Goal: Task Accomplishment & Management: Use online tool/utility

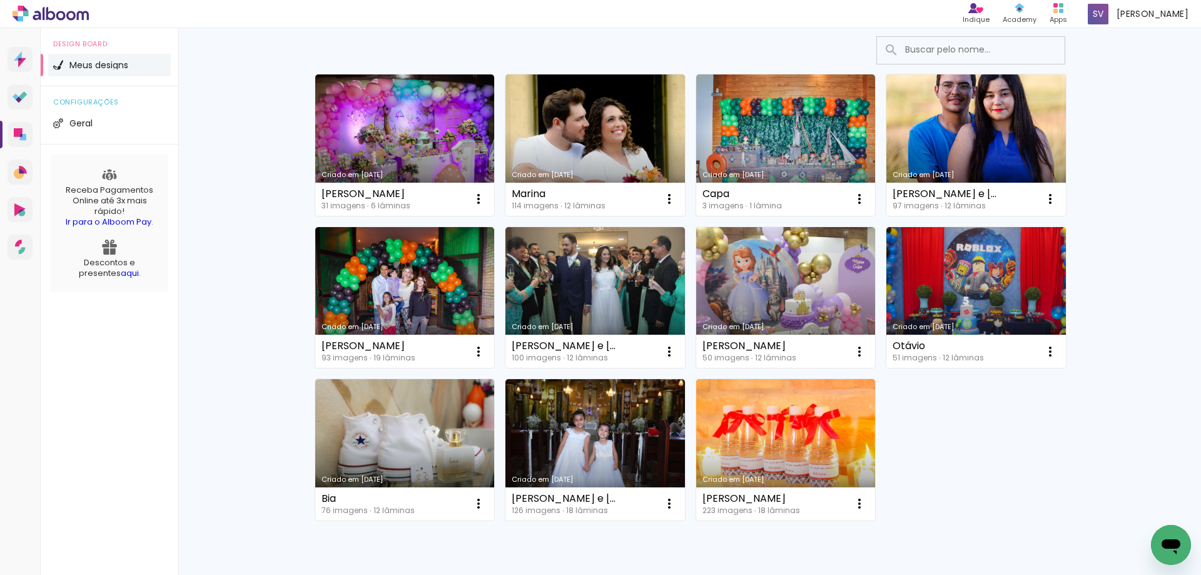
scroll to position [23, 0]
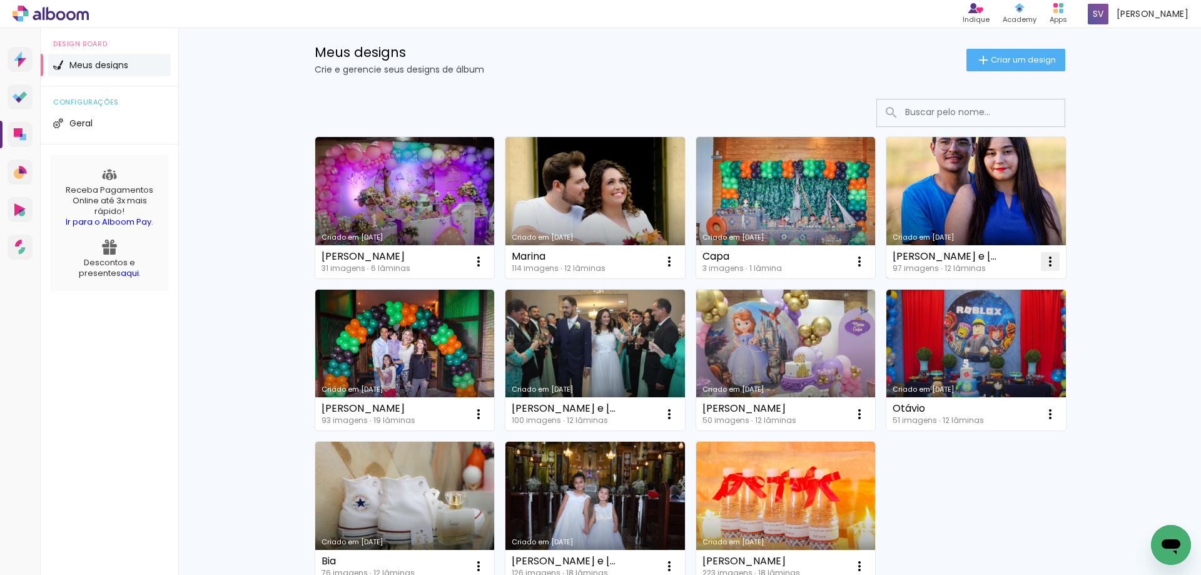
click at [486, 257] on iron-icon at bounding box center [478, 261] width 15 height 15
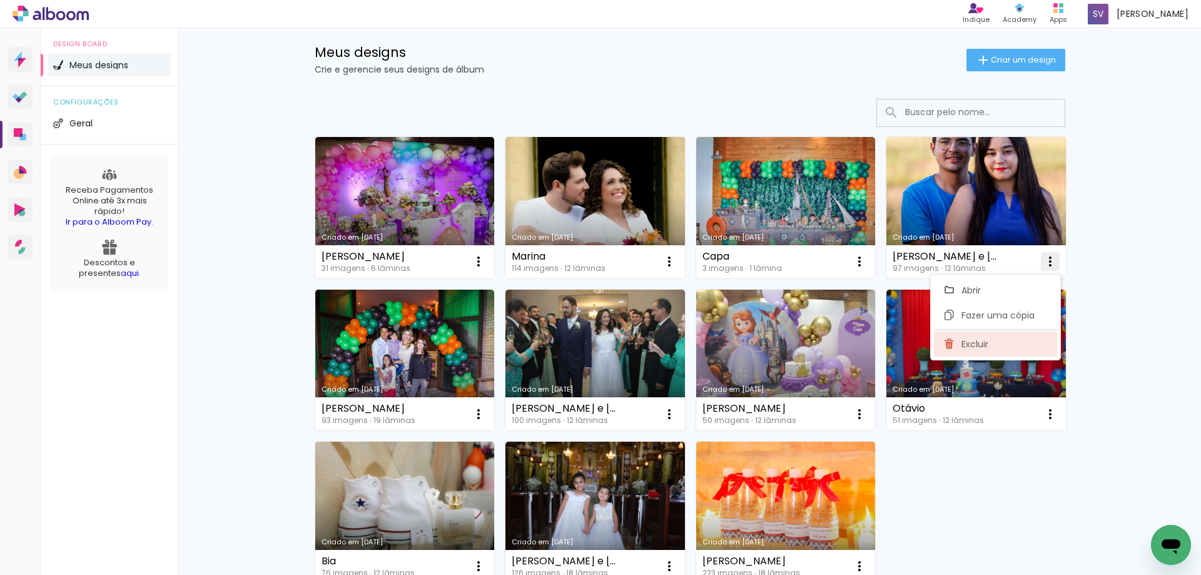
click at [980, 345] on span "Excluir" at bounding box center [974, 344] width 27 height 9
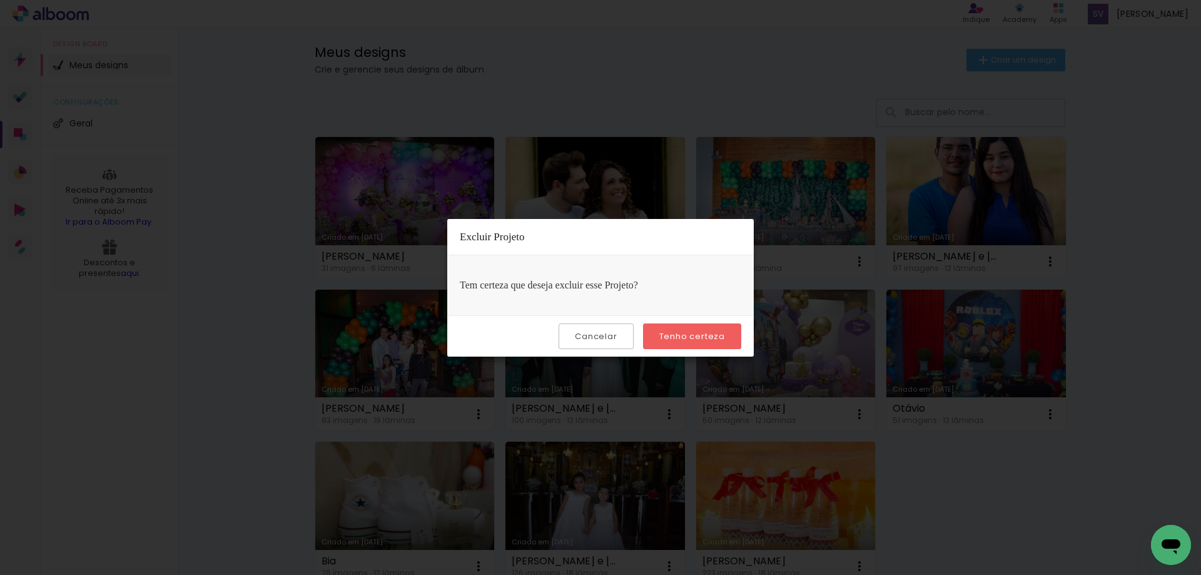
click at [0, 0] on slot "Tenho certeza" at bounding box center [0, 0] width 0 height 0
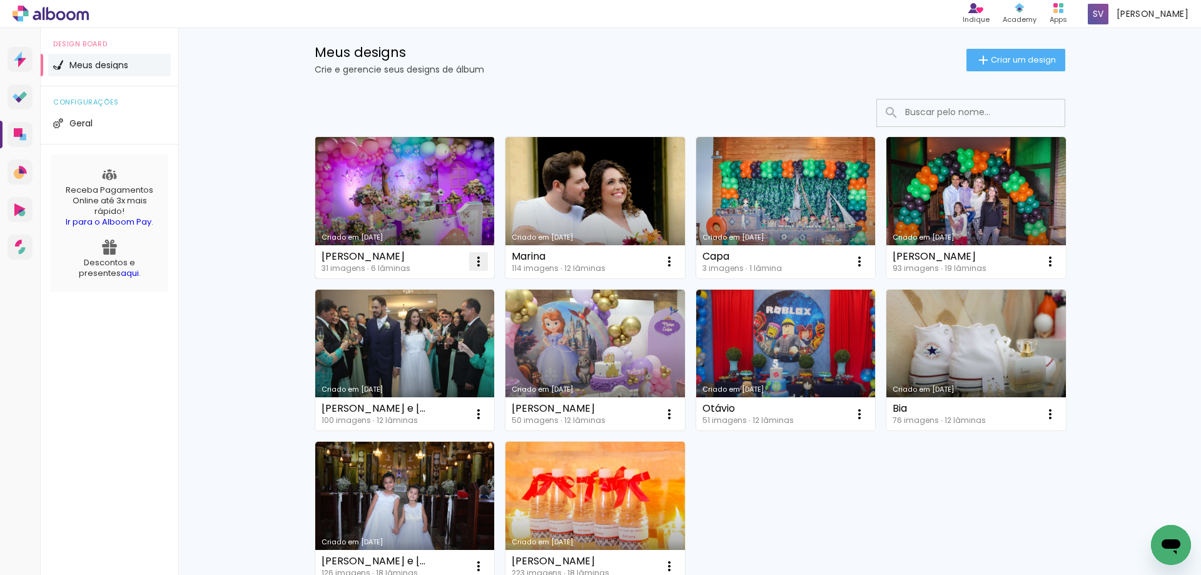
click at [477, 260] on iron-icon at bounding box center [478, 261] width 15 height 15
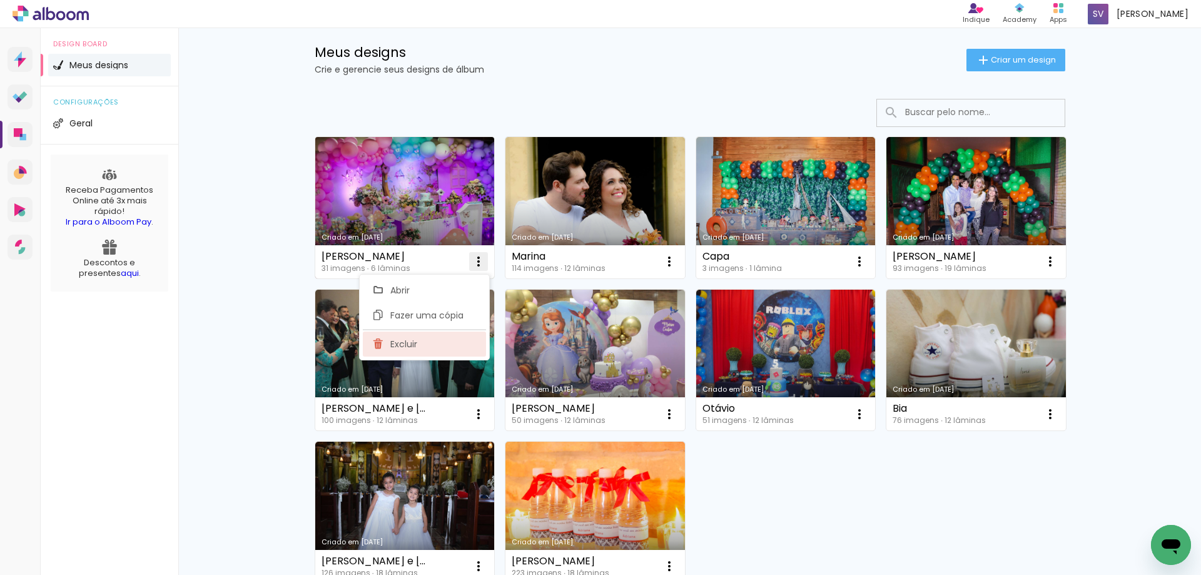
click at [409, 347] on span "Excluir" at bounding box center [403, 344] width 27 height 9
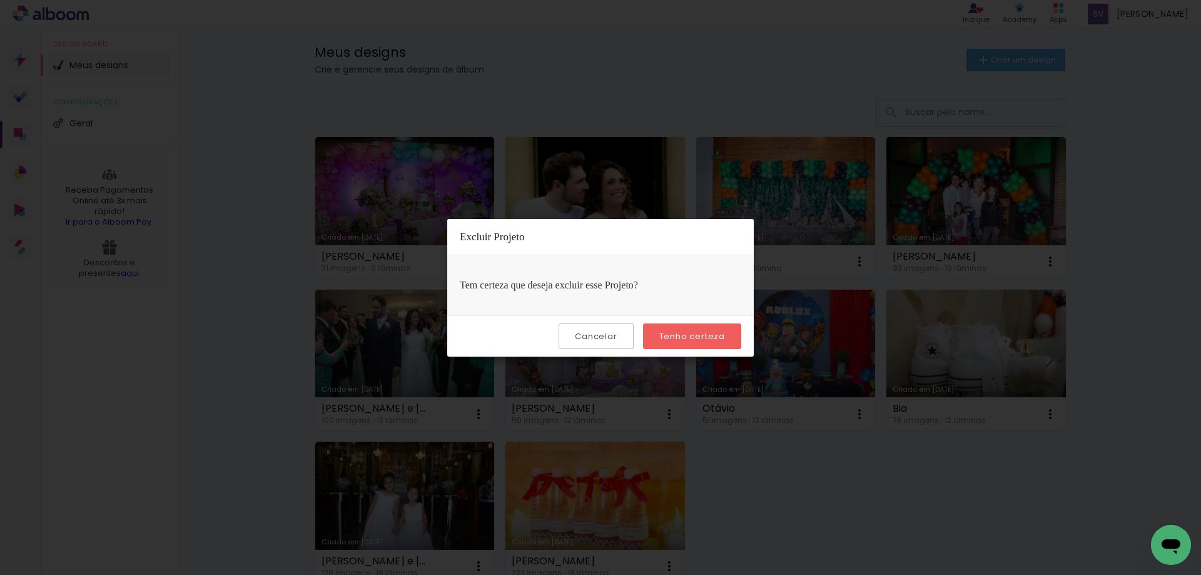
click at [0, 0] on slot "Tenho certeza" at bounding box center [0, 0] width 0 height 0
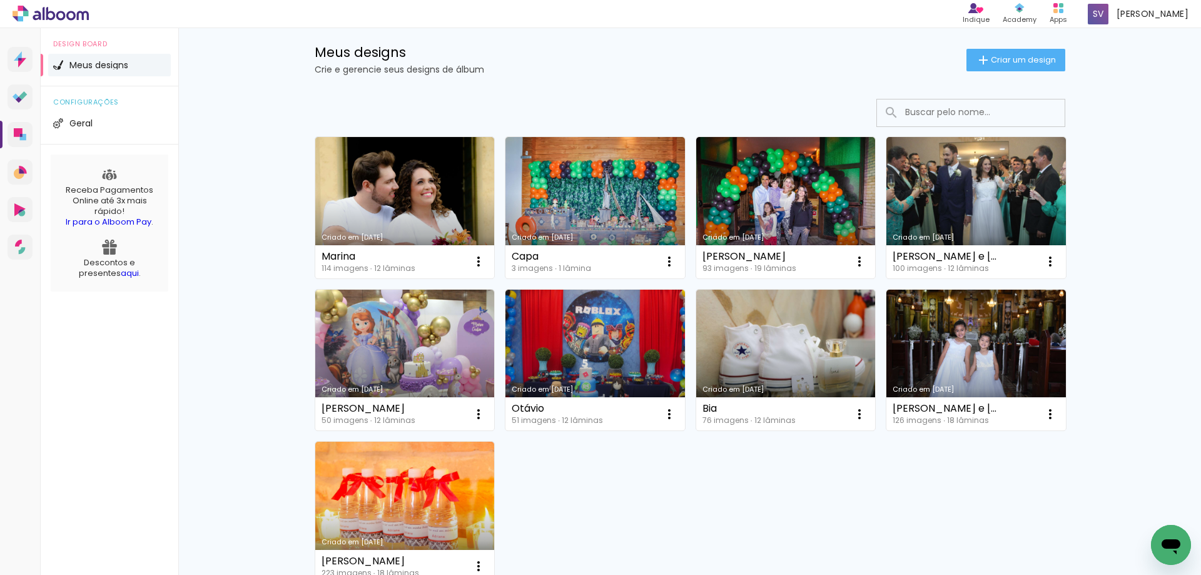
scroll to position [86, 0]
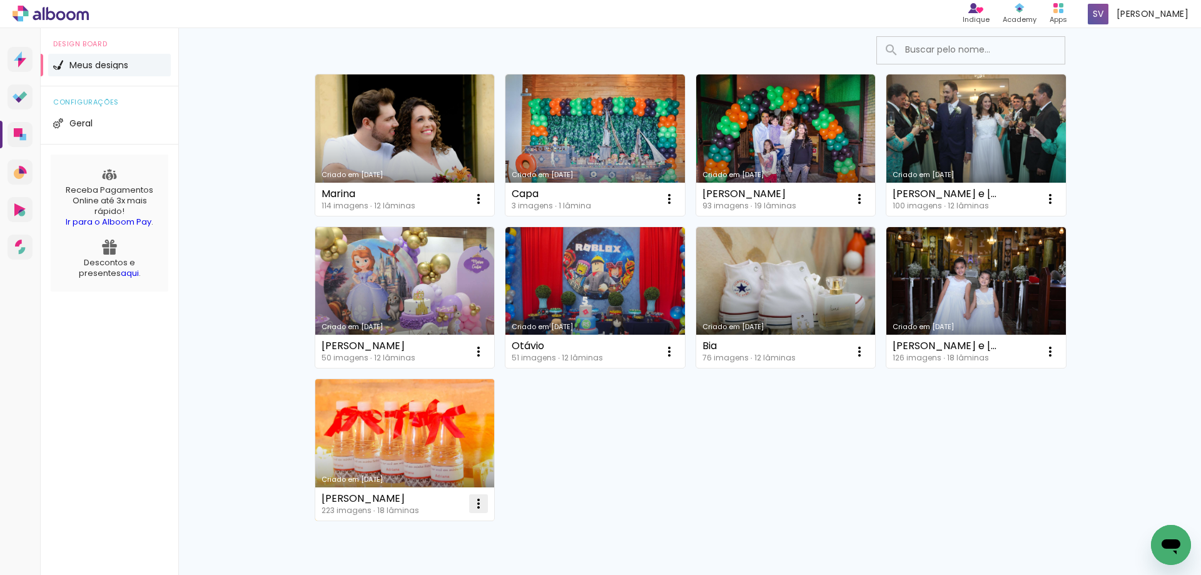
click at [474, 206] on iron-icon at bounding box center [478, 198] width 15 height 15
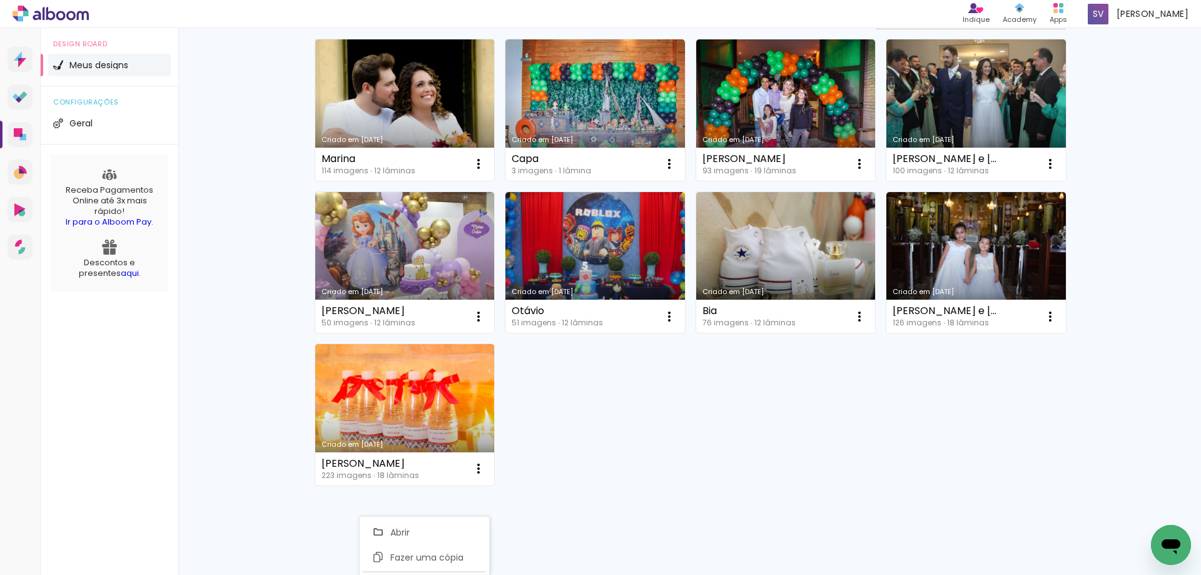
scroll to position [136, 0]
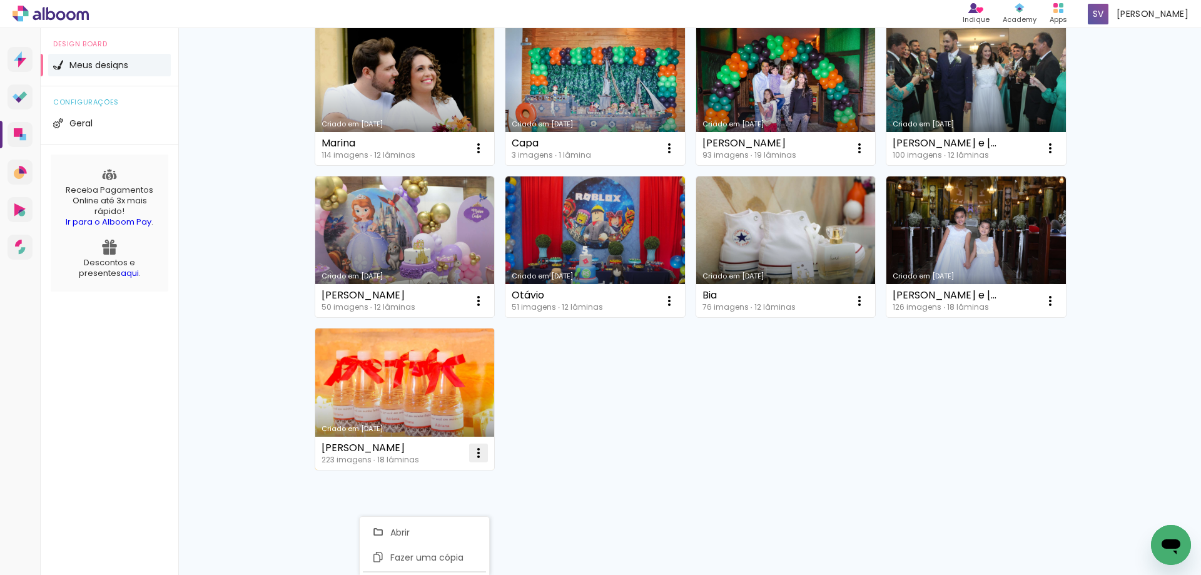
drag, startPoint x: 474, startPoint y: 444, endPoint x: 479, endPoint y: 459, distance: 16.0
click at [475, 448] on paper-icon-button at bounding box center [478, 452] width 25 height 25
click at [474, 156] on iron-icon at bounding box center [478, 148] width 15 height 15
click at [398, 535] on span "Excluir" at bounding box center [403, 535] width 27 height 9
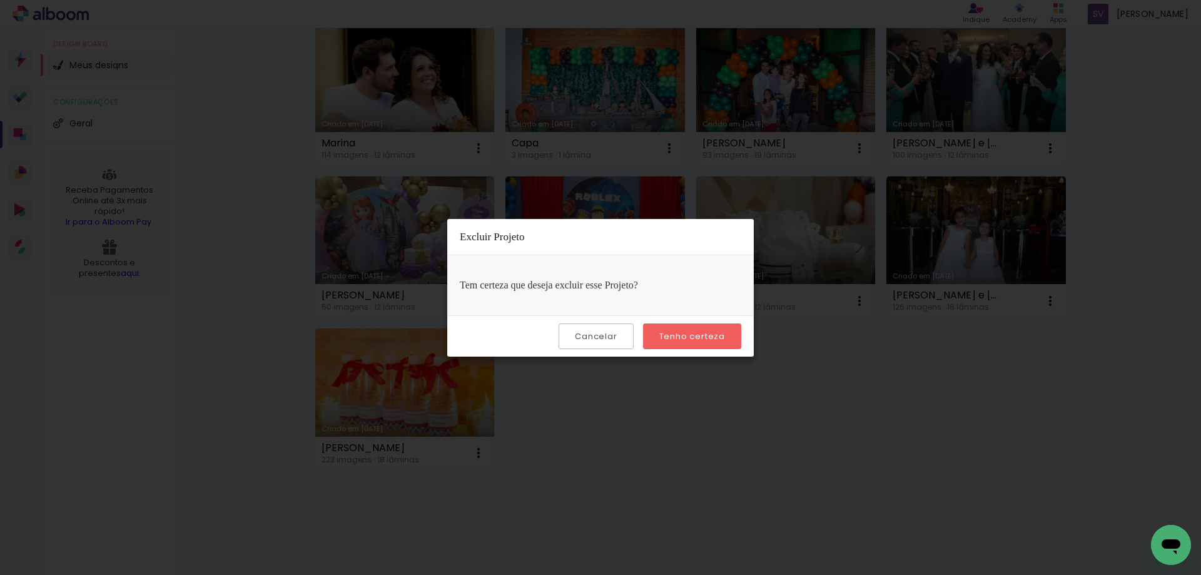
click at [0, 0] on slot "Tenho certeza" at bounding box center [0, 0] width 0 height 0
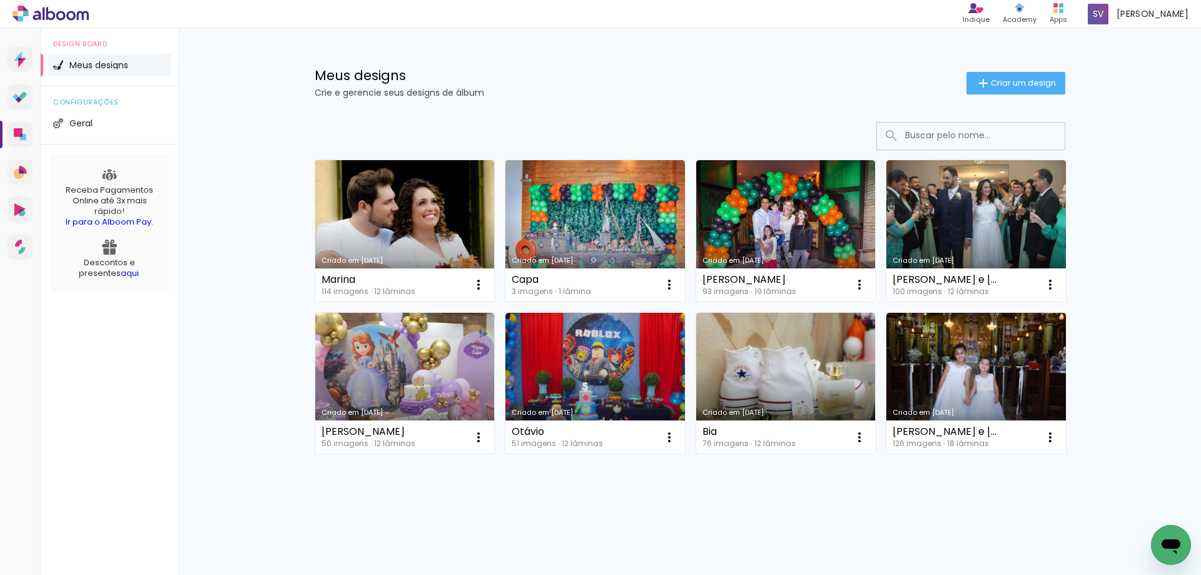
scroll to position [0, 0]
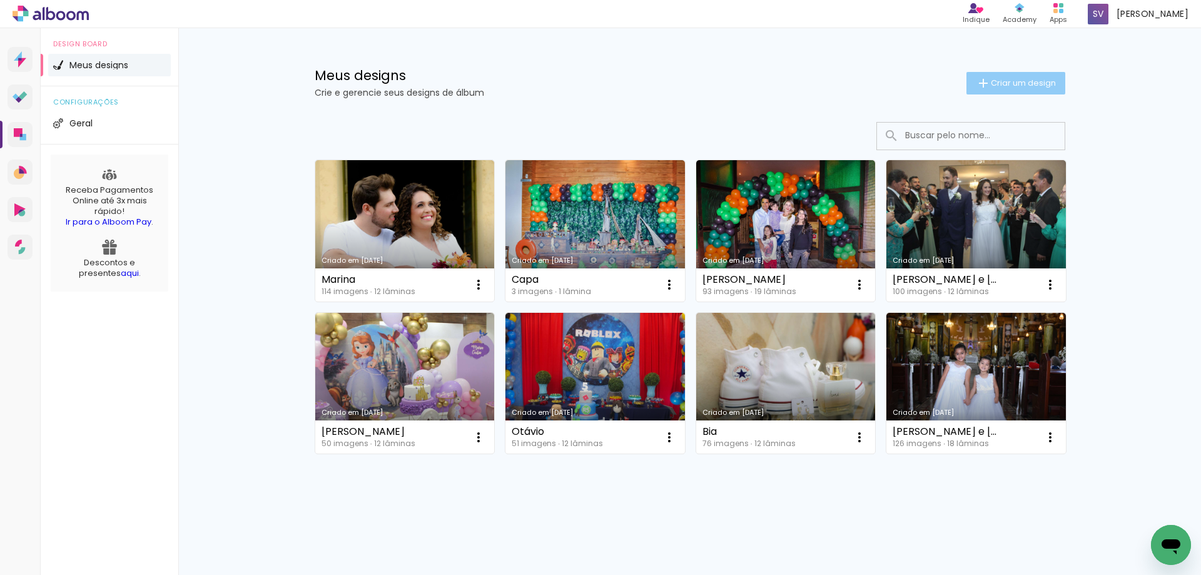
click at [998, 82] on span "Criar um design" at bounding box center [1023, 83] width 65 height 8
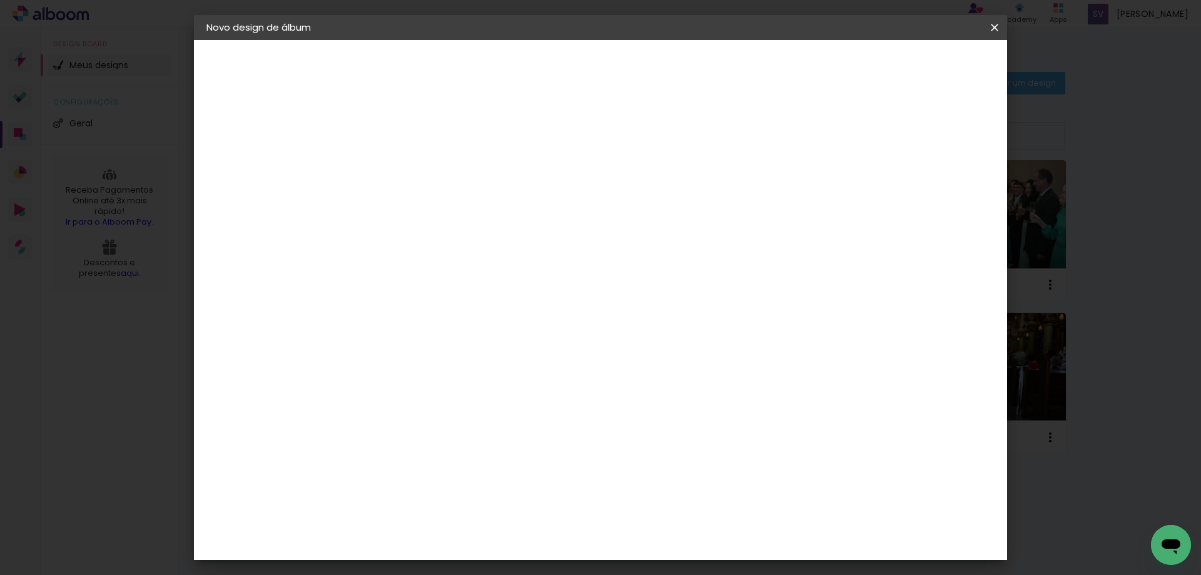
click at [411, 167] on input at bounding box center [411, 167] width 0 height 19
type input "Ary"
type paper-input "Ary"
type input "Arye"
type paper-input "Arye"
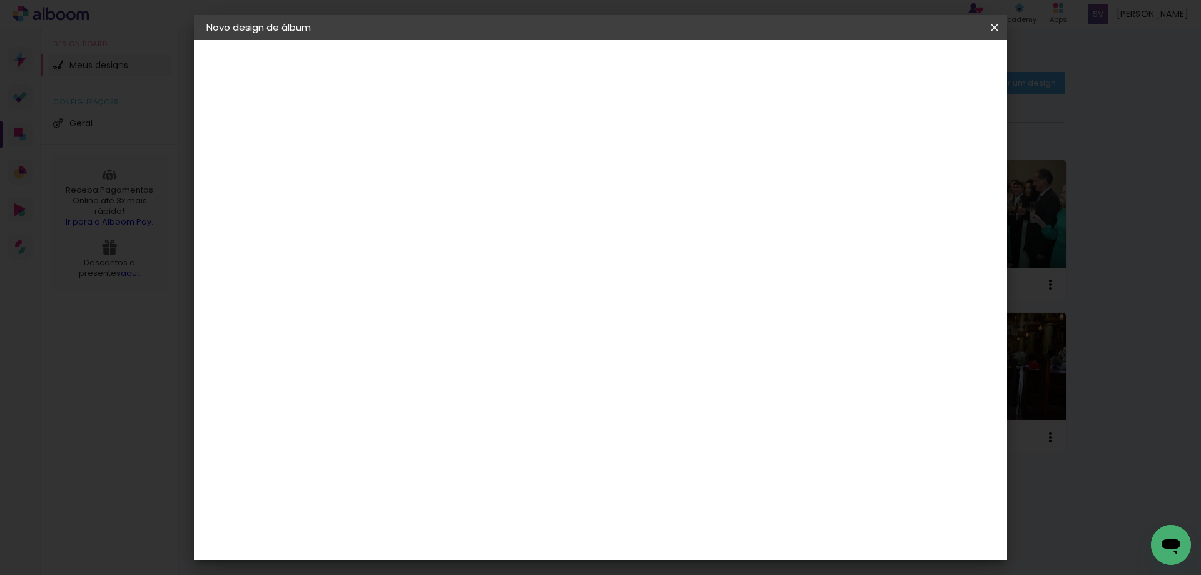
type input "[PERSON_NAME] e Isac"
type paper-input "[PERSON_NAME] e Isac"
click at [0, 0] on slot "Avançar" at bounding box center [0, 0] width 0 height 0
drag, startPoint x: 746, startPoint y: 192, endPoint x: 844, endPoint y: 182, distance: 98.1
click at [0, 0] on slot "Tamanho Livre" at bounding box center [0, 0] width 0 height 0
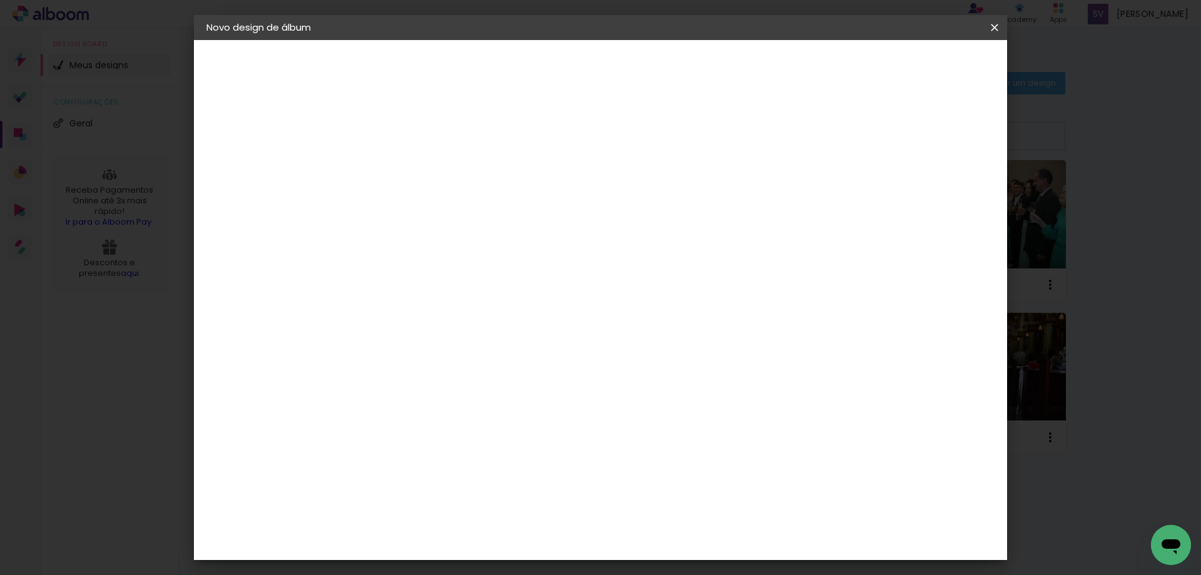
click at [0, 0] on slot "Avançar" at bounding box center [0, 0] width 0 height 0
drag, startPoint x: 992, startPoint y: 28, endPoint x: 631, endPoint y: 46, distance: 361.4
click at [0, 0] on iron-icon at bounding box center [0, 0] width 0 height 0
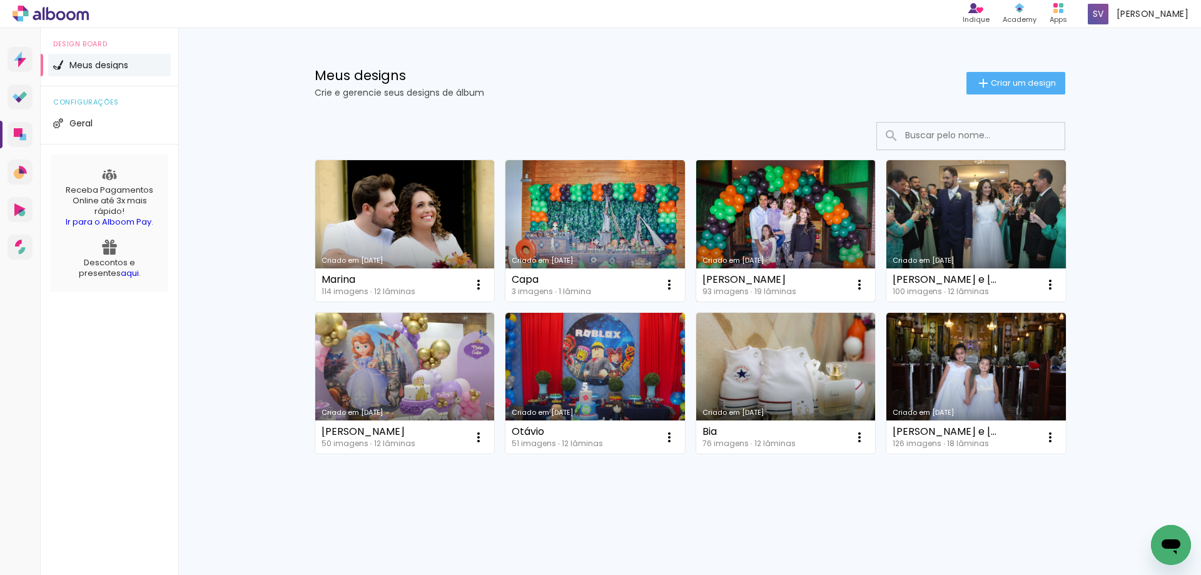
click at [808, 243] on link "Criado em [DATE]" at bounding box center [786, 230] width 180 height 141
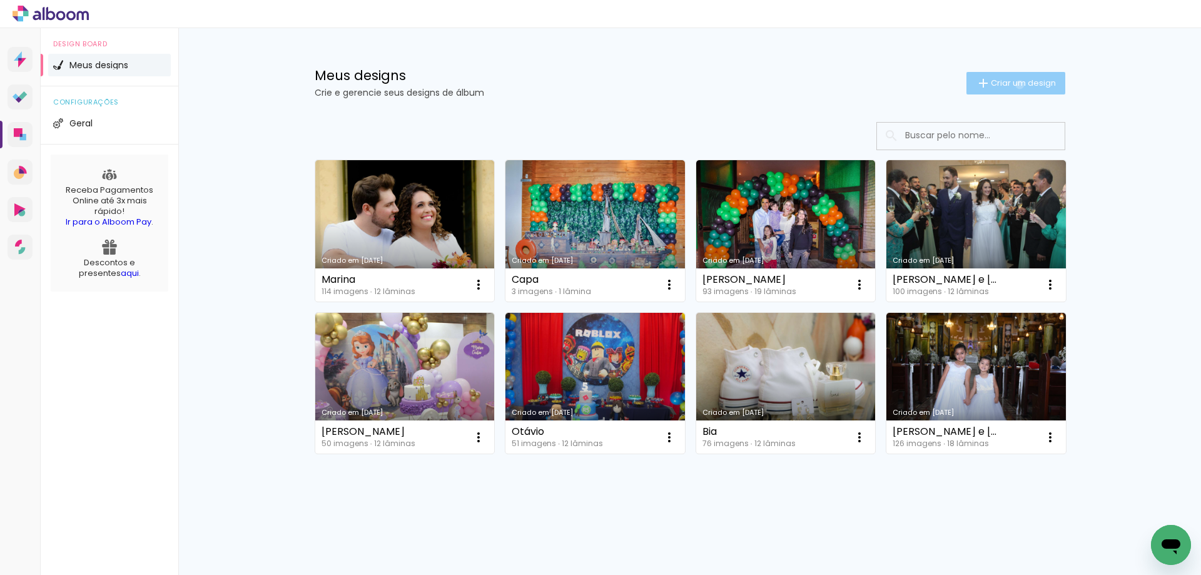
click at [1017, 84] on span "Criar um design" at bounding box center [1023, 83] width 65 height 8
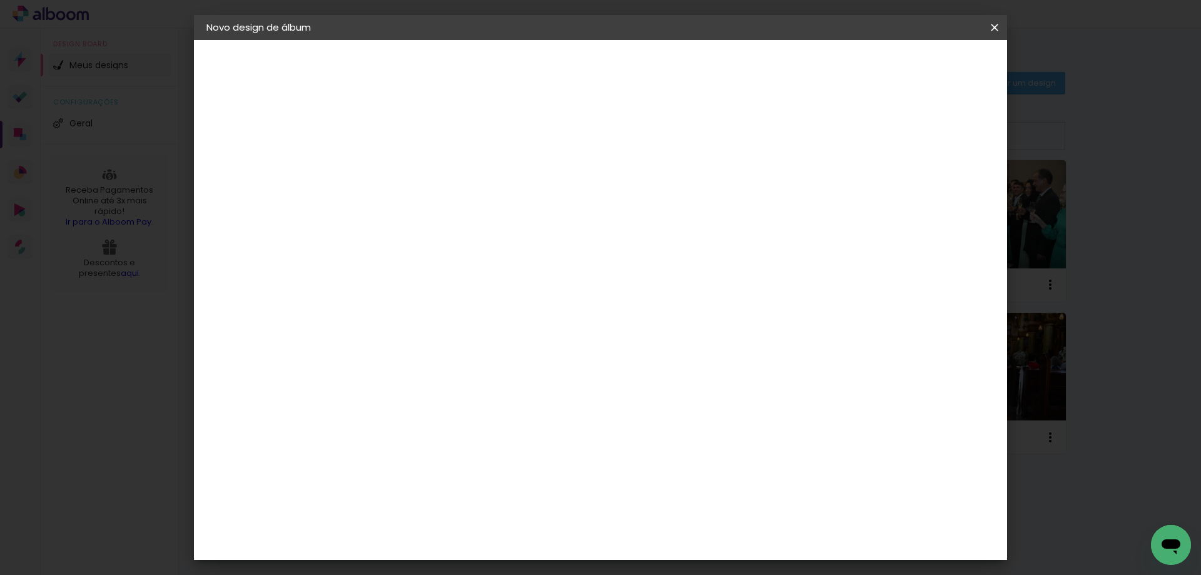
click at [411, 166] on input at bounding box center [411, 167] width 0 height 19
type input "[PERSON_NAME] e Isac"
type paper-input "[PERSON_NAME] e Isac"
click at [0, 0] on slot "Avançar" at bounding box center [0, 0] width 0 height 0
drag, startPoint x: 723, startPoint y: 191, endPoint x: 732, endPoint y: 187, distance: 9.8
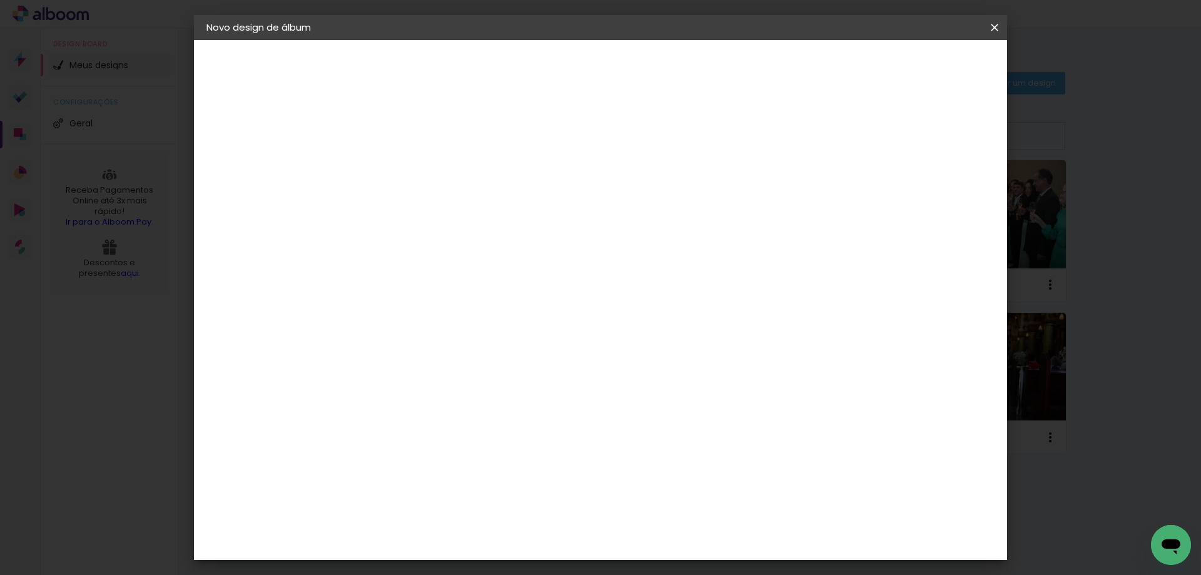
click at [0, 0] on slot "Tamanho Livre" at bounding box center [0, 0] width 0 height 0
click at [0, 0] on slot "Avançar" at bounding box center [0, 0] width 0 height 0
click at [680, 518] on input "60" at bounding box center [670, 521] width 33 height 19
drag, startPoint x: 677, startPoint y: 523, endPoint x: 689, endPoint y: 520, distance: 12.3
click at [689, 520] on div "60" at bounding box center [678, 521] width 48 height 19
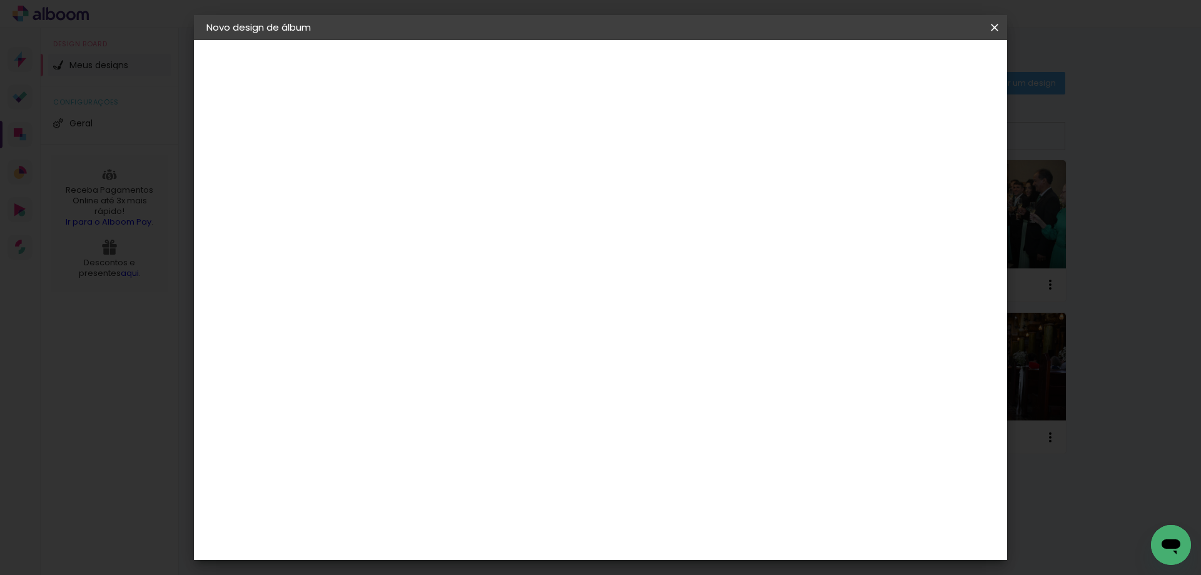
scroll to position [95, 0]
type input "56,4"
type paper-input "56,4"
click at [375, 363] on input "30" at bounding box center [371, 363] width 33 height 19
drag, startPoint x: 373, startPoint y: 362, endPoint x: 388, endPoint y: 362, distance: 14.4
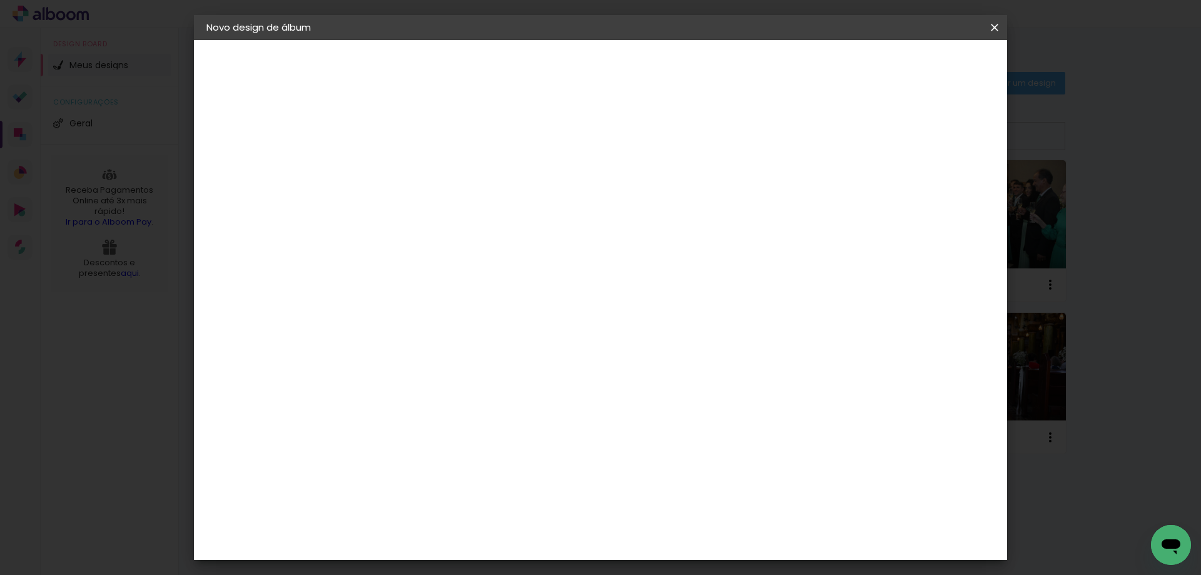
click at [388, 362] on div "30" at bounding box center [379, 363] width 48 height 19
type input "20,5"
type paper-input "20,5"
click at [929, 59] on paper-button "Iniciar design" at bounding box center [888, 66] width 82 height 21
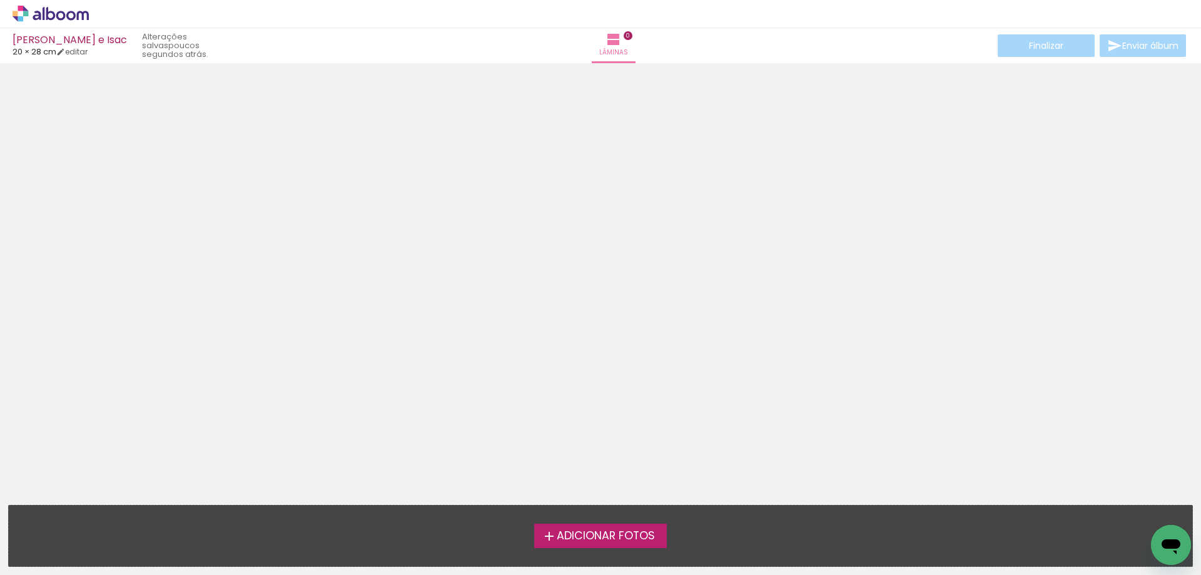
click at [592, 531] on span "Adicionar Fotos" at bounding box center [606, 535] width 98 height 11
click at [0, 0] on input "file" at bounding box center [0, 0] width 0 height 0
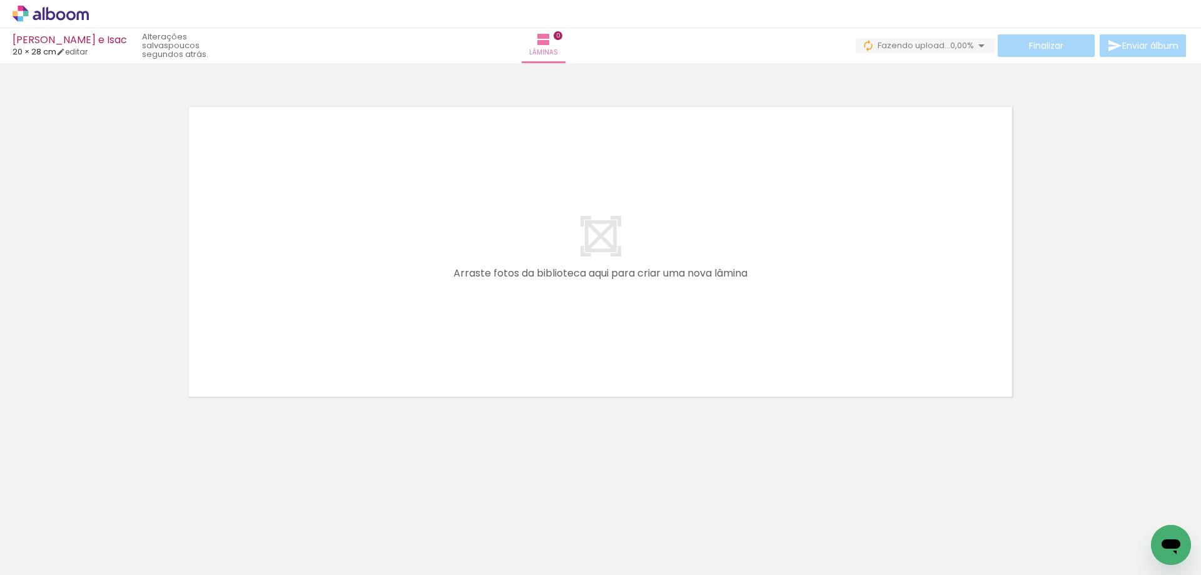
drag, startPoint x: 835, startPoint y: 569, endPoint x: 246, endPoint y: 523, distance: 590.4
click at [103, 522] on iron-horizontal-list at bounding box center [90, 536] width 25 height 78
click at [61, 557] on span "Adicionar Fotos" at bounding box center [45, 558] width 38 height 14
click at [0, 0] on input "file" at bounding box center [0, 0] width 0 height 0
click at [54, 562] on span "Adicionar Fotos" at bounding box center [45, 558] width 38 height 14
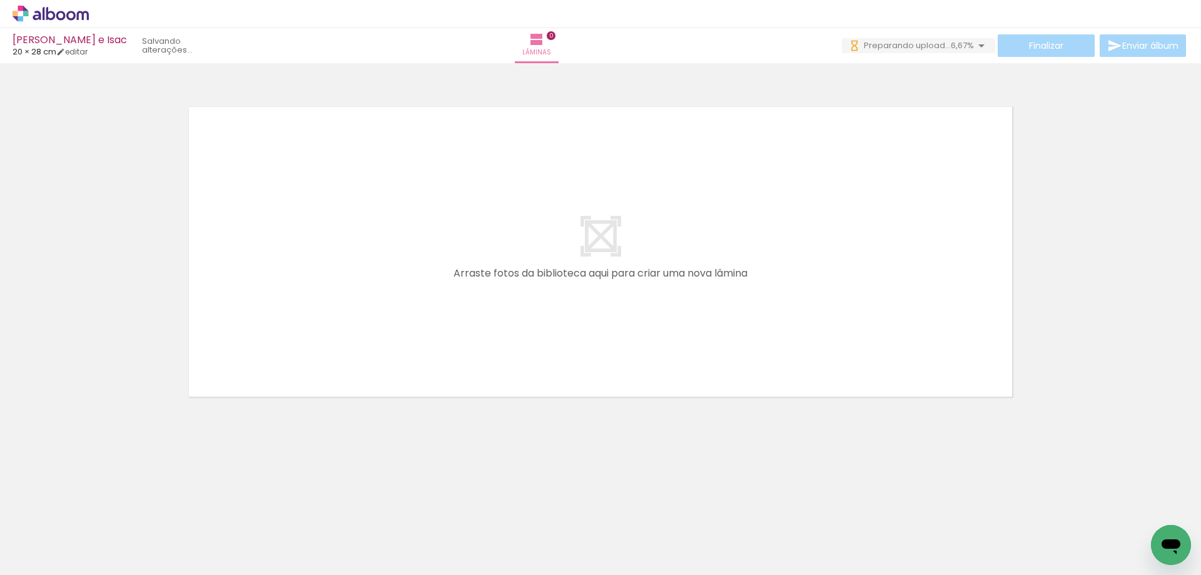
click at [0, 0] on input "file" at bounding box center [0, 0] width 0 height 0
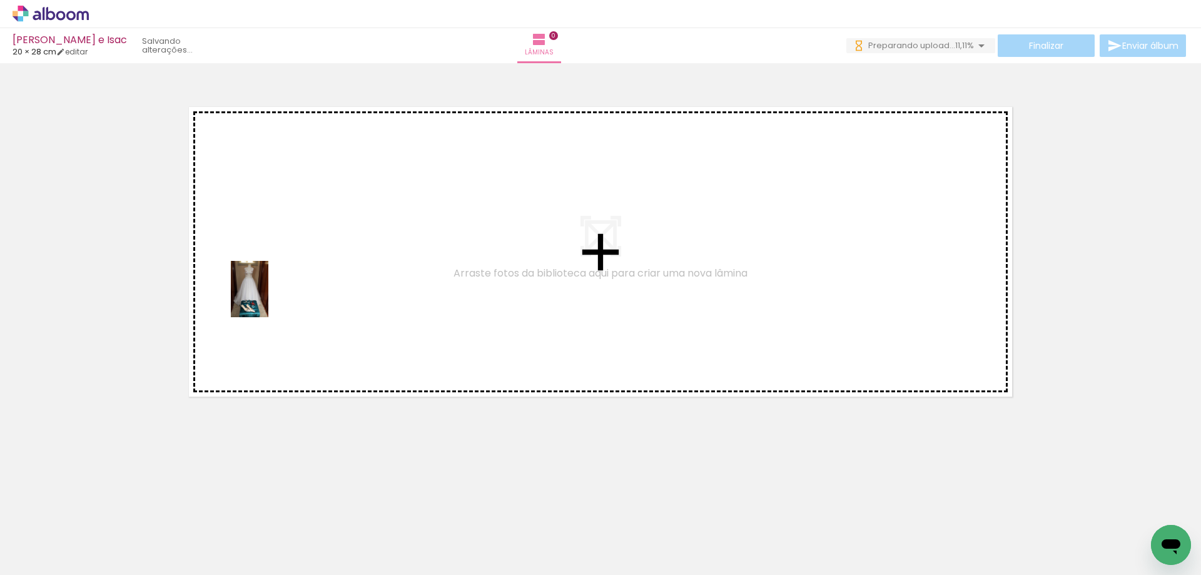
drag, startPoint x: 139, startPoint y: 542, endPoint x: 268, endPoint y: 298, distance: 275.3
click at [268, 298] on quentale-workspace at bounding box center [600, 287] width 1201 height 575
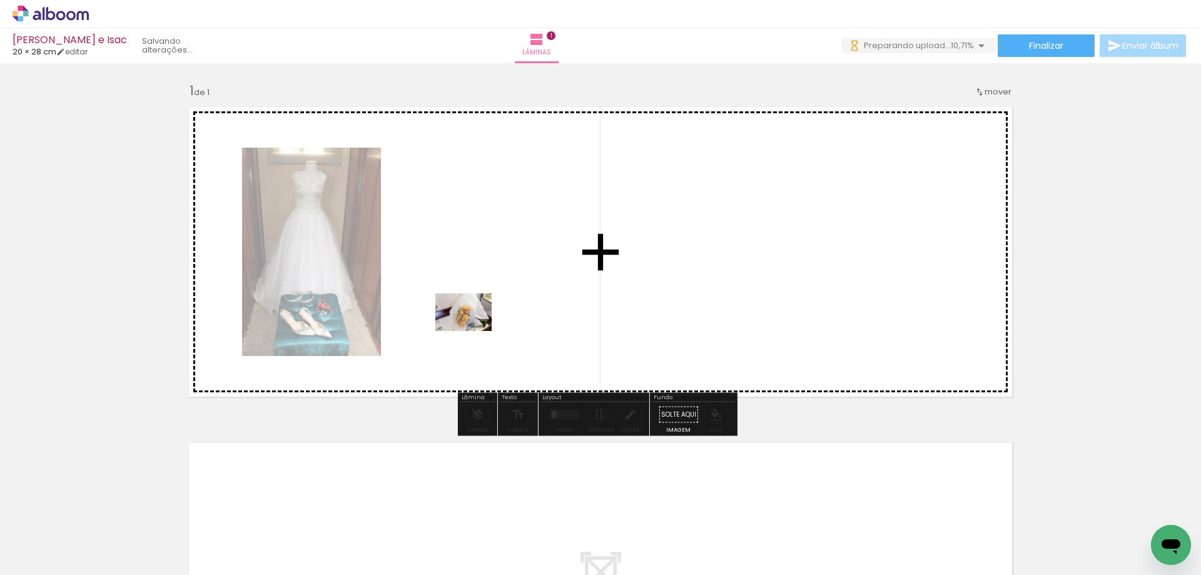
drag, startPoint x: 203, startPoint y: 539, endPoint x: 473, endPoint y: 331, distance: 341.2
click at [473, 331] on quentale-workspace at bounding box center [600, 287] width 1201 height 575
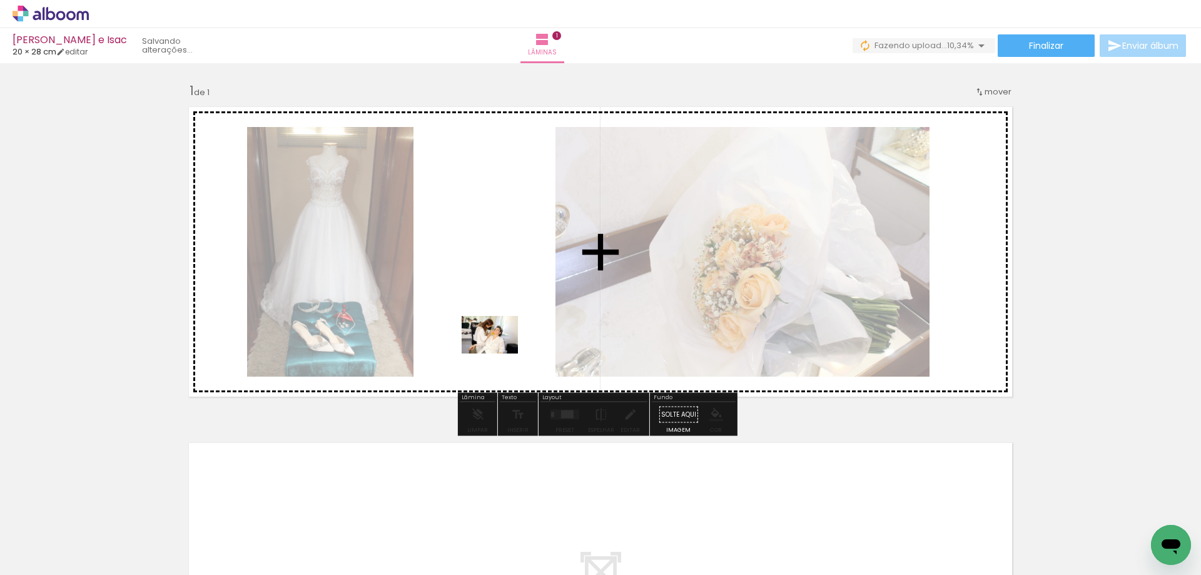
drag, startPoint x: 303, startPoint y: 522, endPoint x: 499, endPoint y: 353, distance: 259.0
click at [499, 353] on quentale-workspace at bounding box center [600, 287] width 1201 height 575
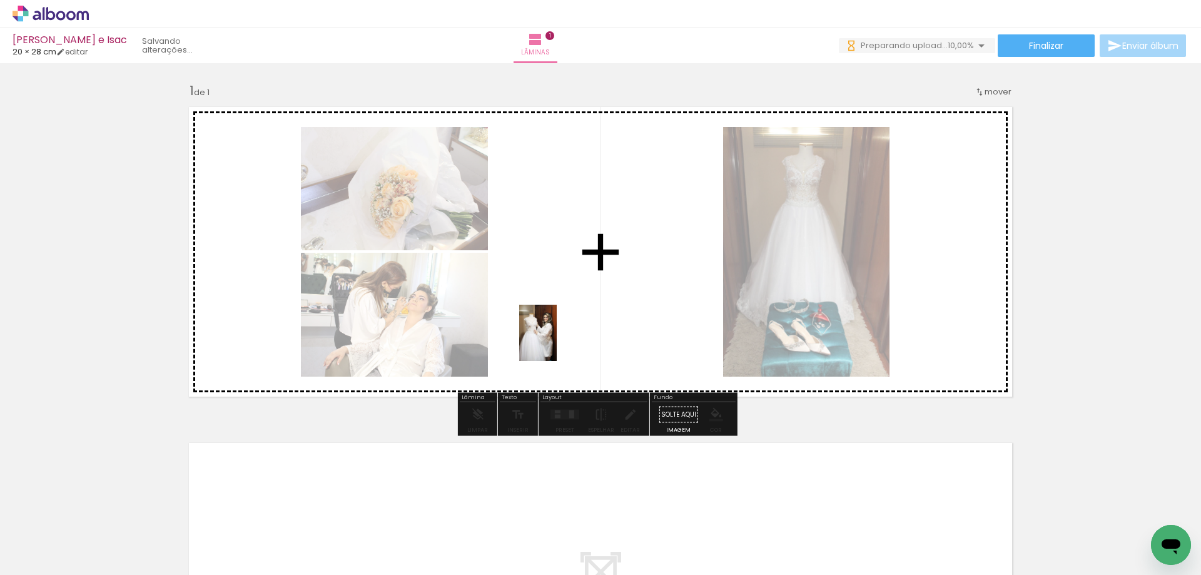
drag, startPoint x: 345, startPoint y: 547, endPoint x: 556, endPoint y: 350, distance: 288.5
click at [558, 342] on quentale-workspace at bounding box center [600, 287] width 1201 height 575
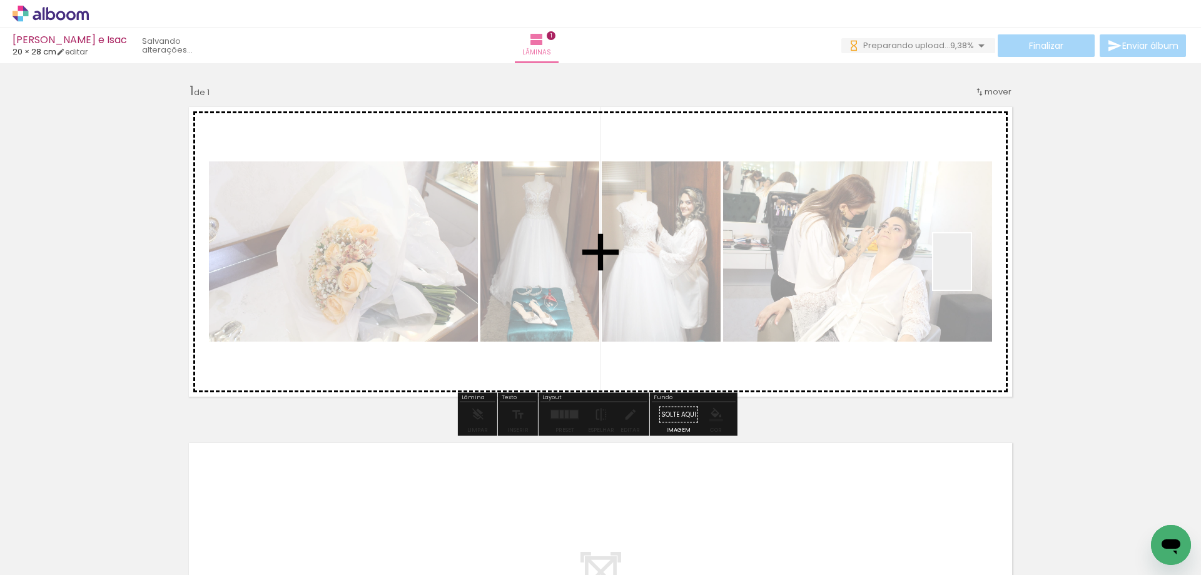
drag, startPoint x: 413, startPoint y: 532, endPoint x: 971, endPoint y: 271, distance: 615.3
click at [971, 271] on quentale-workspace at bounding box center [600, 287] width 1201 height 575
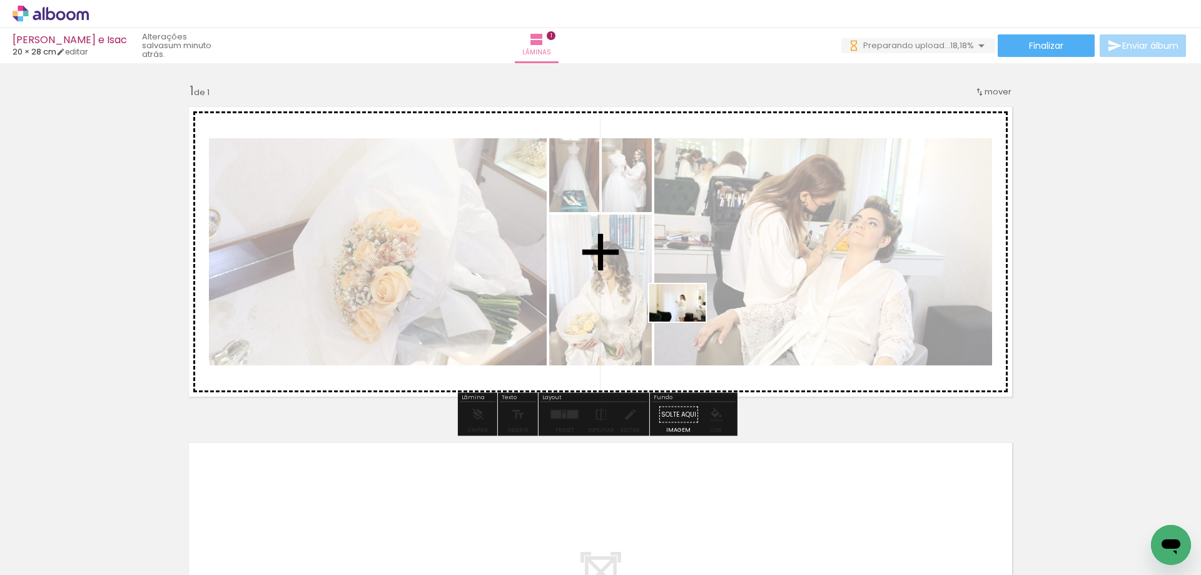
drag, startPoint x: 484, startPoint y: 537, endPoint x: 554, endPoint y: 543, distance: 70.3
click at [687, 321] on quentale-workspace at bounding box center [600, 287] width 1201 height 575
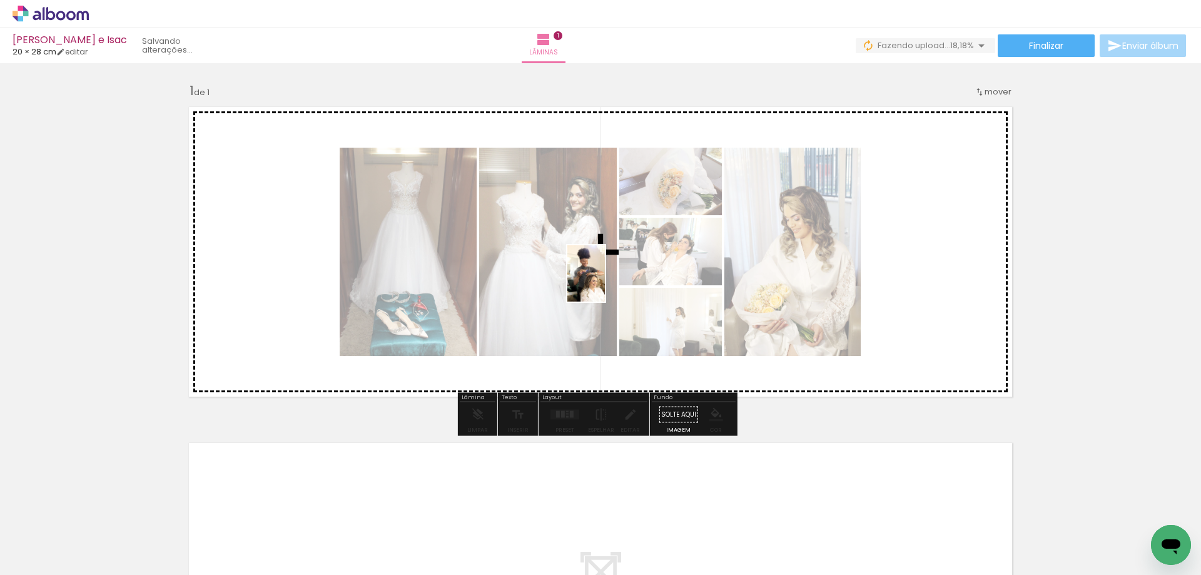
drag, startPoint x: 554, startPoint y: 545, endPoint x: 649, endPoint y: 507, distance: 102.4
click at [605, 283] on quentale-workspace at bounding box center [600, 287] width 1201 height 575
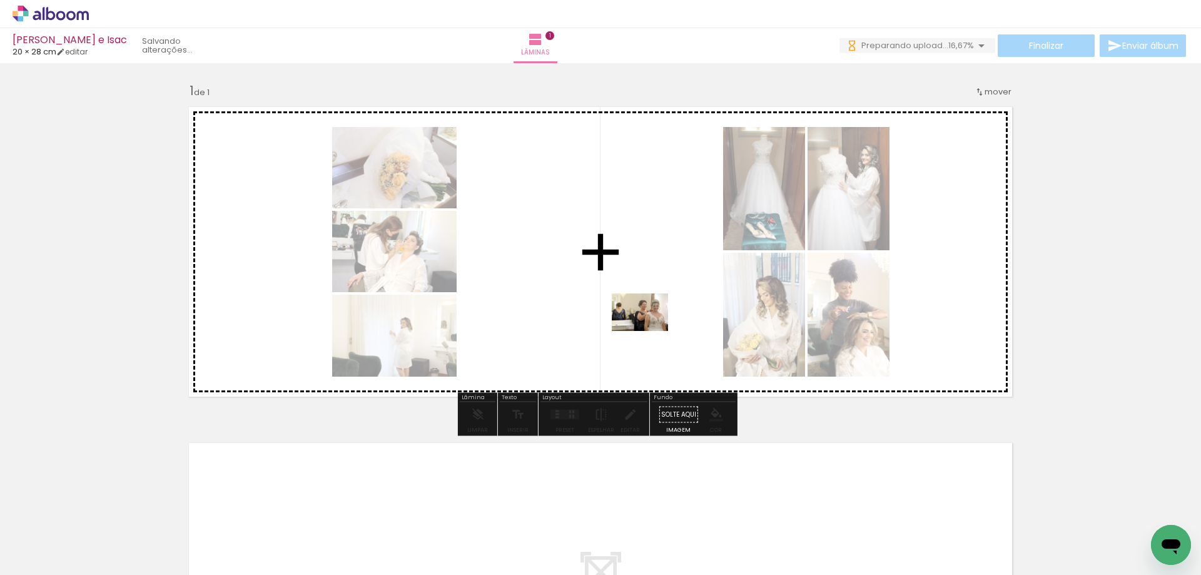
drag, startPoint x: 626, startPoint y: 540, endPoint x: 649, endPoint y: 331, distance: 210.3
click at [649, 331] on quentale-workspace at bounding box center [600, 287] width 1201 height 575
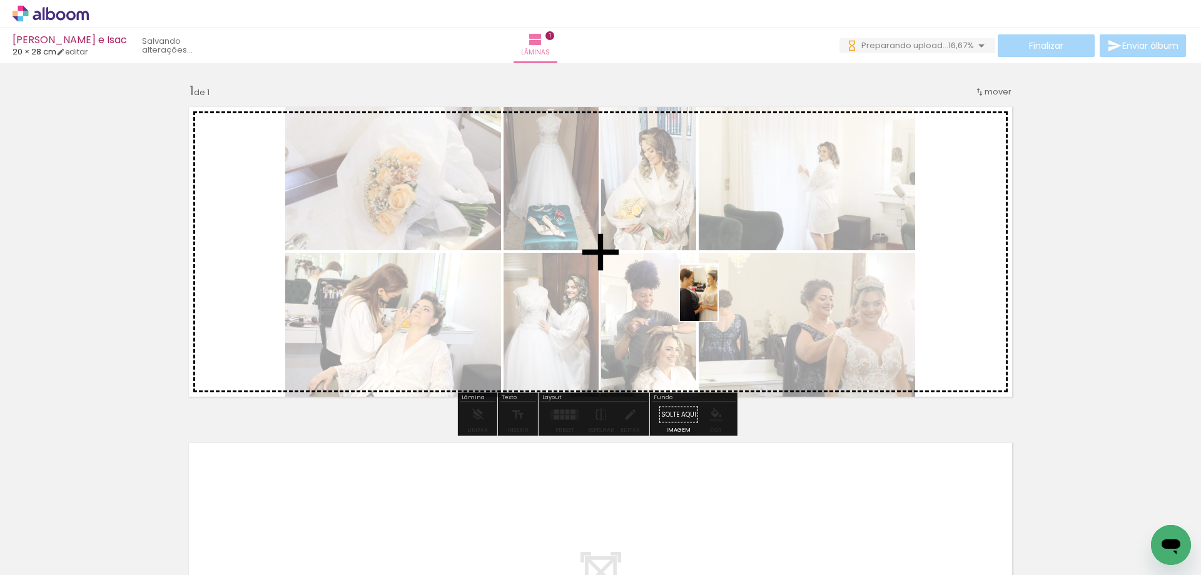
drag, startPoint x: 691, startPoint y: 540, endPoint x: 717, endPoint y: 302, distance: 239.8
click at [717, 302] on quentale-workspace at bounding box center [600, 287] width 1201 height 575
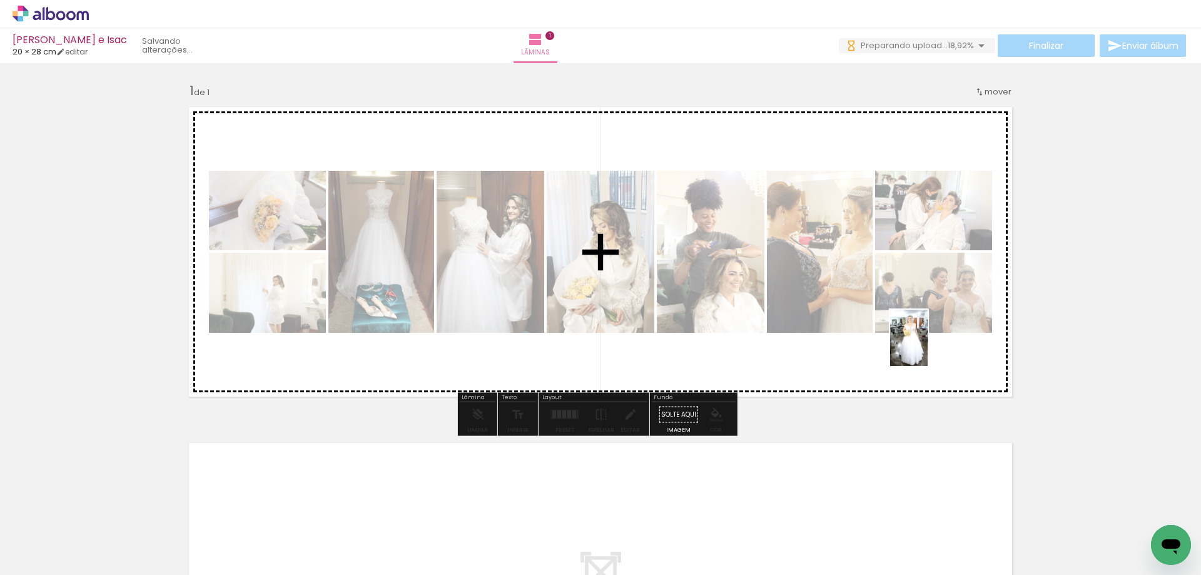
drag, startPoint x: 760, startPoint y: 543, endPoint x: 928, endPoint y: 347, distance: 257.7
click at [928, 347] on quentale-workspace at bounding box center [600, 287] width 1201 height 575
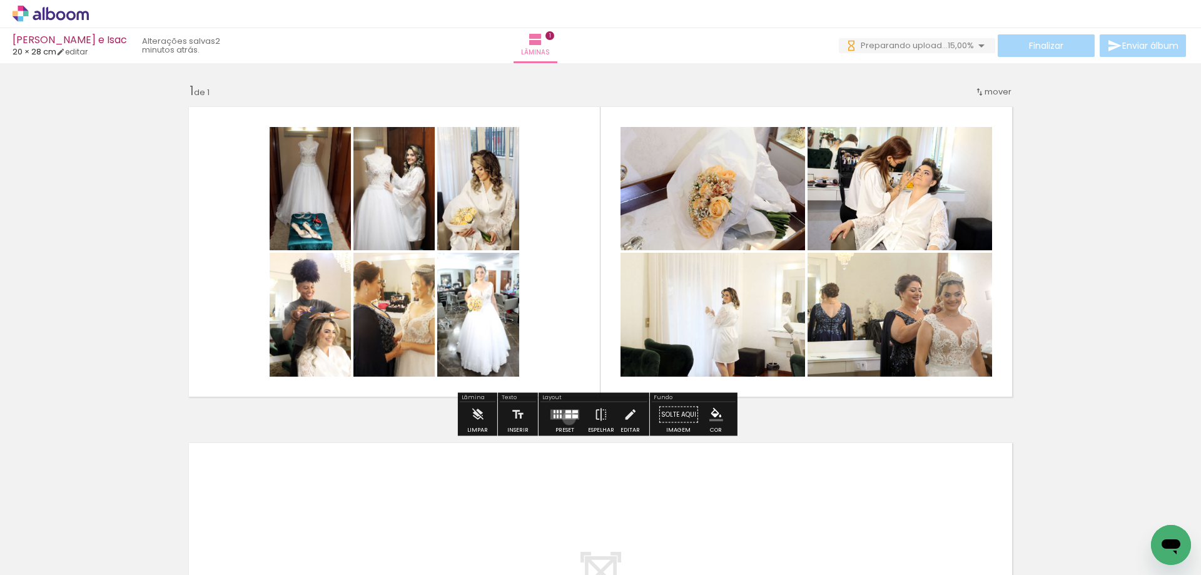
click at [566, 418] on div at bounding box center [568, 417] width 6 height 4
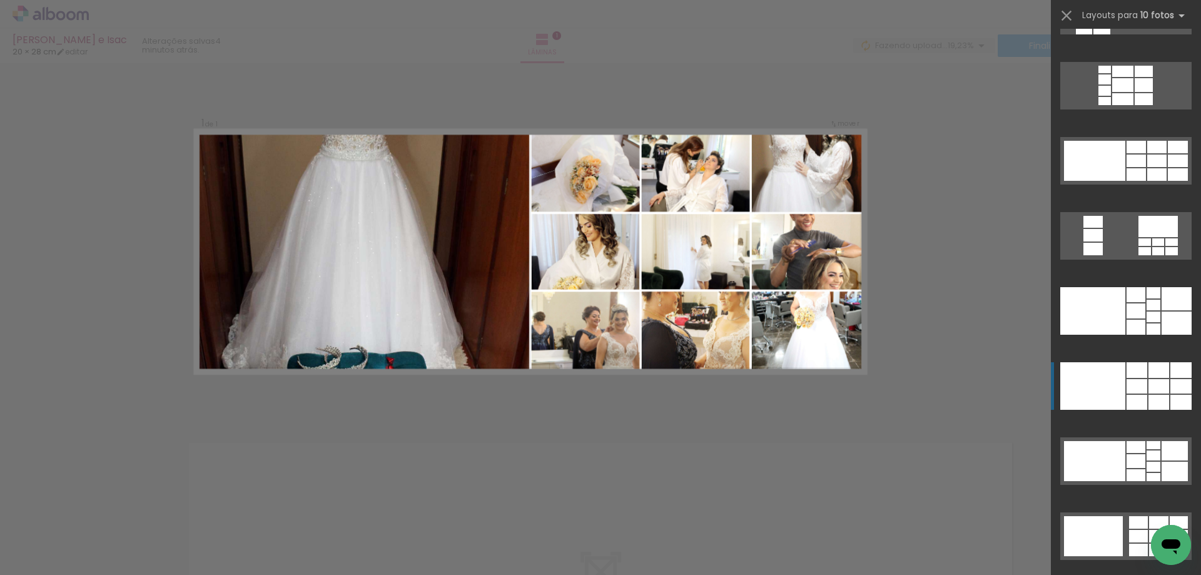
scroll to position [2832, 0]
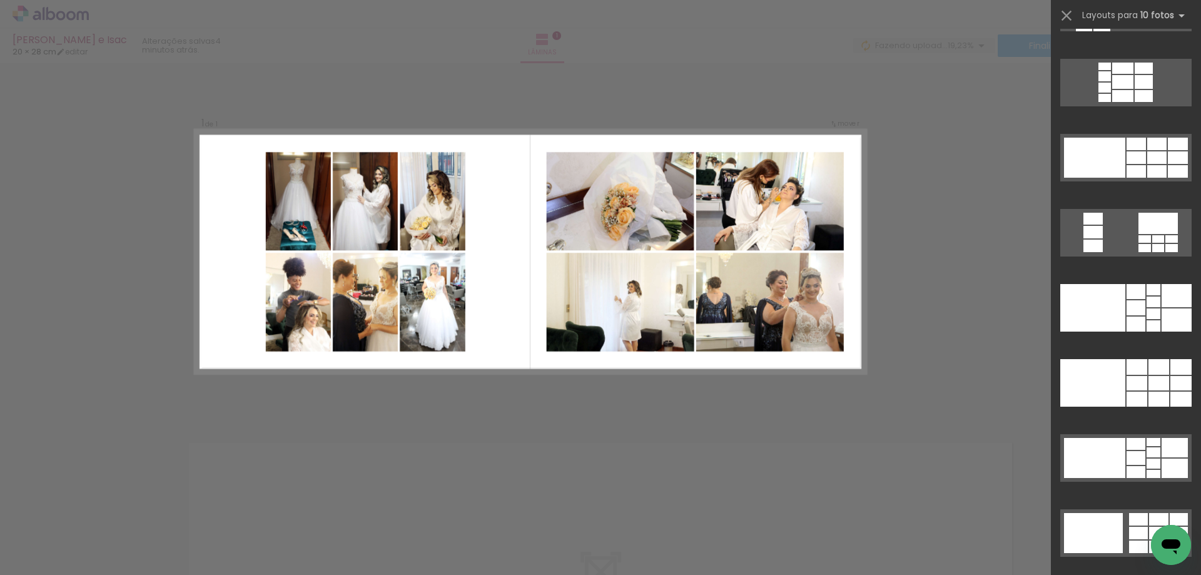
click at [909, 352] on div "Confirmar Cancelar" at bounding box center [600, 414] width 1201 height 702
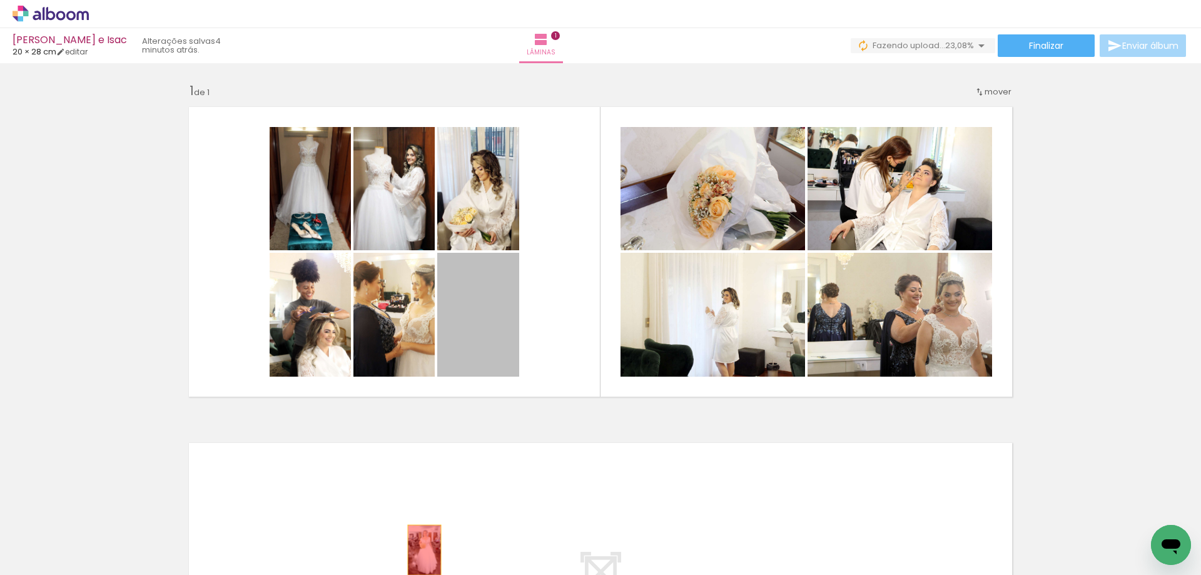
drag, startPoint x: 475, startPoint y: 325, endPoint x: 420, endPoint y: 550, distance: 231.4
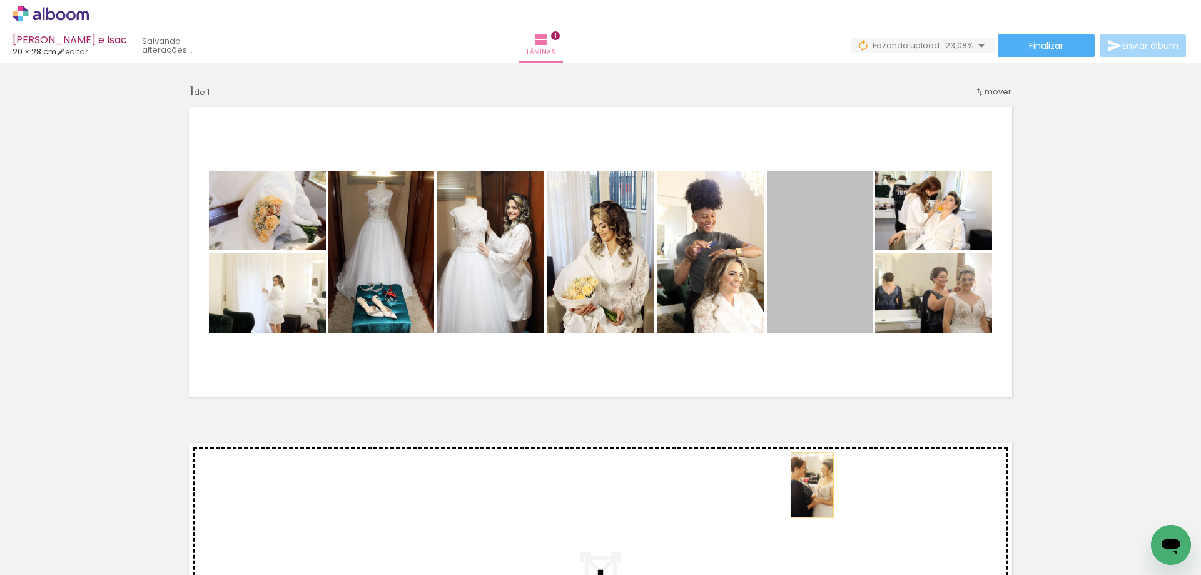
drag, startPoint x: 843, startPoint y: 280, endPoint x: 808, endPoint y: 485, distance: 208.1
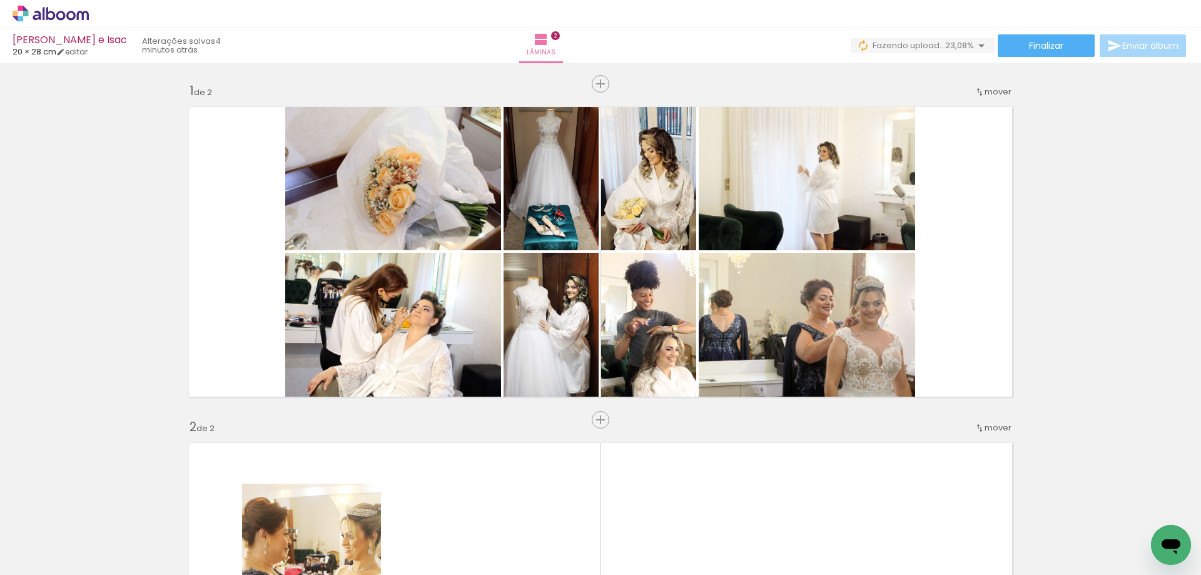
scroll to position [308, 0]
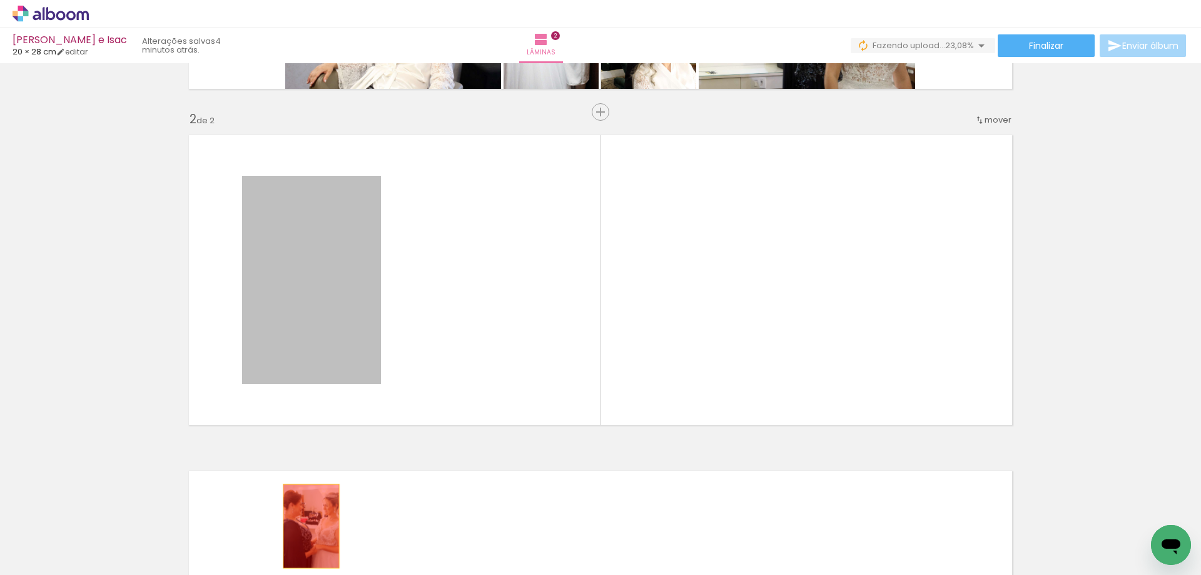
drag, startPoint x: 314, startPoint y: 266, endPoint x: 306, endPoint y: 526, distance: 260.3
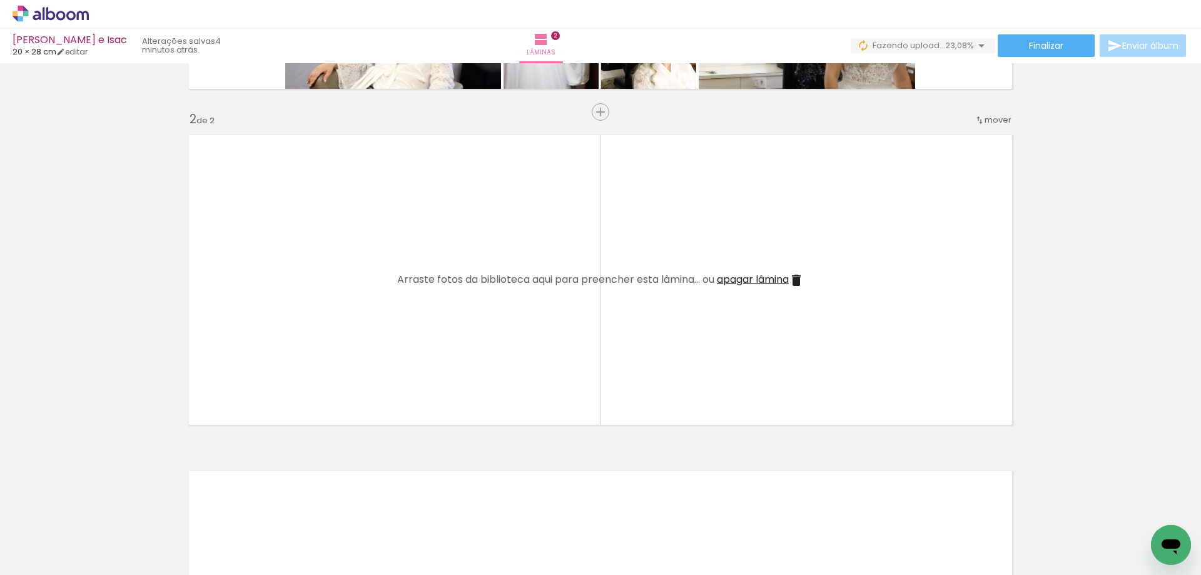
click at [793, 278] on iron-icon at bounding box center [796, 280] width 15 height 15
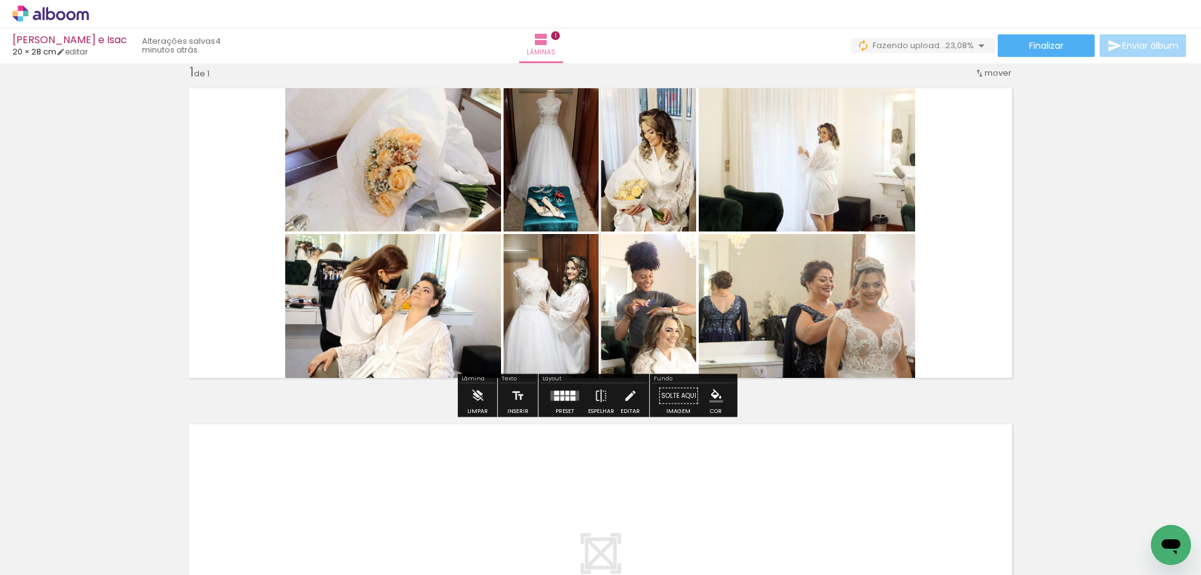
scroll to position [0, 0]
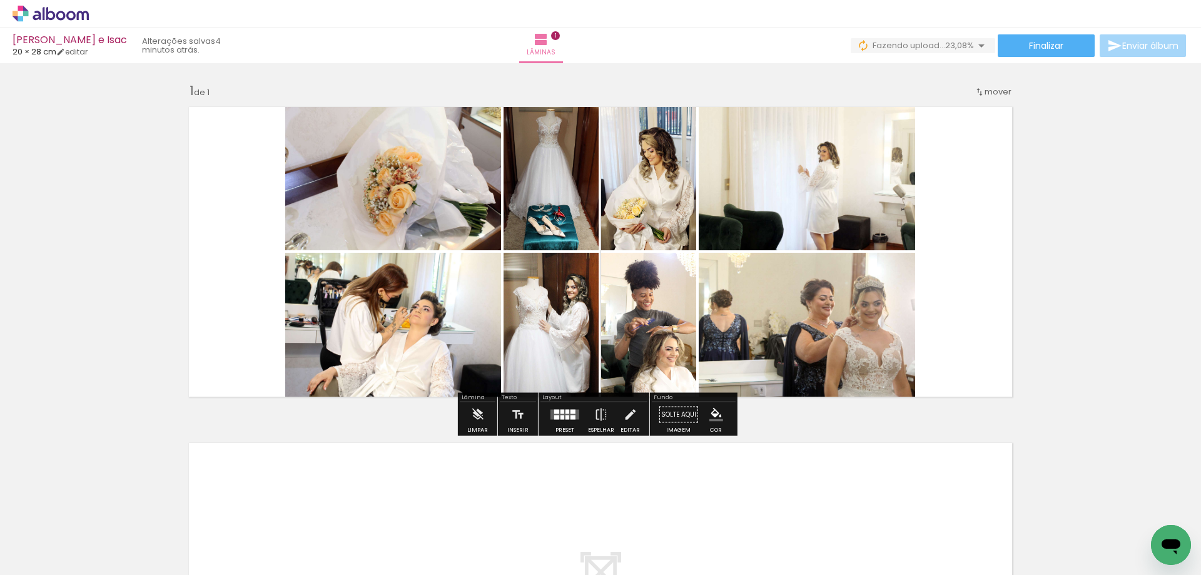
click at [560, 418] on div at bounding box center [562, 417] width 4 height 4
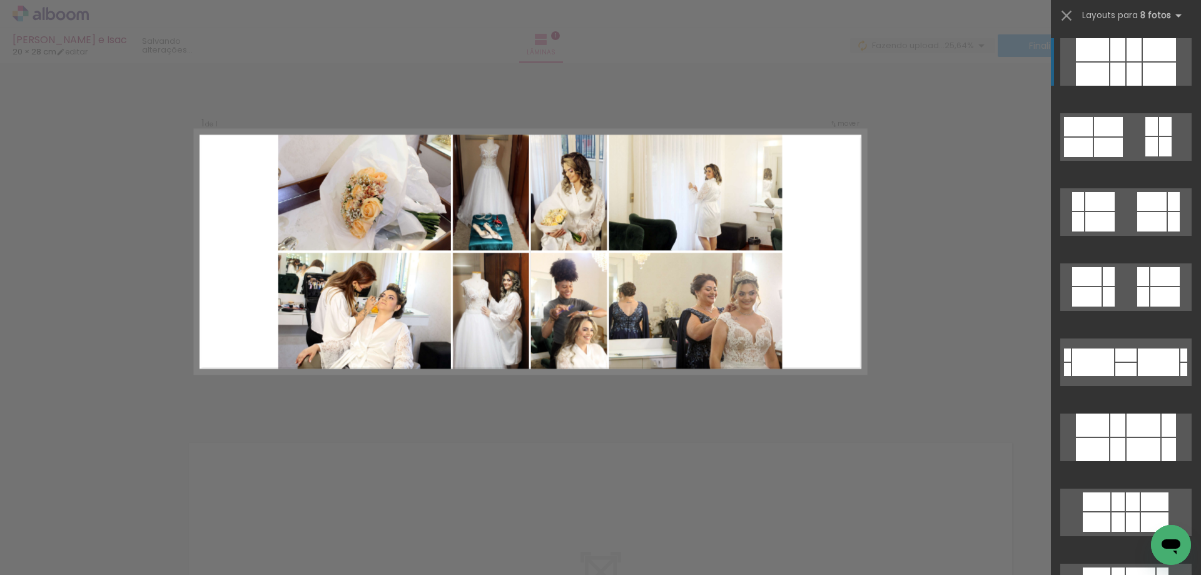
click at [1110, 438] on div at bounding box center [1117, 449] width 15 height 23
click at [1117, 438] on div at bounding box center [1117, 449] width 15 height 23
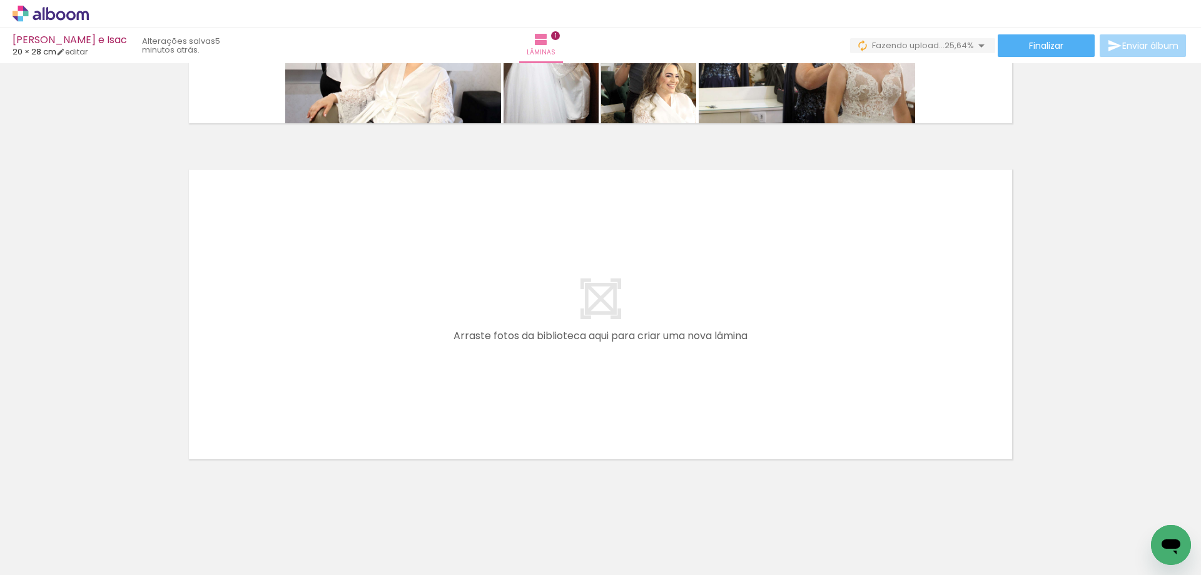
scroll to position [287, 0]
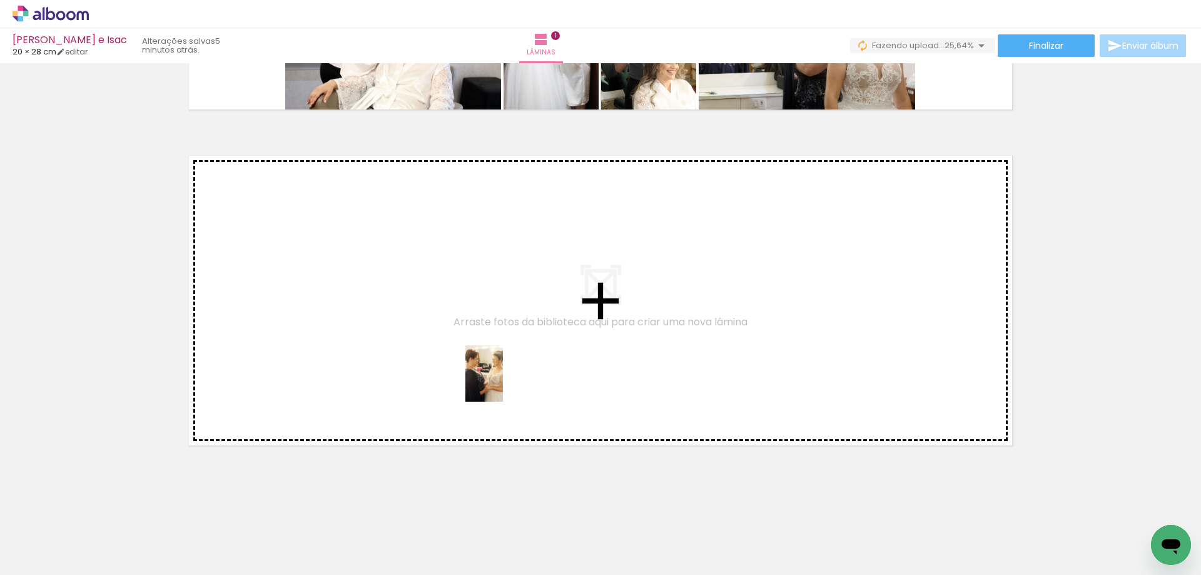
drag, startPoint x: 691, startPoint y: 545, endPoint x: 761, endPoint y: 525, distance: 72.9
click at [503, 378] on quentale-workspace at bounding box center [600, 287] width 1201 height 575
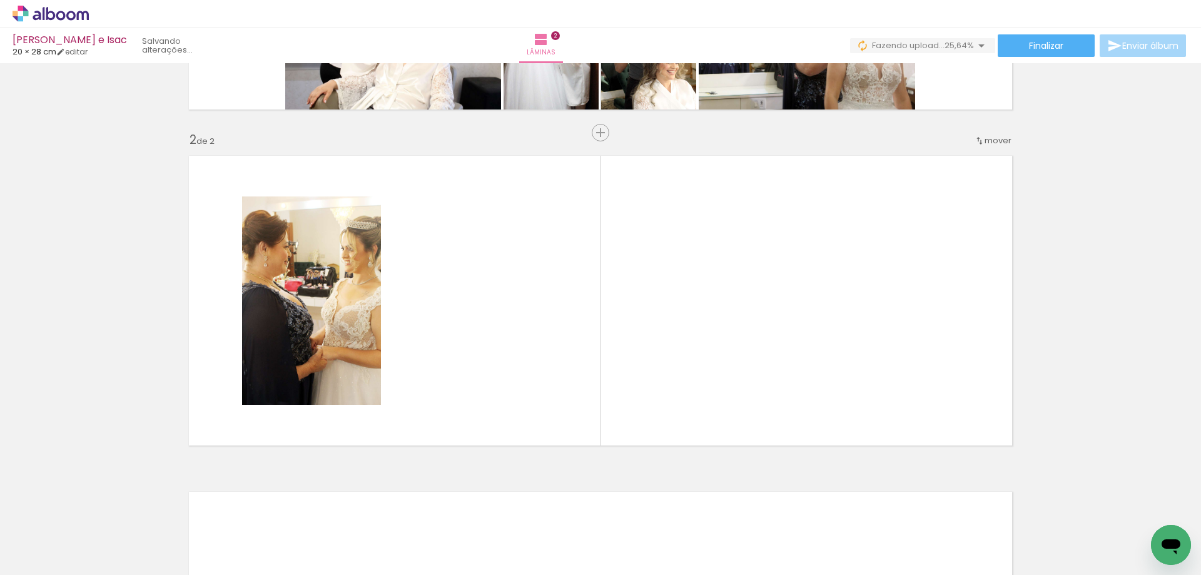
scroll to position [308, 0]
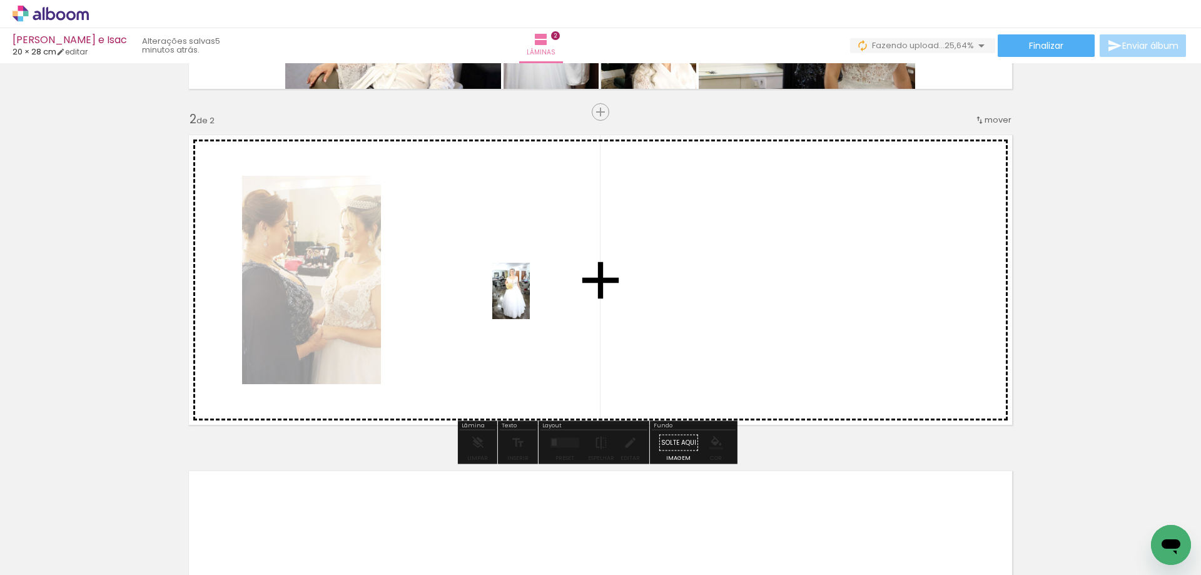
drag, startPoint x: 763, startPoint y: 555, endPoint x: 530, endPoint y: 300, distance: 345.3
click at [530, 300] on quentale-workspace at bounding box center [600, 287] width 1201 height 575
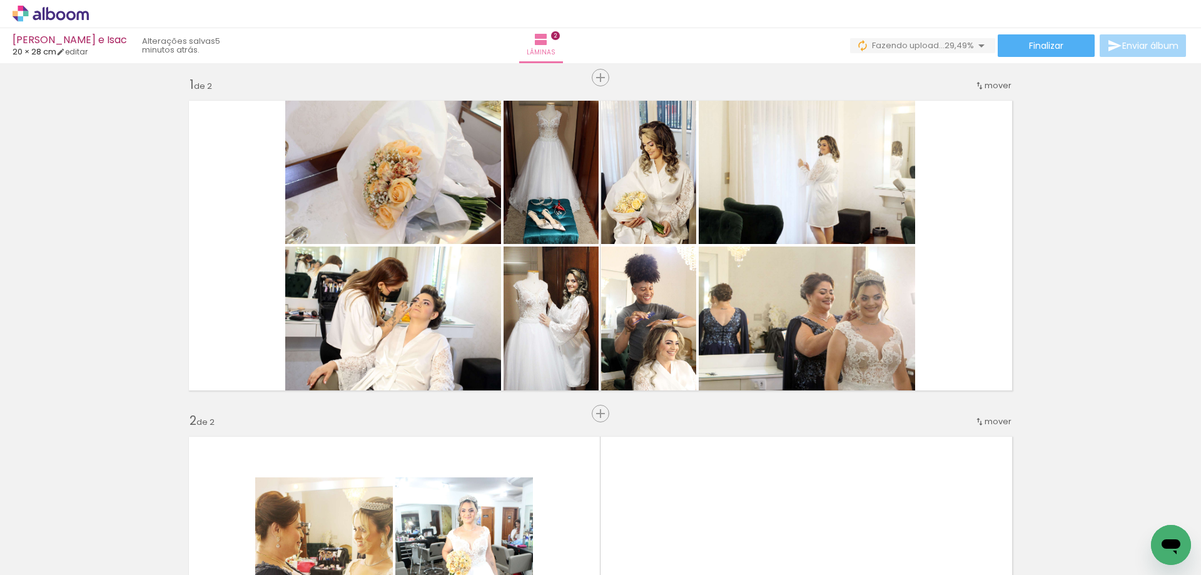
scroll to position [0, 0]
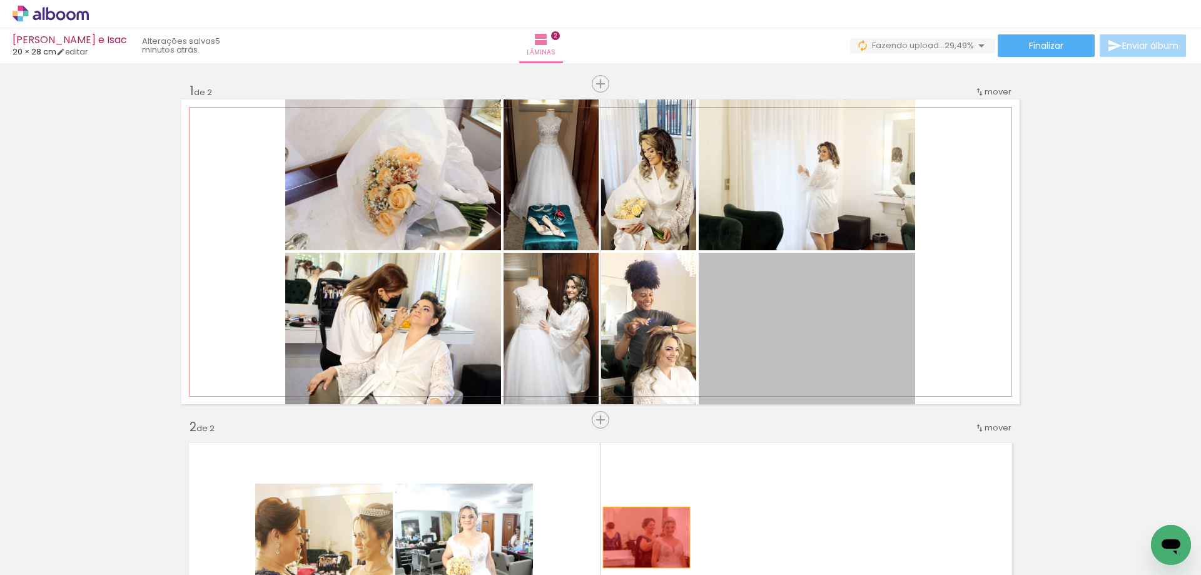
drag, startPoint x: 840, startPoint y: 344, endPoint x: 642, endPoint y: 537, distance: 276.9
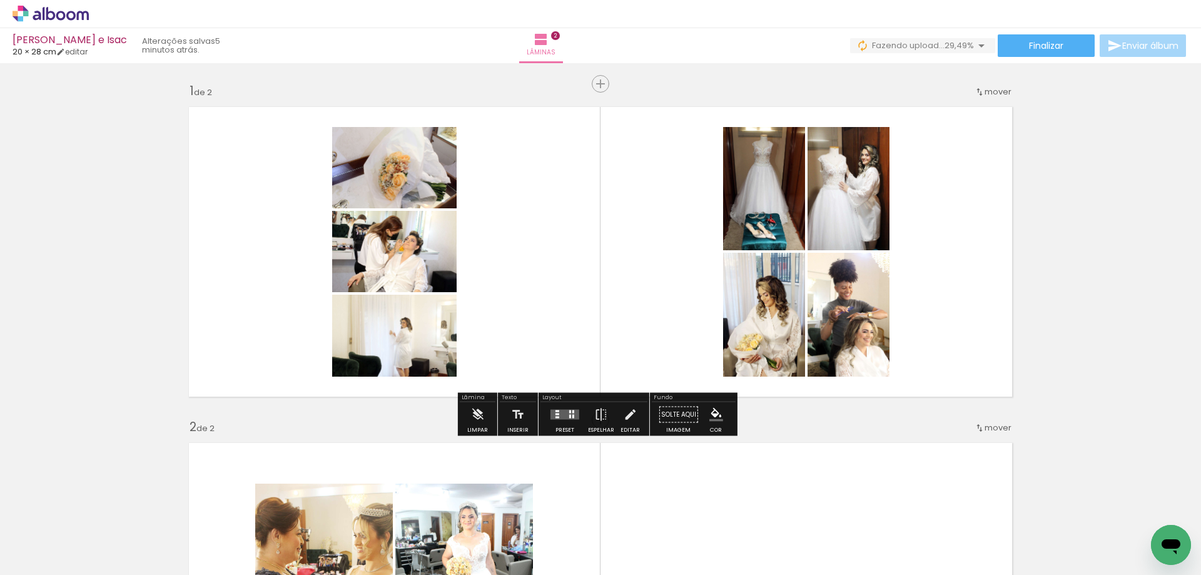
click at [1055, 275] on div "Inserir lâmina 1 de 2 Inserir lâmina 2 de 2" at bounding box center [600, 572] width 1201 height 1008
click at [564, 418] on quentale-layouter at bounding box center [564, 415] width 29 height 10
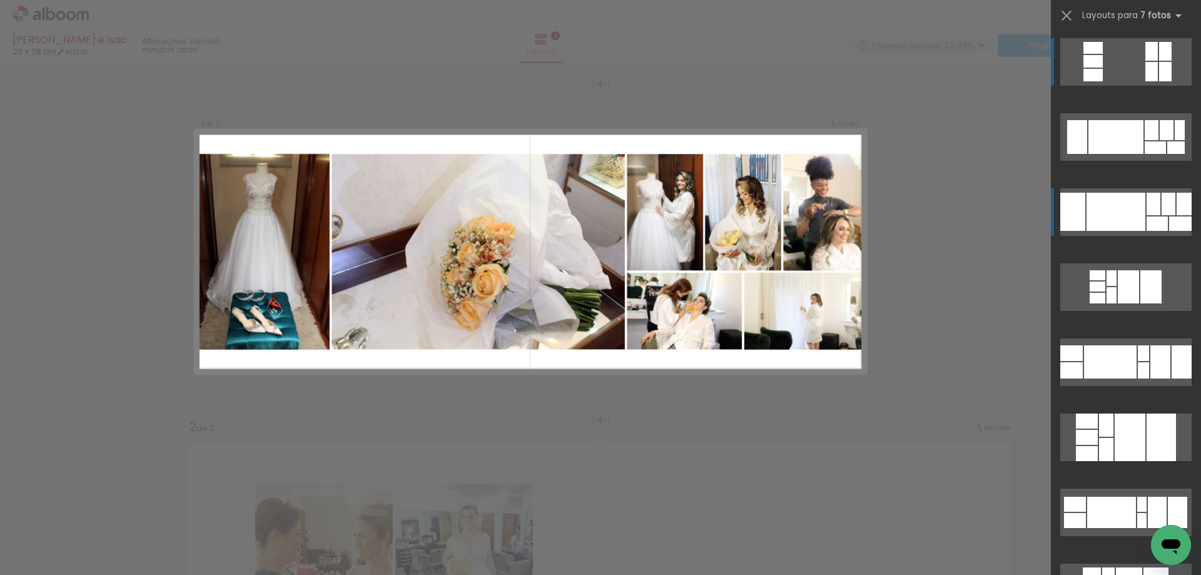
click at [1120, 154] on div at bounding box center [1115, 137] width 55 height 34
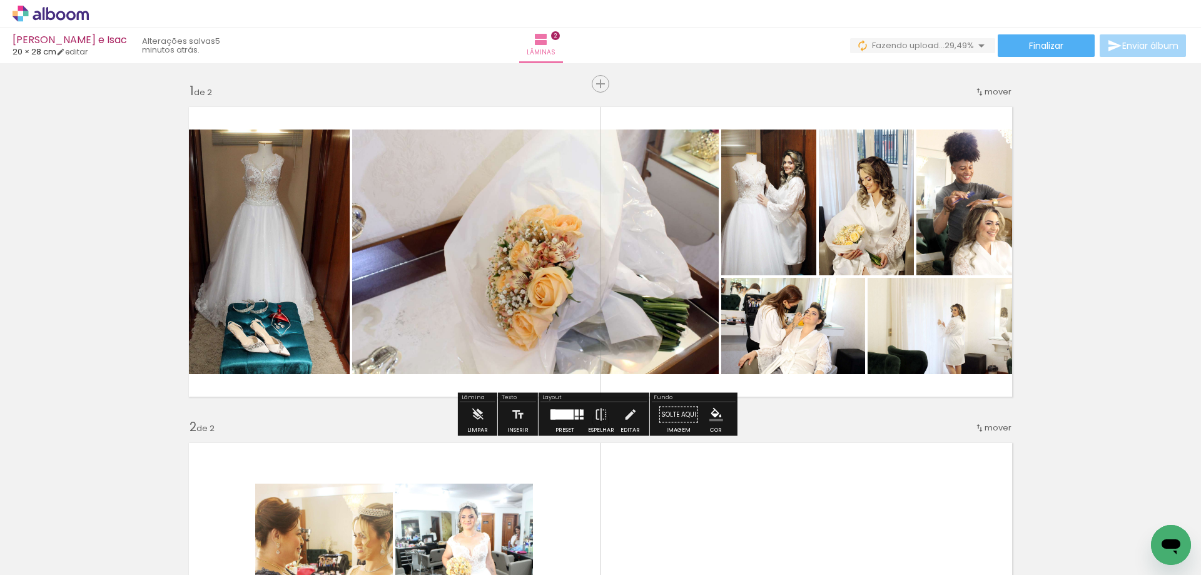
click at [985, 240] on quentale-photo at bounding box center [967, 202] width 103 height 146
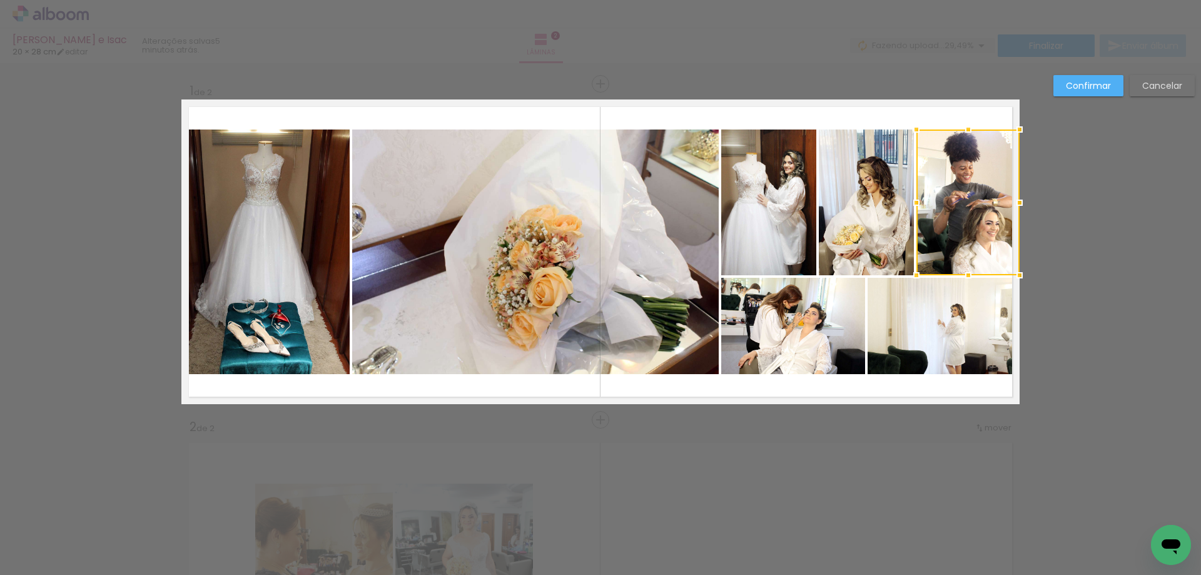
click at [990, 240] on div at bounding box center [967, 202] width 103 height 146
click at [981, 235] on div at bounding box center [967, 202] width 103 height 146
drag, startPoint x: 1097, startPoint y: 253, endPoint x: 1016, endPoint y: 236, distance: 82.3
click at [1098, 253] on div "Confirmar Cancelar" at bounding box center [600, 582] width 1201 height 1038
click at [988, 208] on div at bounding box center [967, 202] width 103 height 146
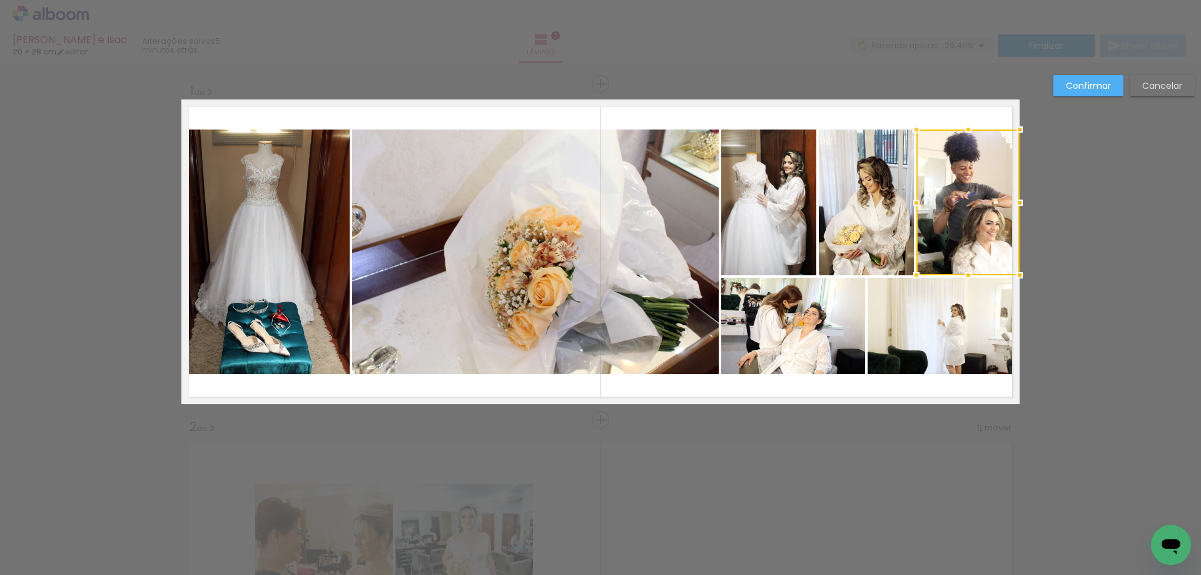
click at [1078, 218] on div "Confirmar Cancelar" at bounding box center [600, 582] width 1201 height 1038
click at [0, 0] on slot "Confirmar" at bounding box center [0, 0] width 0 height 0
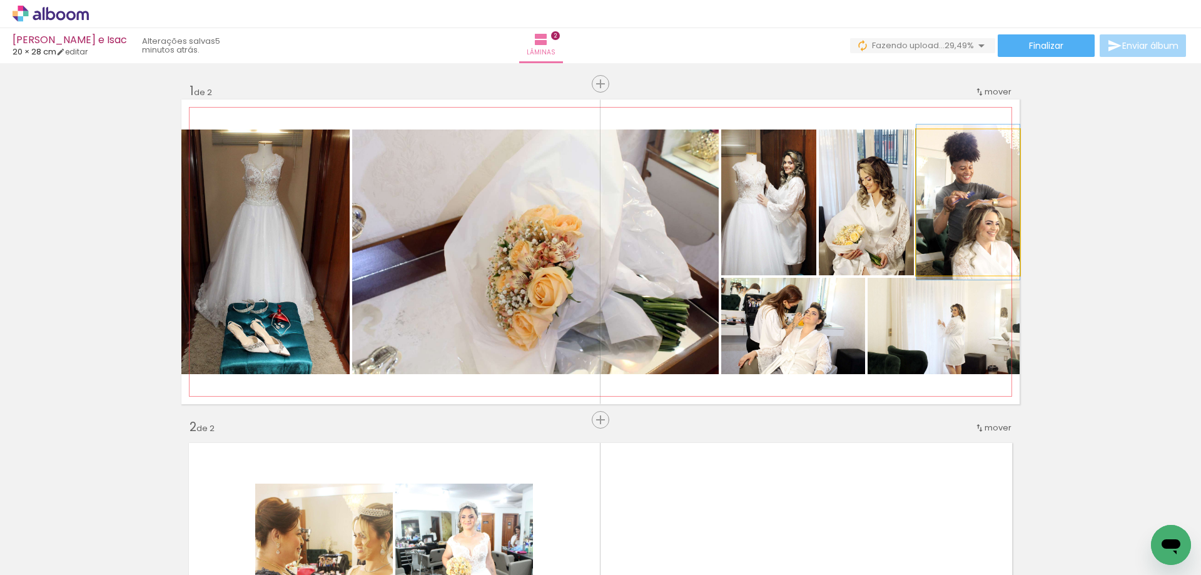
click at [984, 218] on quentale-photo at bounding box center [967, 202] width 103 height 146
drag, startPoint x: 984, startPoint y: 218, endPoint x: 977, endPoint y: 218, distance: 6.9
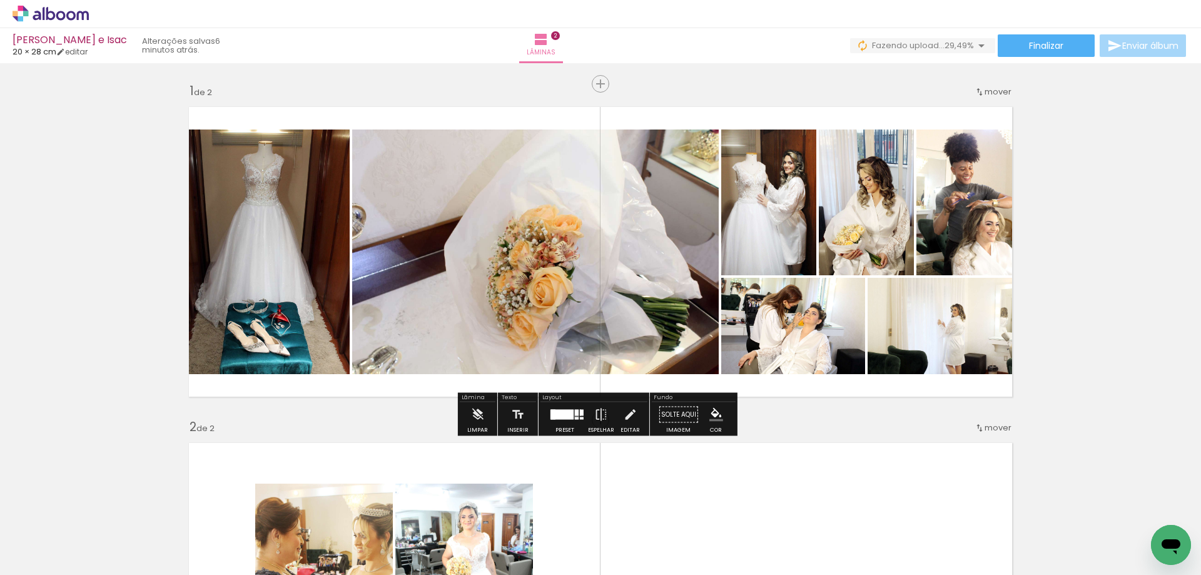
click at [1088, 239] on div "Inserir lâmina 1 de 2 Inserir lâmina 2 de 2" at bounding box center [600, 572] width 1201 height 1008
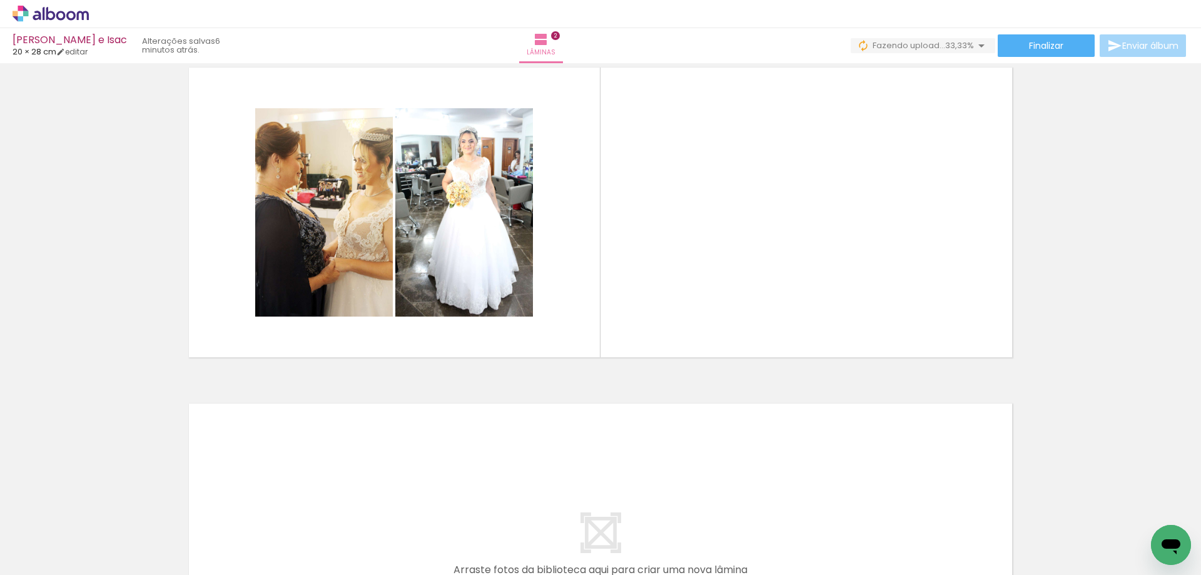
scroll to position [0, 185]
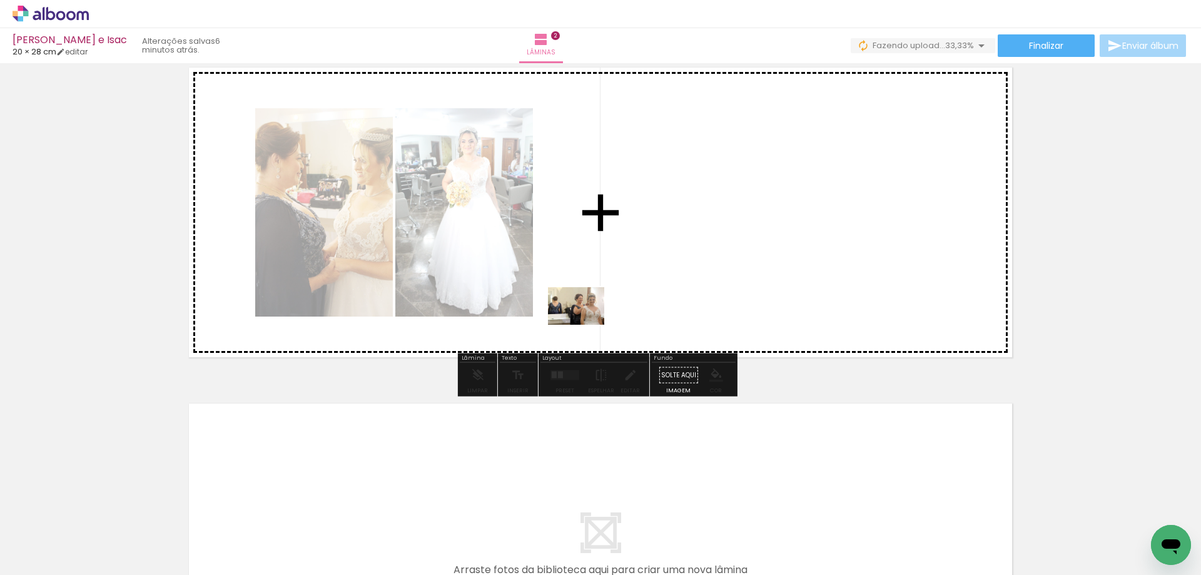
drag, startPoint x: 444, startPoint y: 510, endPoint x: 585, endPoint y: 325, distance: 232.9
click at [585, 325] on quentale-workspace at bounding box center [600, 287] width 1201 height 575
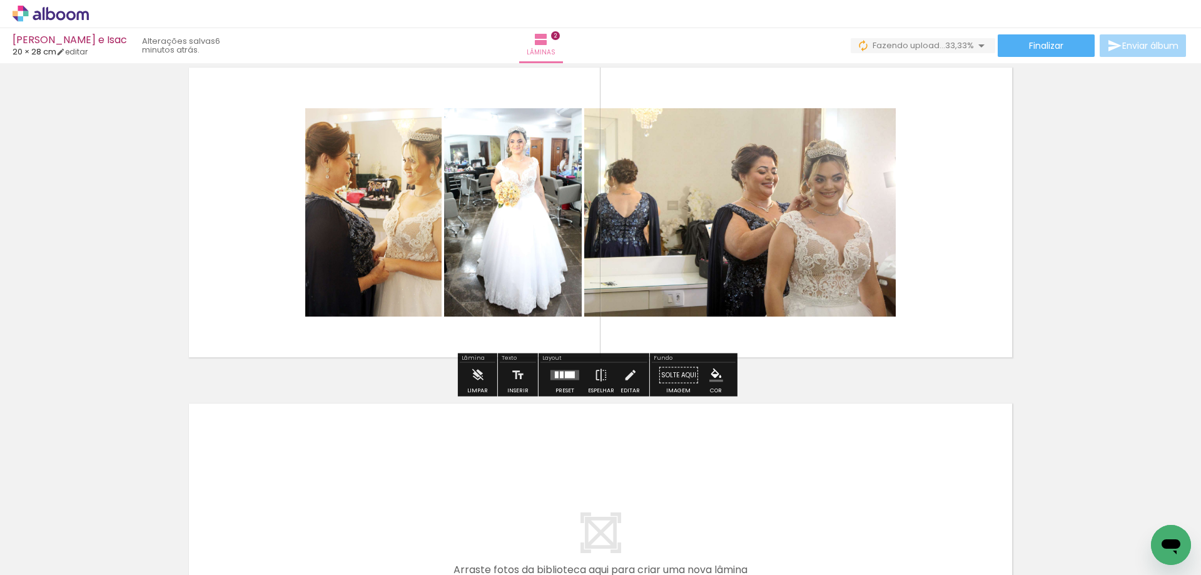
click at [565, 372] on div at bounding box center [570, 375] width 10 height 7
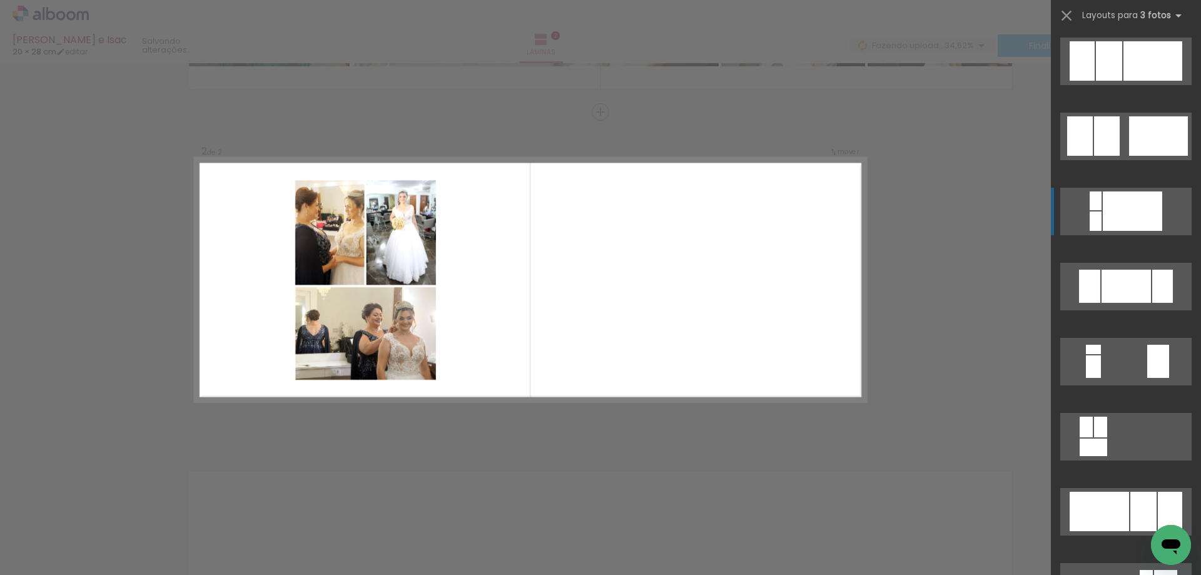
scroll to position [1063, 0]
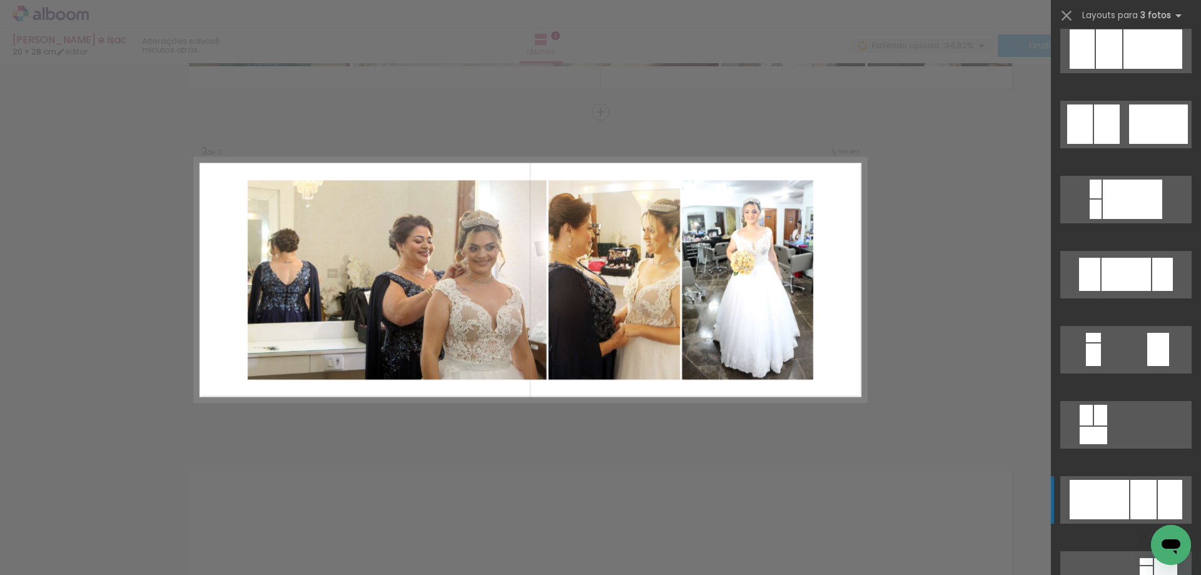
click at [1107, 425] on div at bounding box center [1100, 415] width 13 height 21
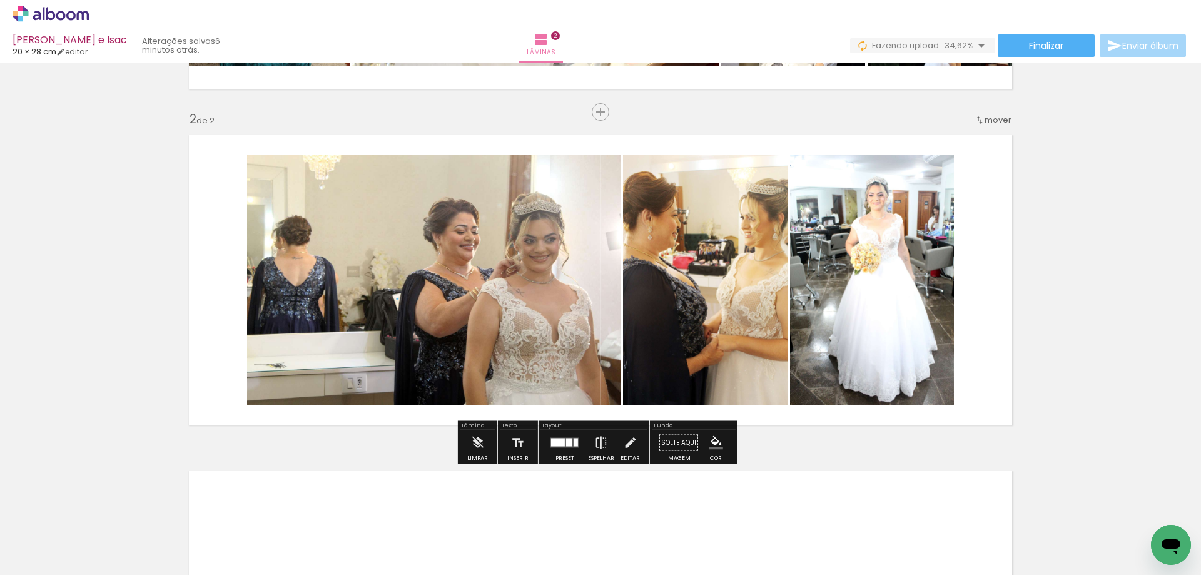
click at [1116, 261] on div "Inserir lâmina 1 de 2 Inserir lâmina 2 de 2" at bounding box center [600, 264] width 1201 height 1008
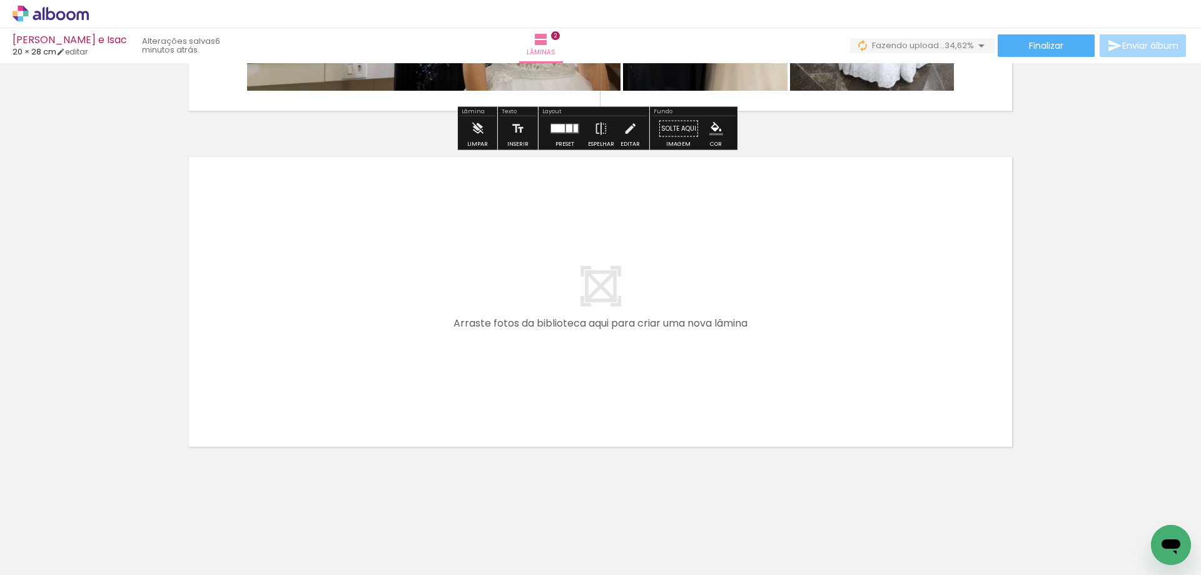
scroll to position [623, 0]
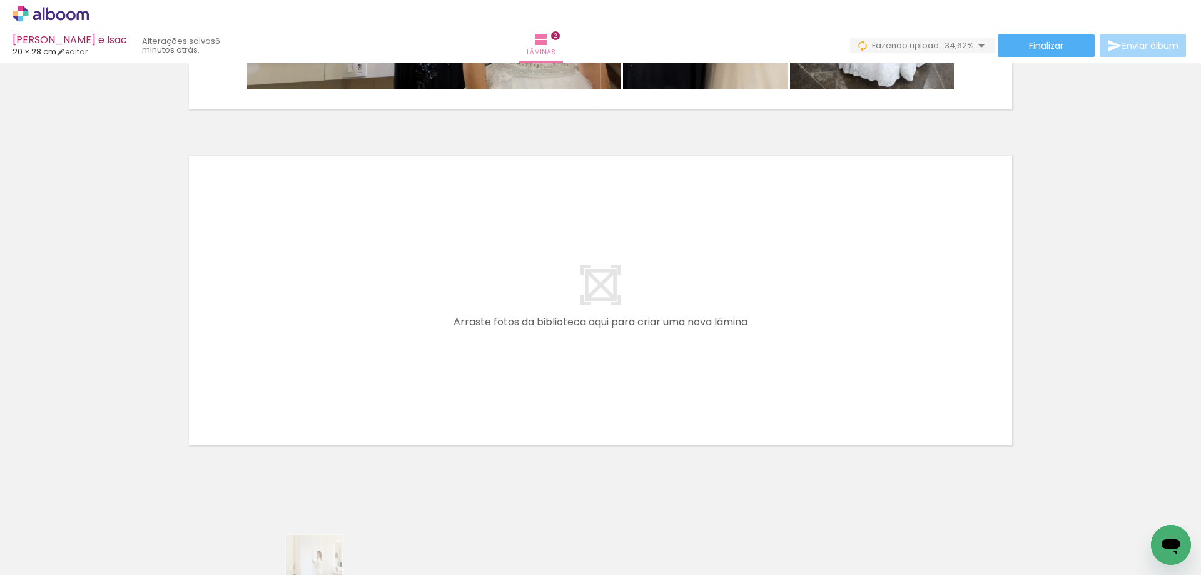
drag, startPoint x: 323, startPoint y: 564, endPoint x: 323, endPoint y: 572, distance: 8.8
click at [103, 572] on iron-horizontal-list at bounding box center [90, 536] width 25 height 78
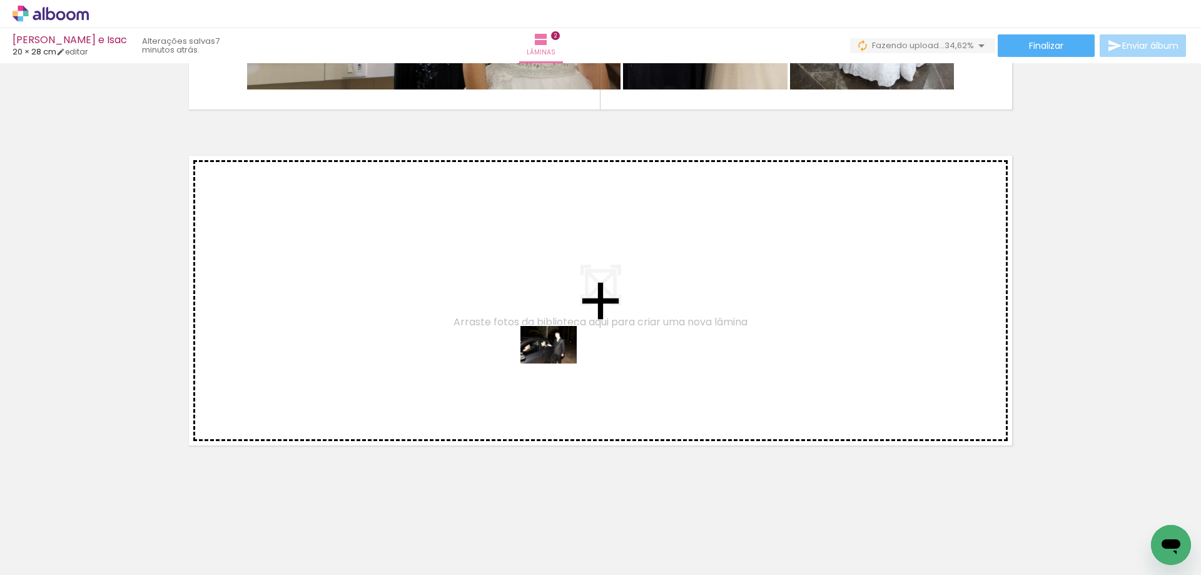
drag, startPoint x: 949, startPoint y: 539, endPoint x: 557, endPoint y: 363, distance: 429.8
click at [557, 363] on quentale-workspace at bounding box center [600, 287] width 1201 height 575
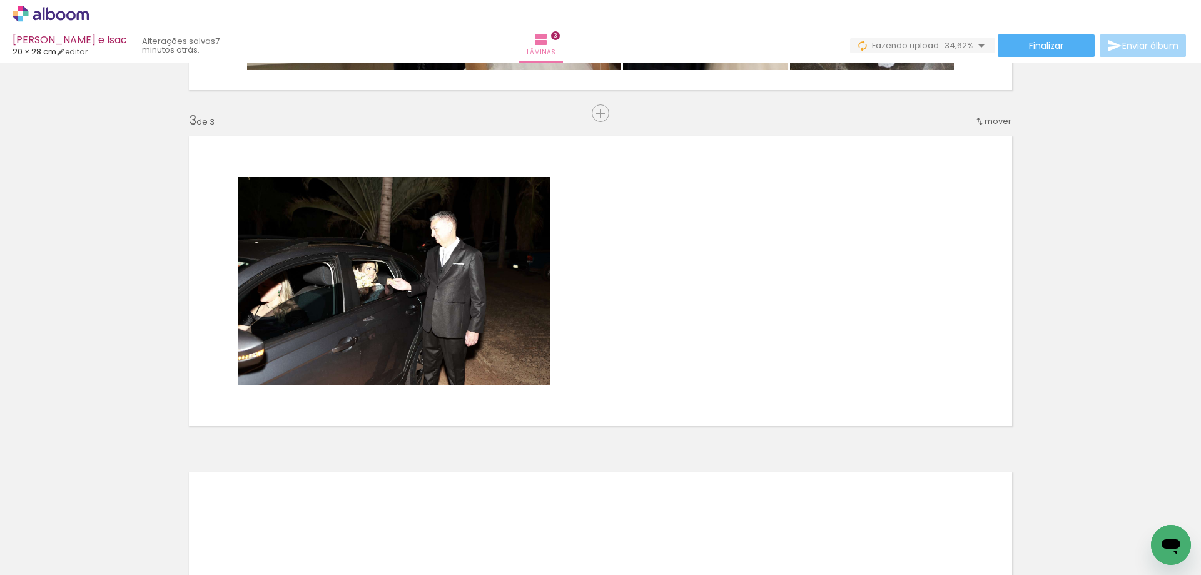
scroll to position [644, 0]
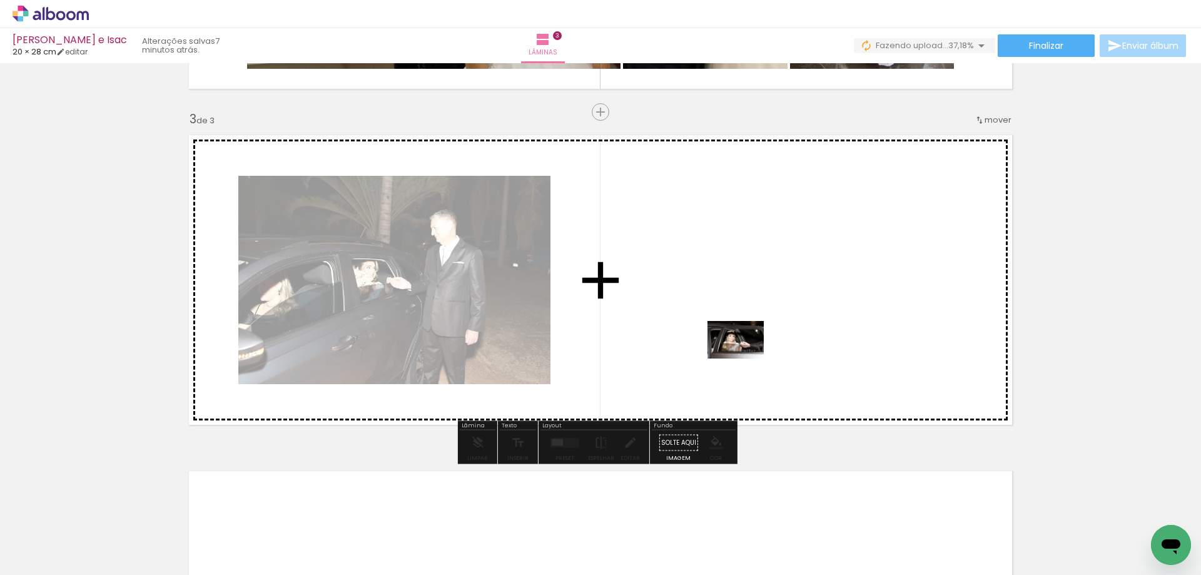
drag, startPoint x: 856, startPoint y: 442, endPoint x: 745, endPoint y: 358, distance: 138.9
click at [745, 358] on quentale-workspace at bounding box center [600, 287] width 1201 height 575
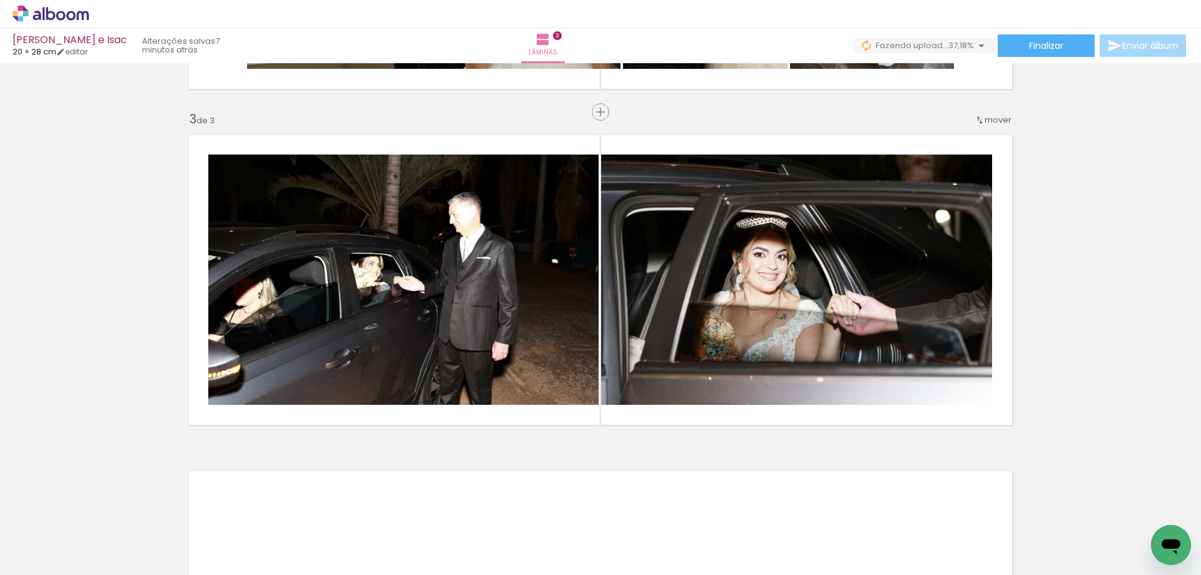
scroll to position [0, 1093]
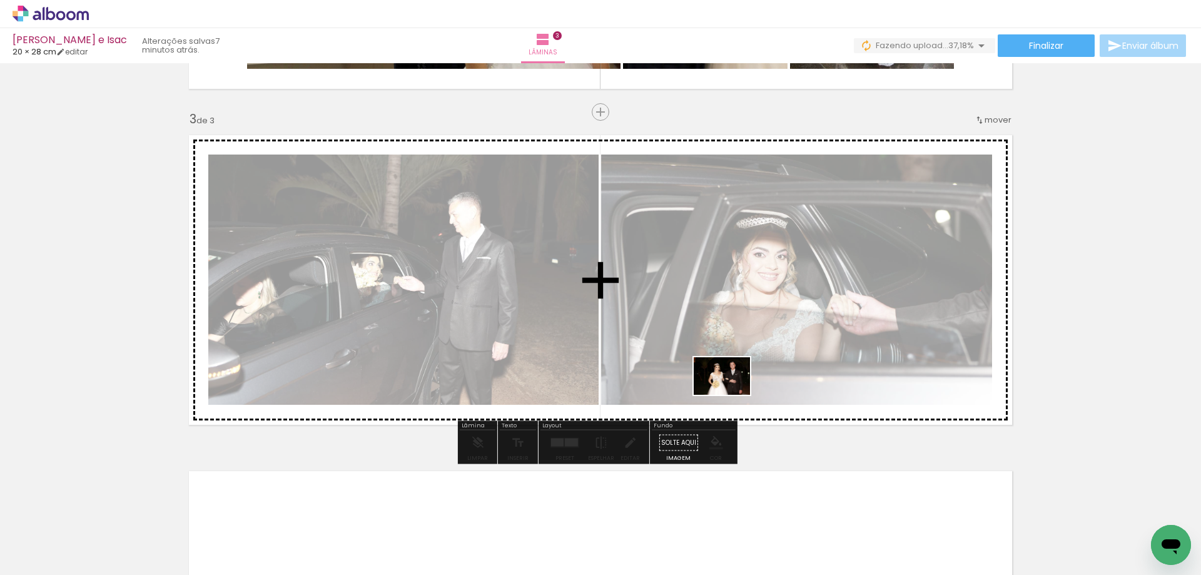
drag, startPoint x: 619, startPoint y: 520, endPoint x: 695, endPoint y: 525, distance: 75.9
click at [732, 393] on quentale-workspace at bounding box center [600, 287] width 1201 height 575
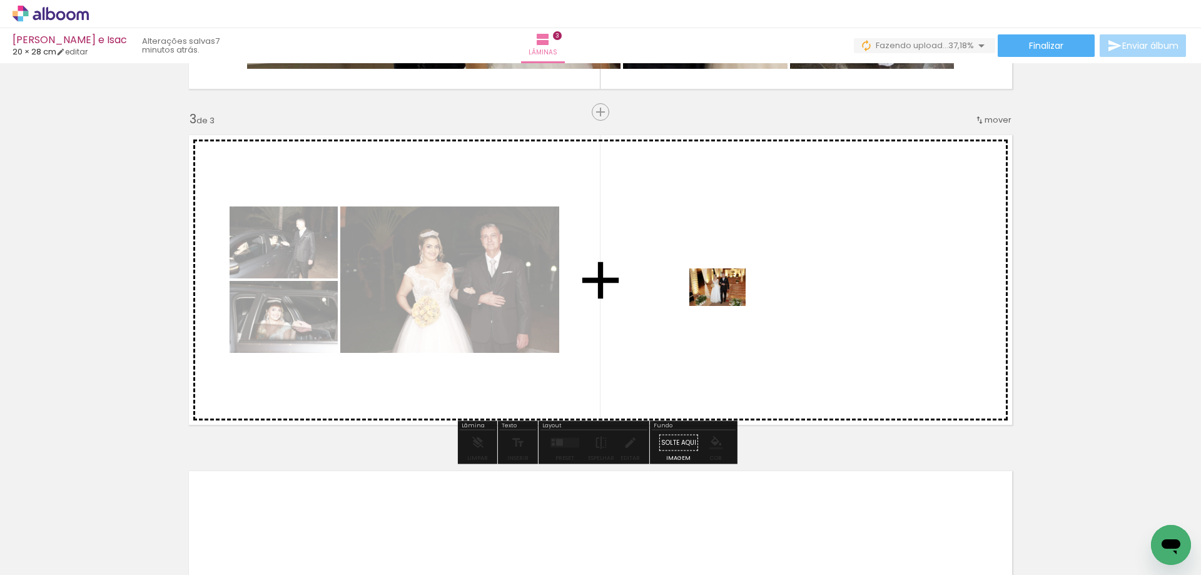
drag, startPoint x: 657, startPoint y: 535, endPoint x: 727, endPoint y: 306, distance: 239.2
click at [727, 306] on quentale-workspace at bounding box center [600, 287] width 1201 height 575
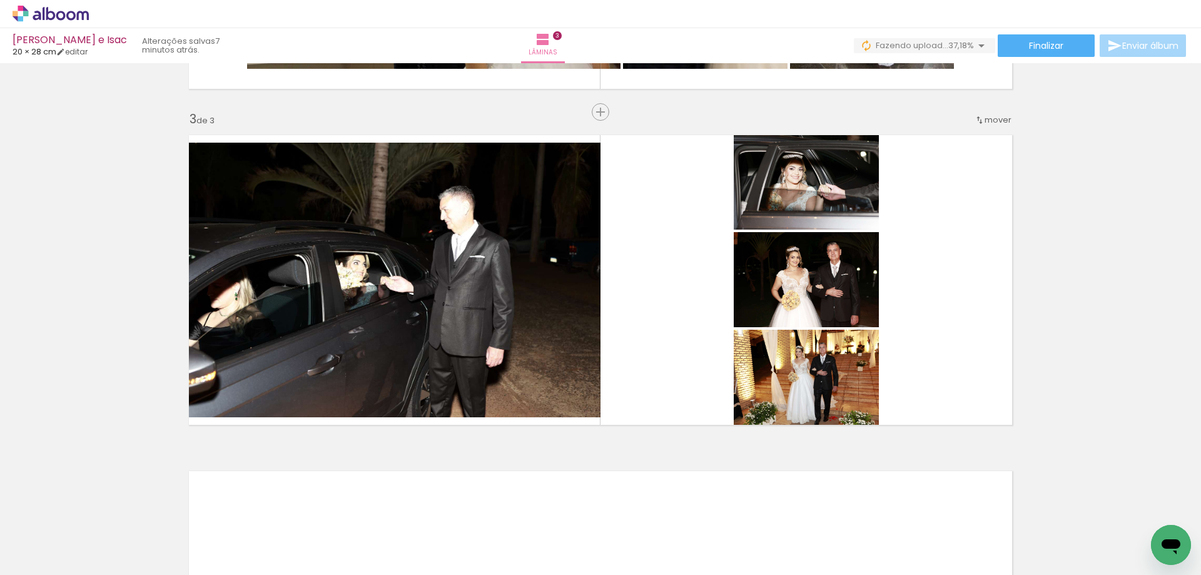
scroll to position [0, 4370]
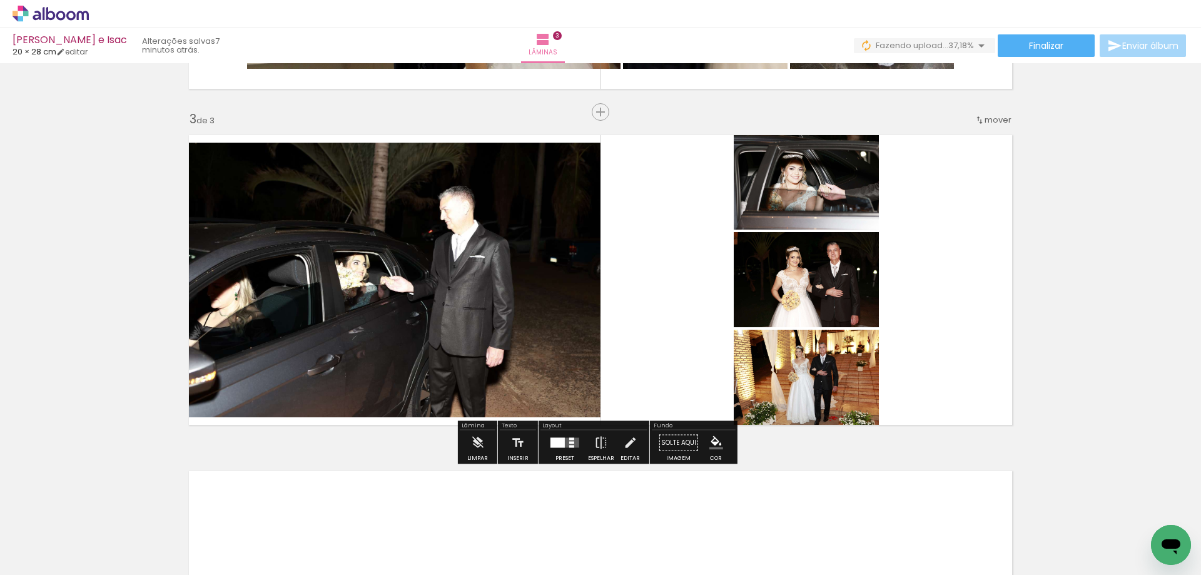
click at [568, 440] on quentale-layouter at bounding box center [564, 443] width 29 height 10
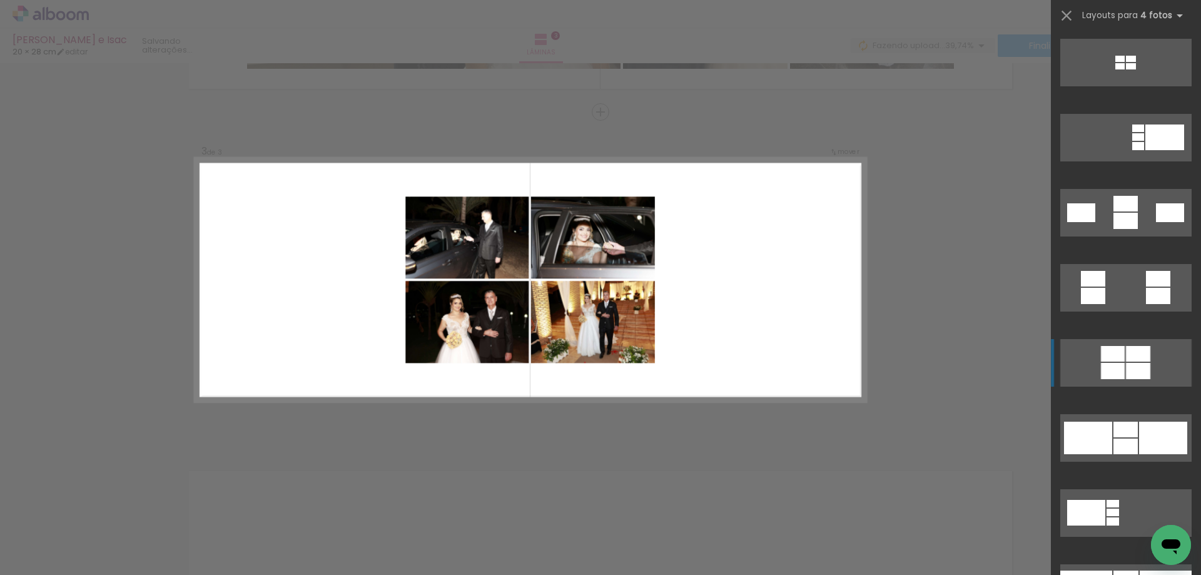
scroll to position [1314, 0]
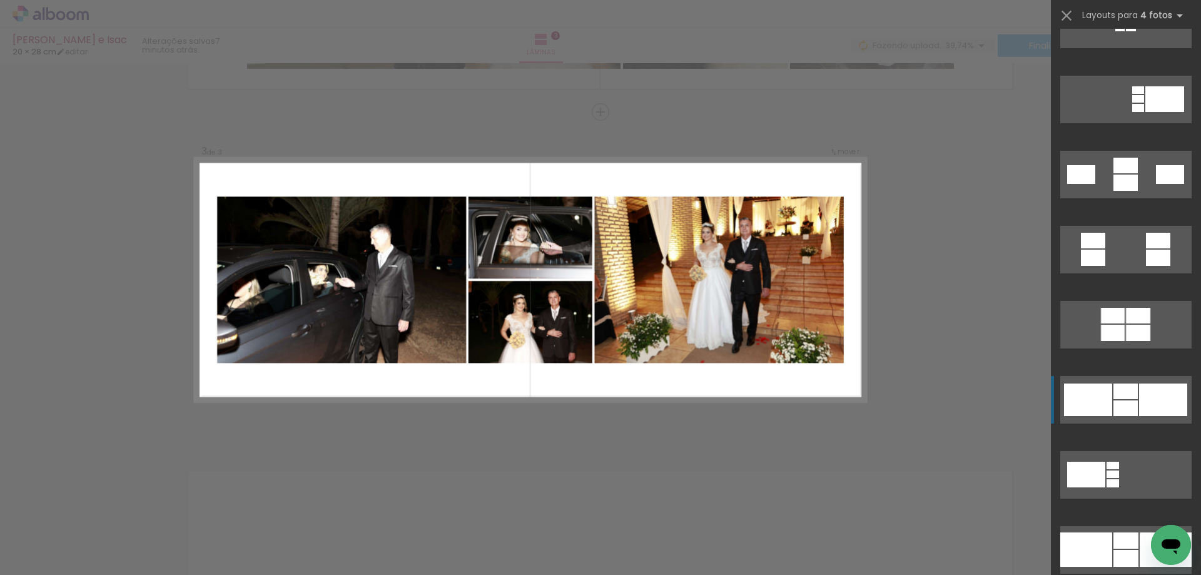
click at [1133, 191] on div at bounding box center [1125, 183] width 24 height 16
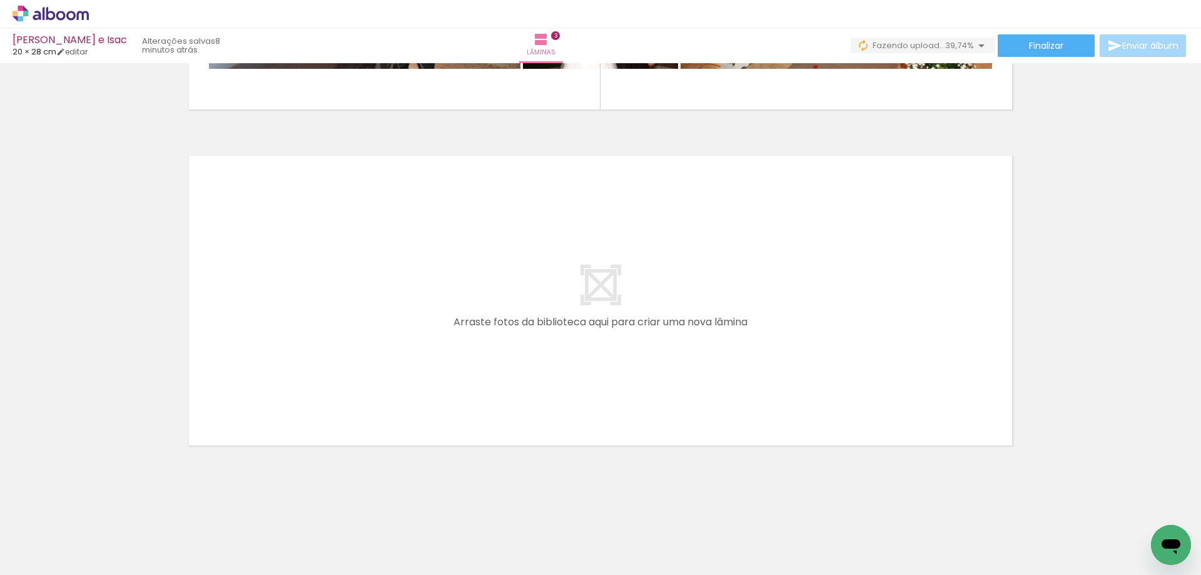
scroll to position [0, 398]
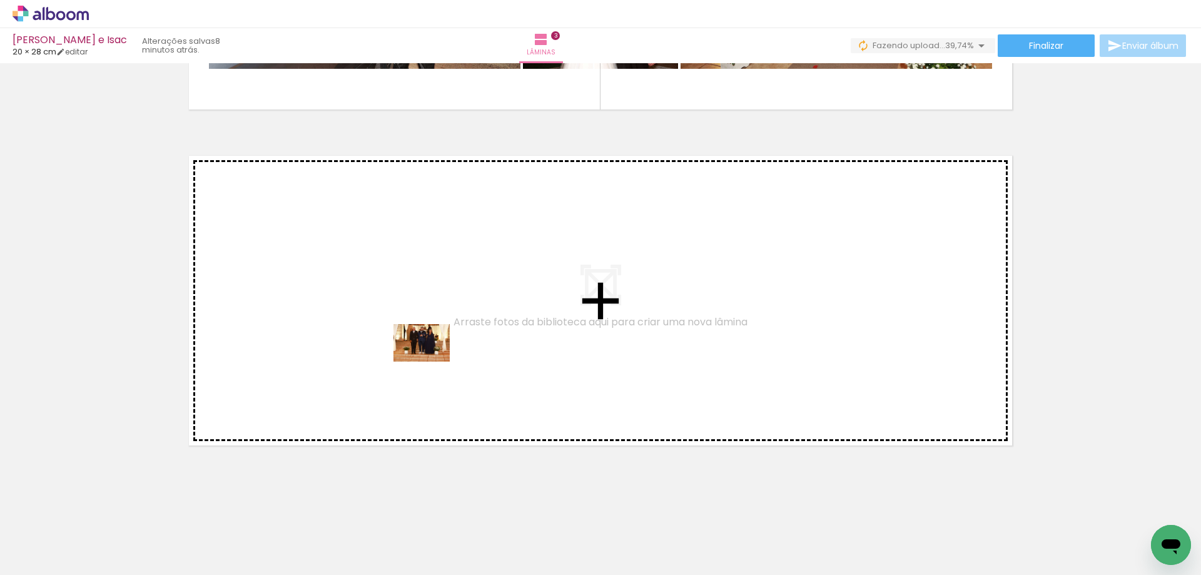
drag, startPoint x: 510, startPoint y: 533, endPoint x: 431, endPoint y: 362, distance: 188.9
click at [431, 362] on quentale-workspace at bounding box center [600, 287] width 1201 height 575
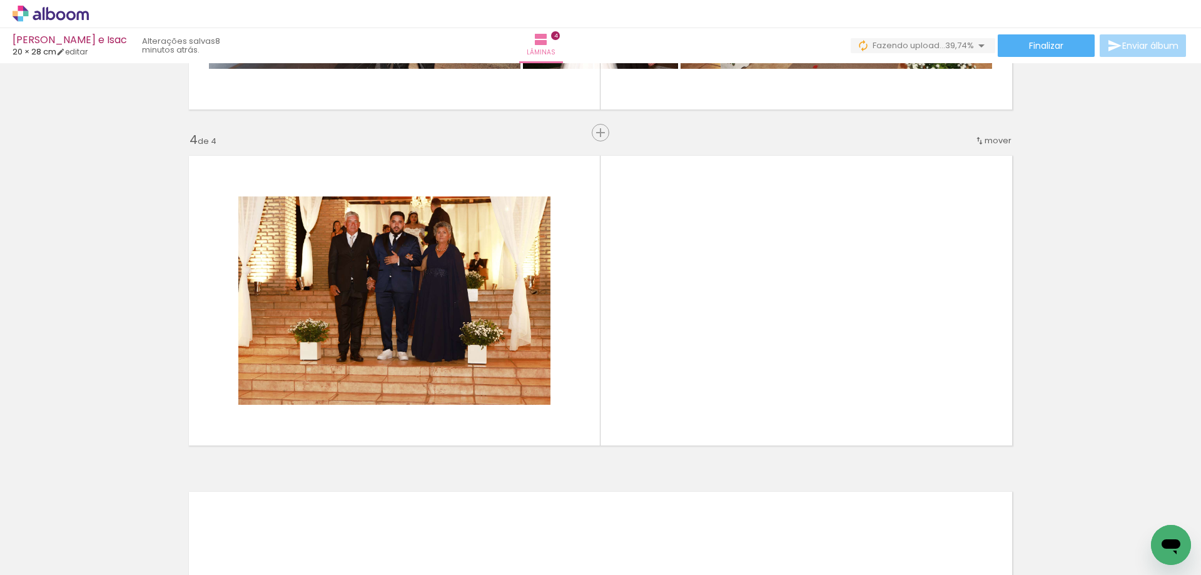
scroll to position [980, 0]
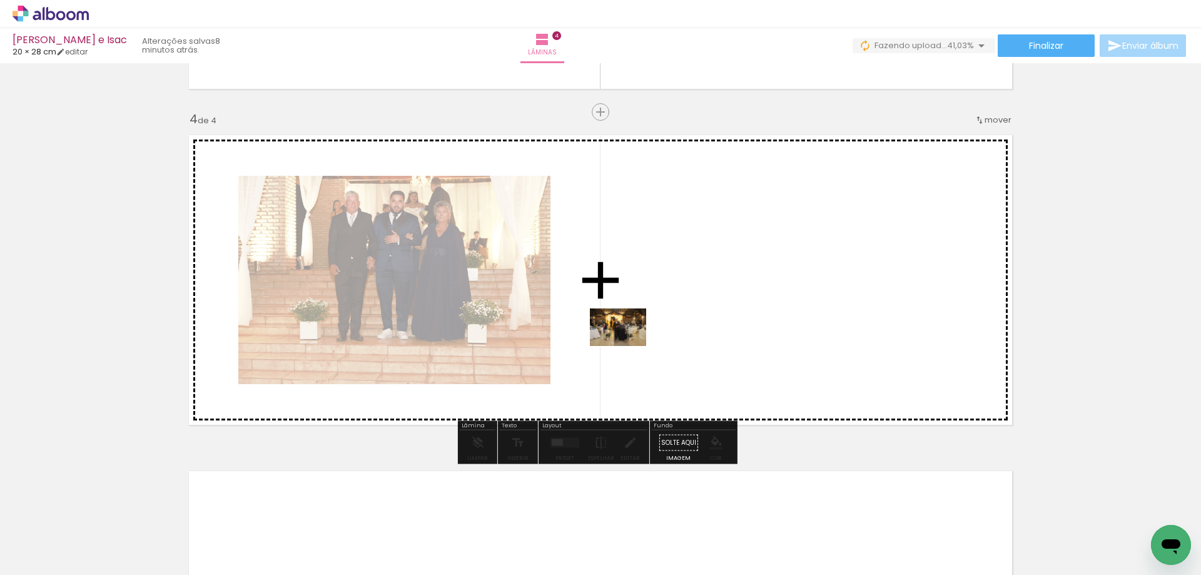
drag, startPoint x: 576, startPoint y: 505, endPoint x: 627, endPoint y: 346, distance: 167.0
click at [627, 346] on quentale-workspace at bounding box center [600, 287] width 1201 height 575
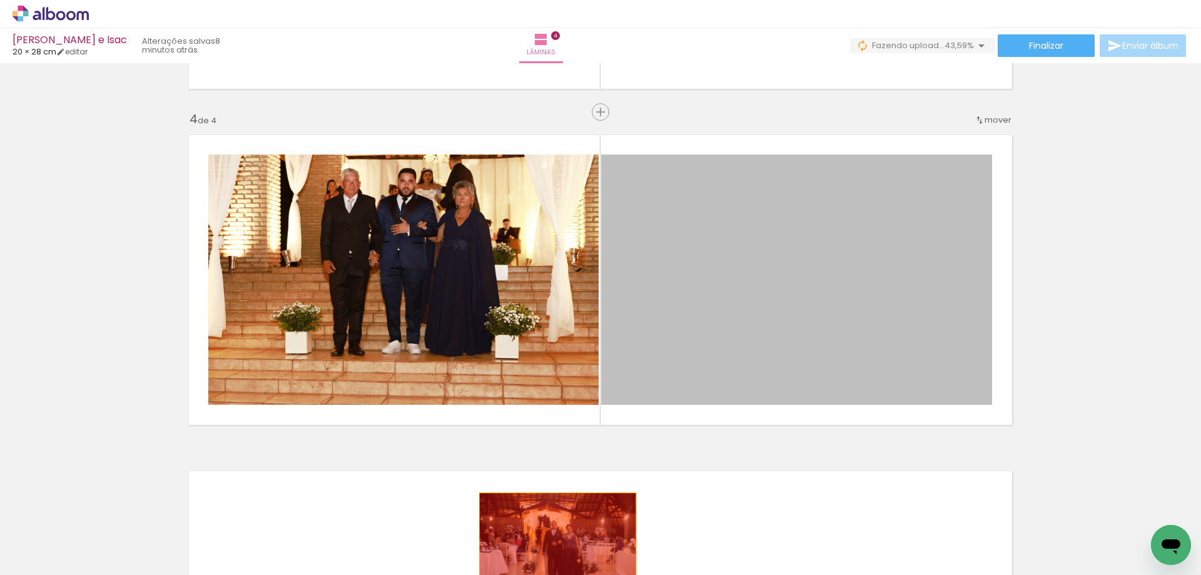
drag, startPoint x: 784, startPoint y: 324, endPoint x: 553, endPoint y: 543, distance: 318.6
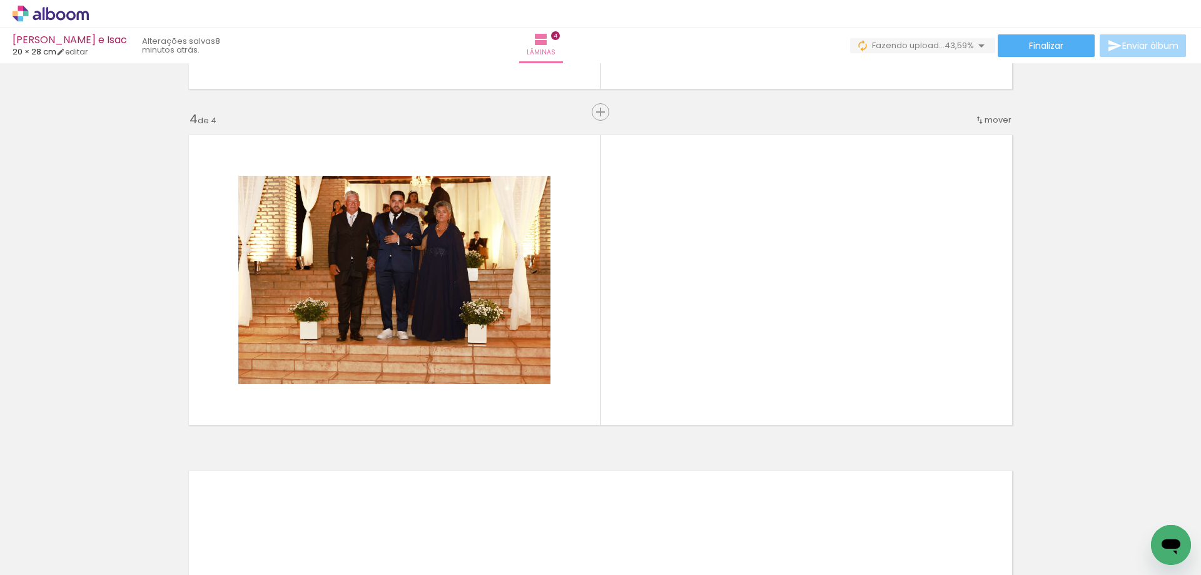
scroll to position [0, 539]
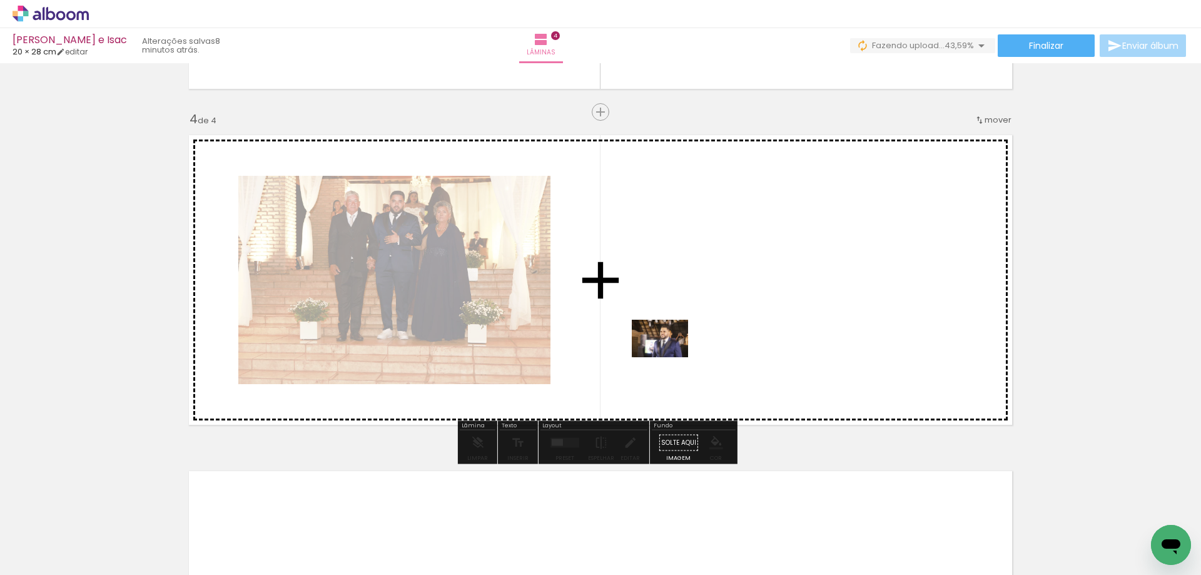
drag, startPoint x: 671, startPoint y: 544, endPoint x: 669, endPoint y: 357, distance: 187.0
click at [669, 357] on quentale-workspace at bounding box center [600, 287] width 1201 height 575
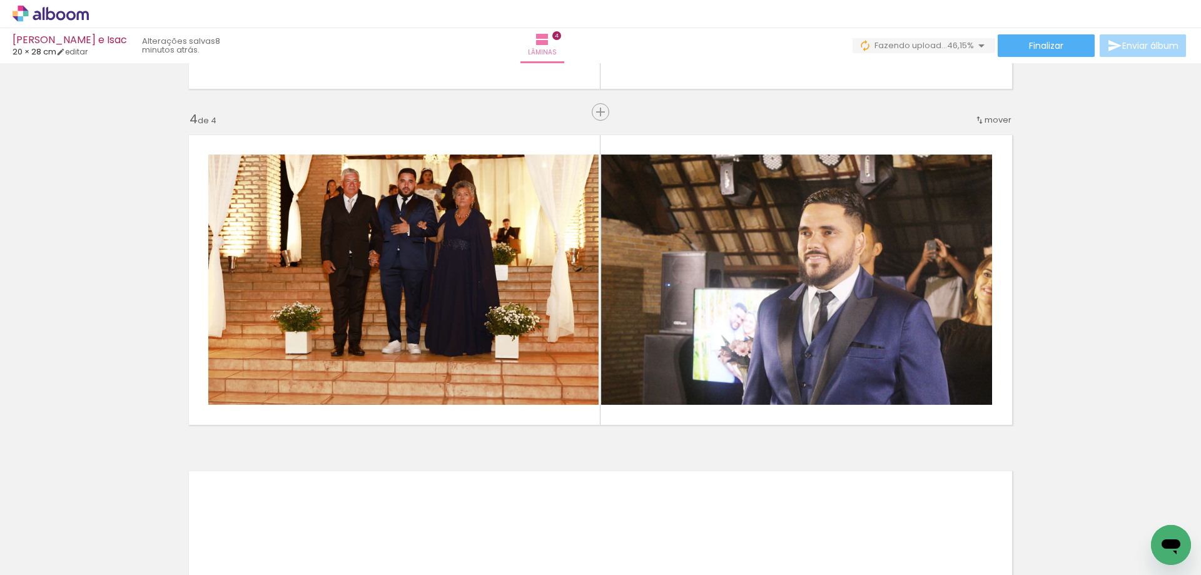
scroll to position [0, 398]
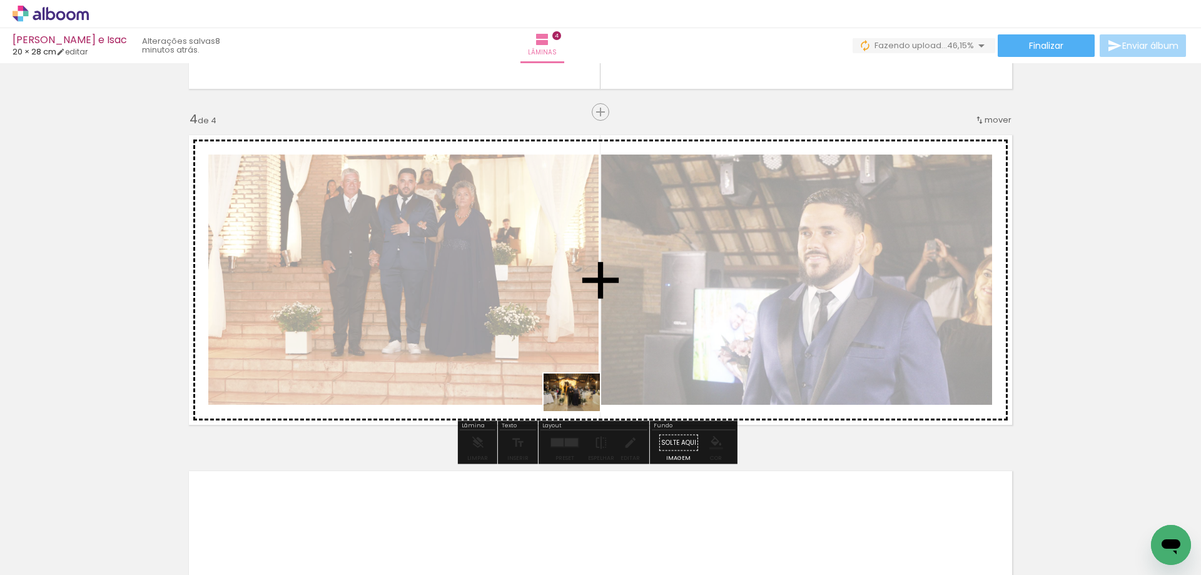
drag, startPoint x: 590, startPoint y: 541, endPoint x: 581, endPoint y: 411, distance: 130.4
click at [581, 411] on quentale-workspace at bounding box center [600, 287] width 1201 height 575
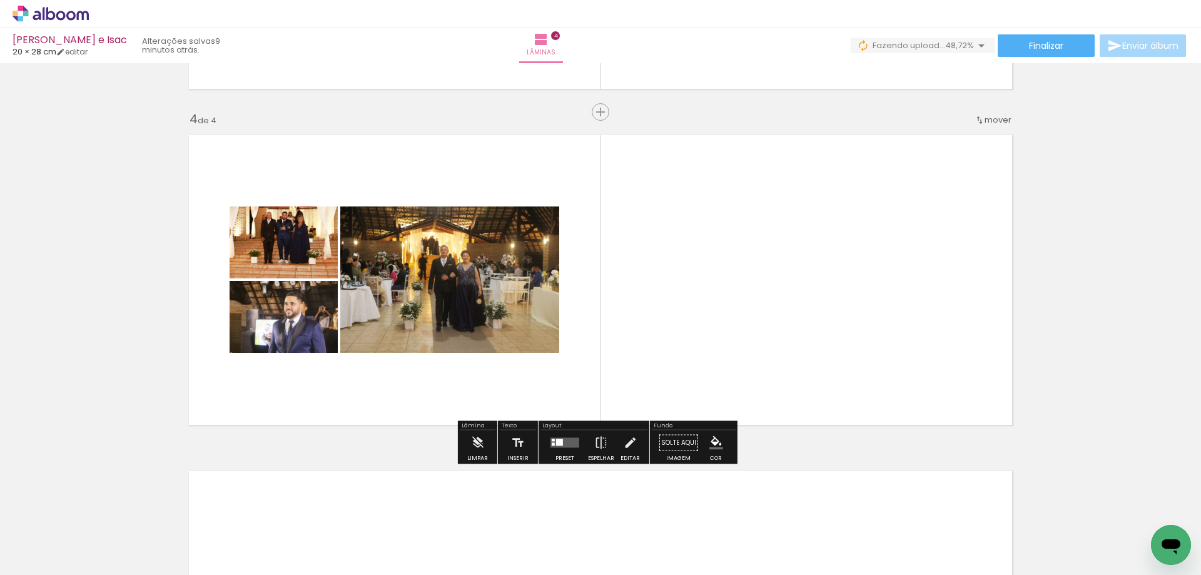
click at [562, 443] on quentale-layouter at bounding box center [564, 443] width 29 height 10
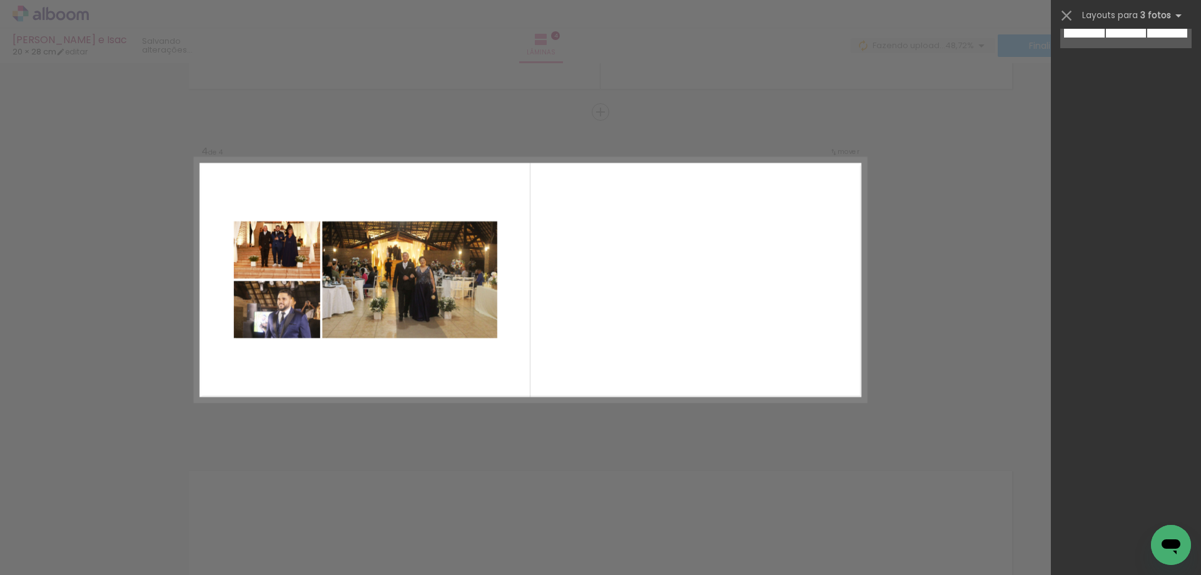
scroll to position [0, 0]
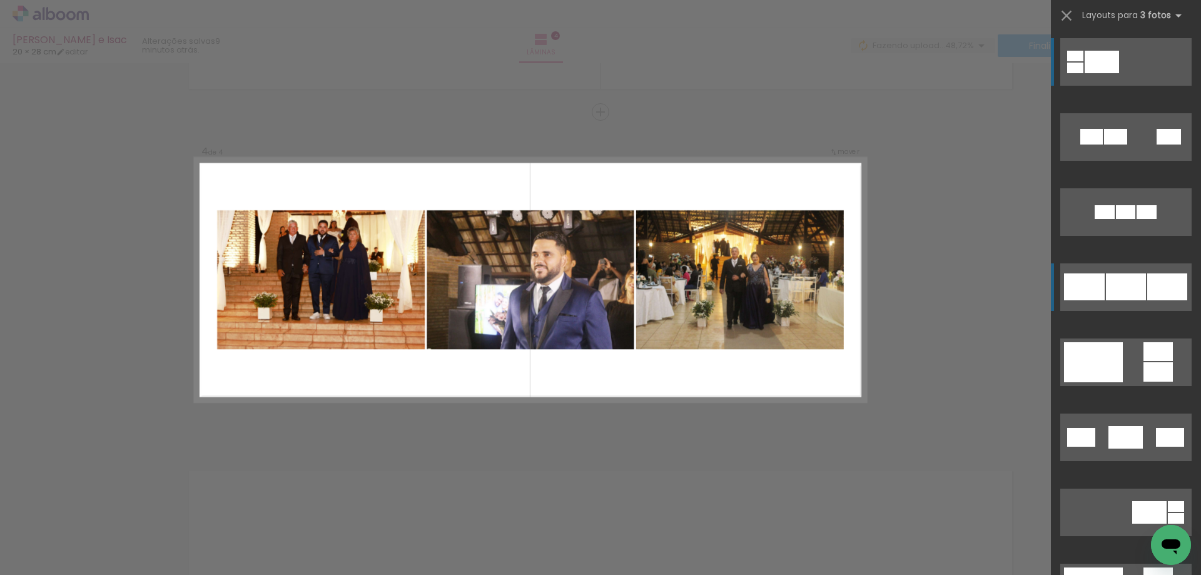
click at [1118, 219] on div at bounding box center [1125, 212] width 19 height 14
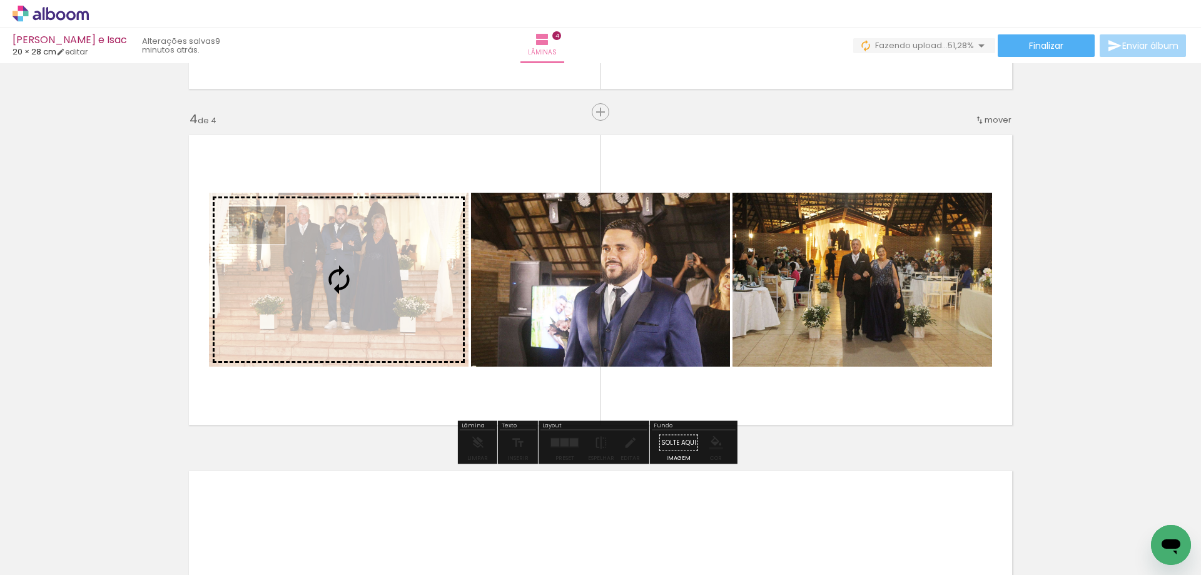
drag, startPoint x: 566, startPoint y: 537, endPoint x: 266, endPoint y: 244, distance: 418.9
click at [266, 244] on quentale-workspace at bounding box center [600, 287] width 1201 height 575
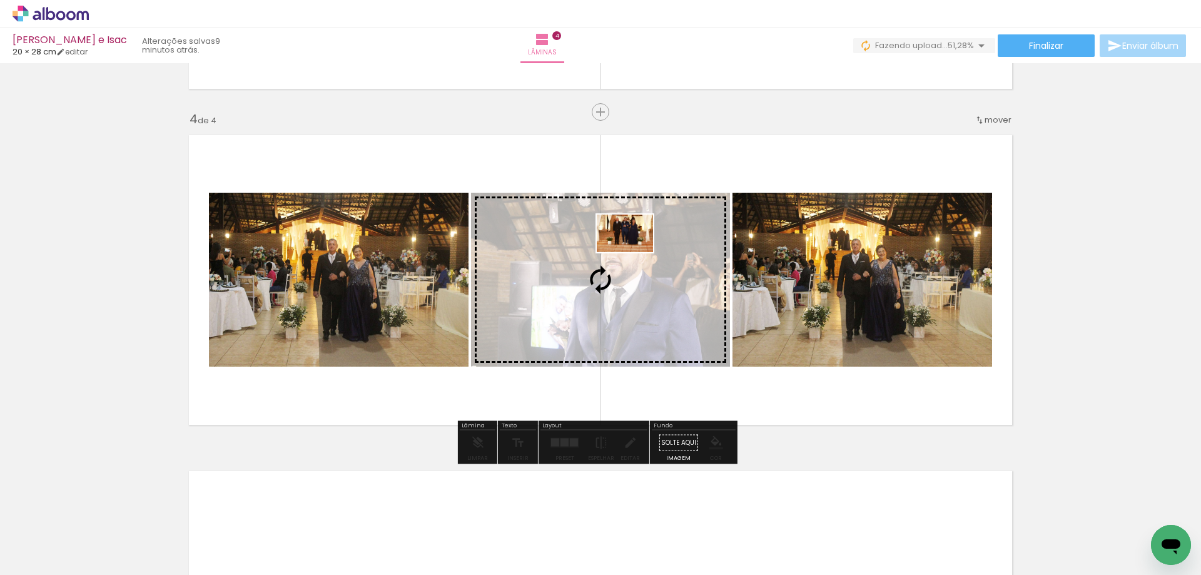
drag, startPoint x: 512, startPoint y: 535, endPoint x: 634, endPoint y: 252, distance: 308.7
click at [634, 252] on quentale-workspace at bounding box center [600, 287] width 1201 height 575
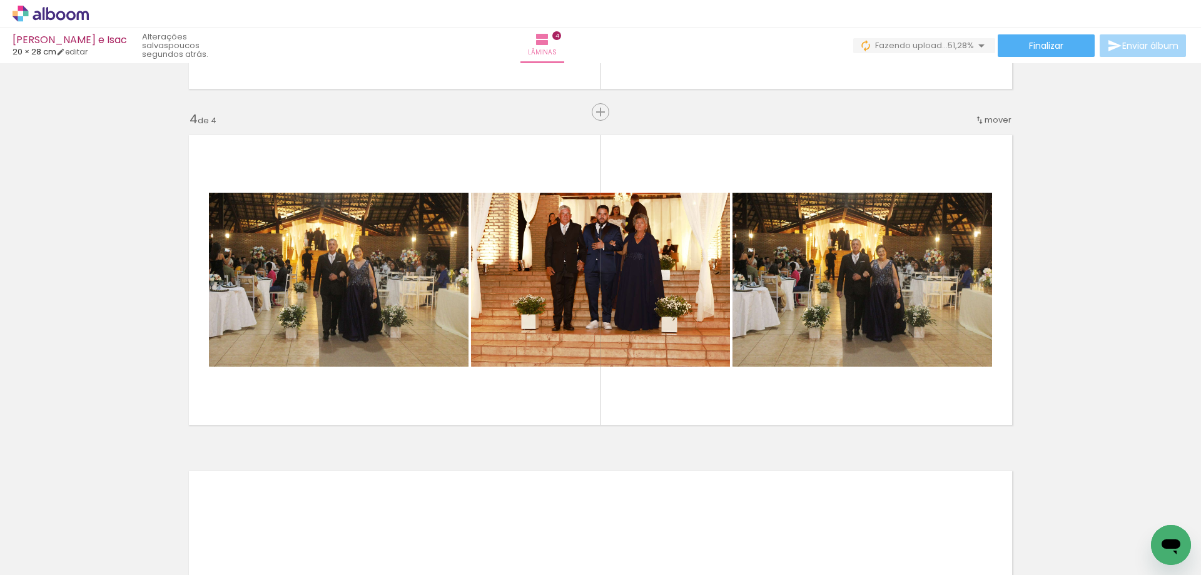
scroll to position [0, 1108]
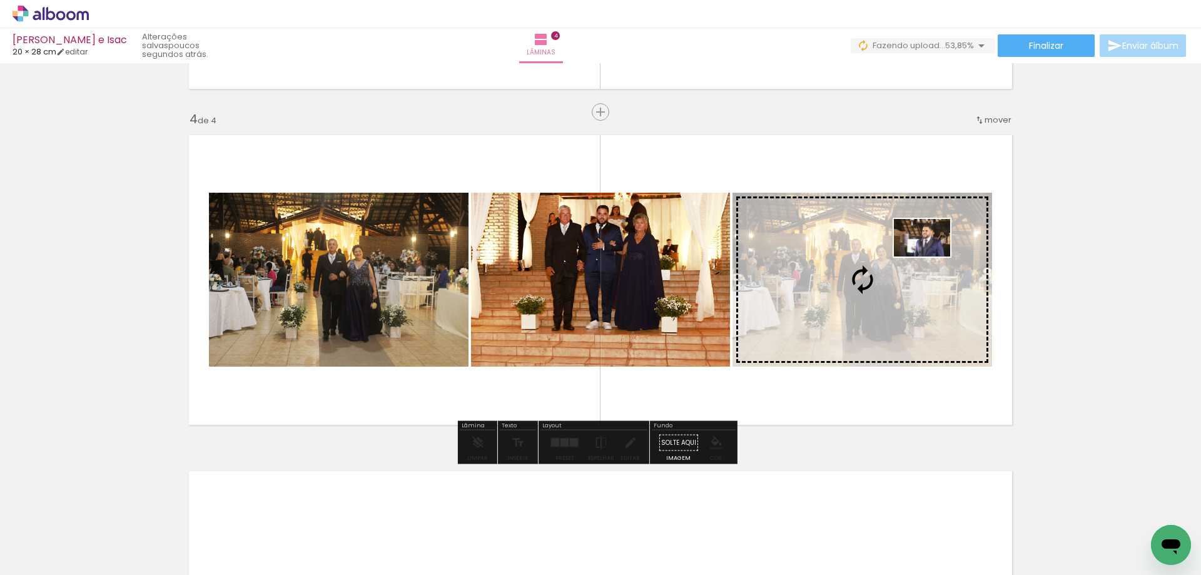
drag, startPoint x: 781, startPoint y: 539, endPoint x: 931, endPoint y: 256, distance: 320.1
click at [931, 256] on quentale-workspace at bounding box center [600, 287] width 1201 height 575
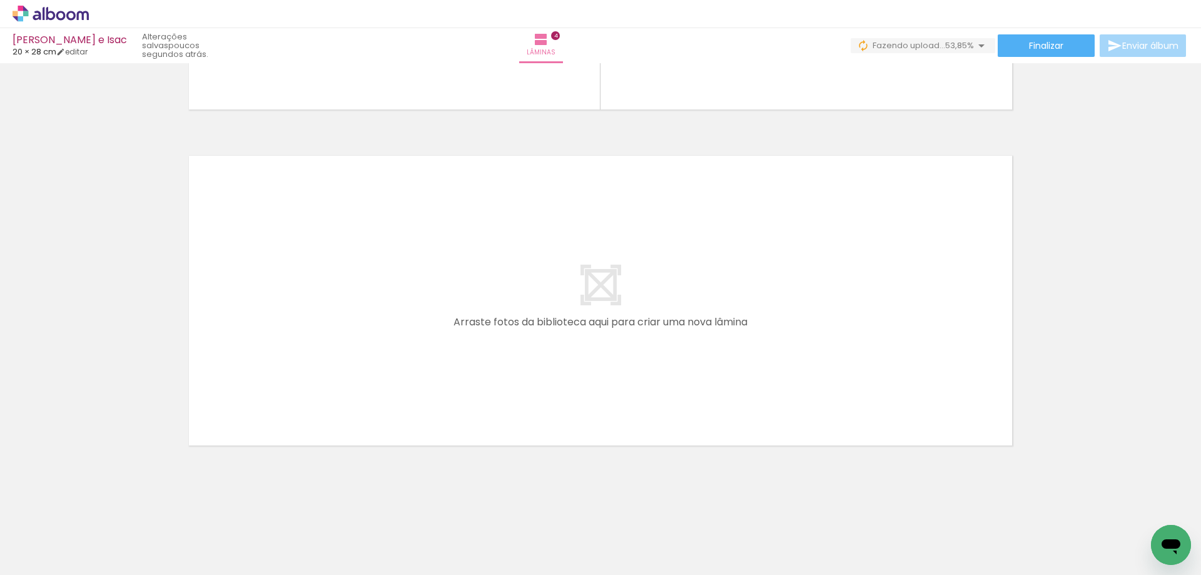
scroll to position [0, 595]
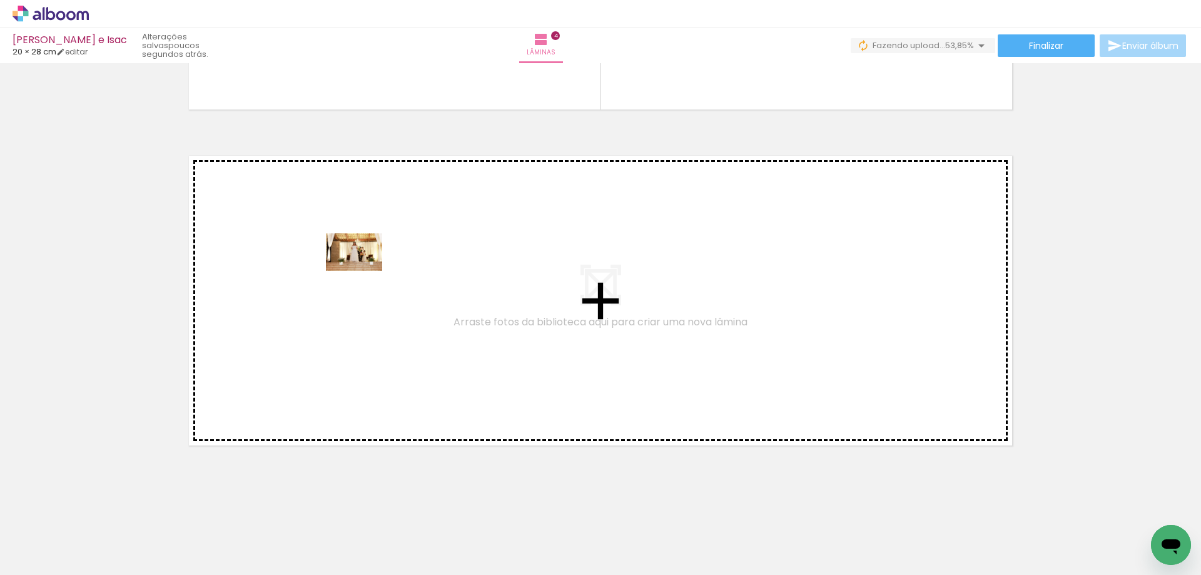
drag, startPoint x: 449, startPoint y: 522, endPoint x: 358, endPoint y: 262, distance: 275.0
click at [358, 262] on quentale-workspace at bounding box center [600, 287] width 1201 height 575
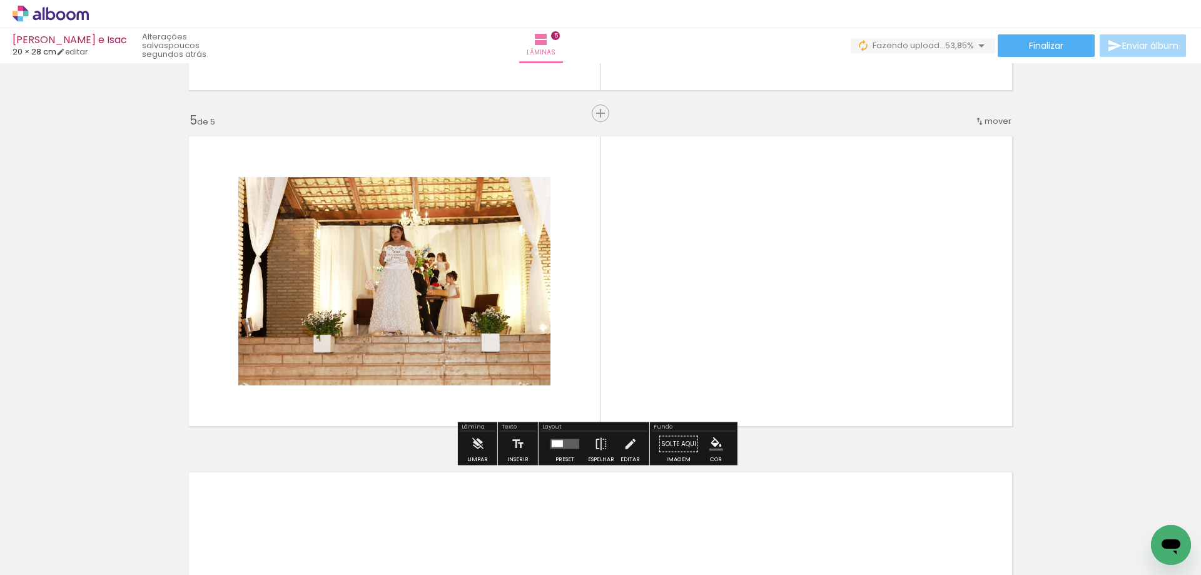
scroll to position [1315, 0]
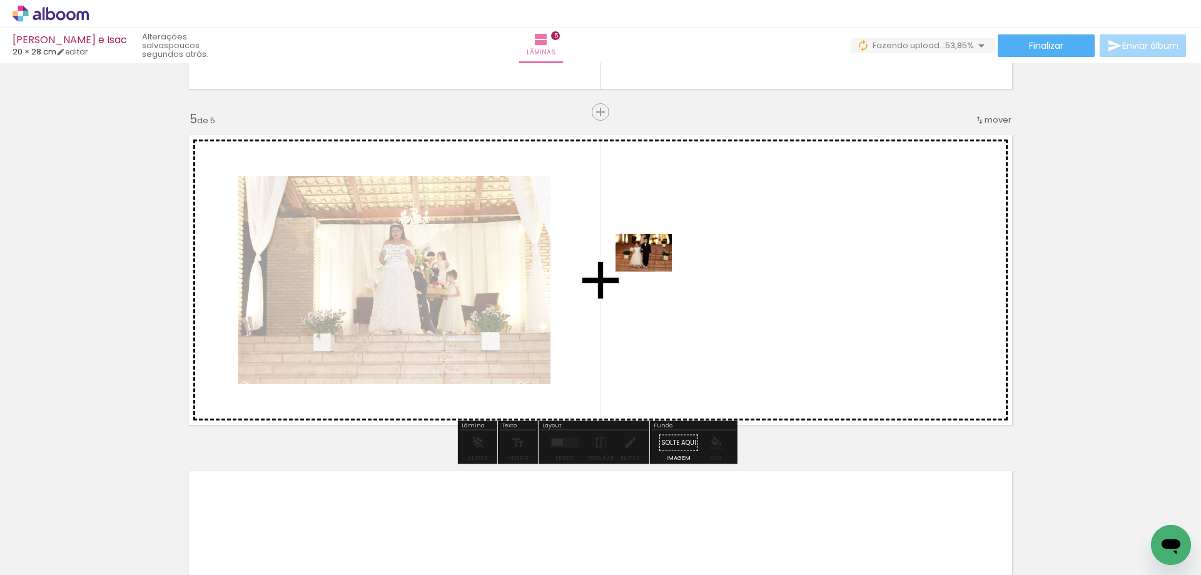
drag, startPoint x: 523, startPoint y: 542, endPoint x: 653, endPoint y: 271, distance: 299.9
click at [653, 271] on quentale-workspace at bounding box center [600, 287] width 1201 height 575
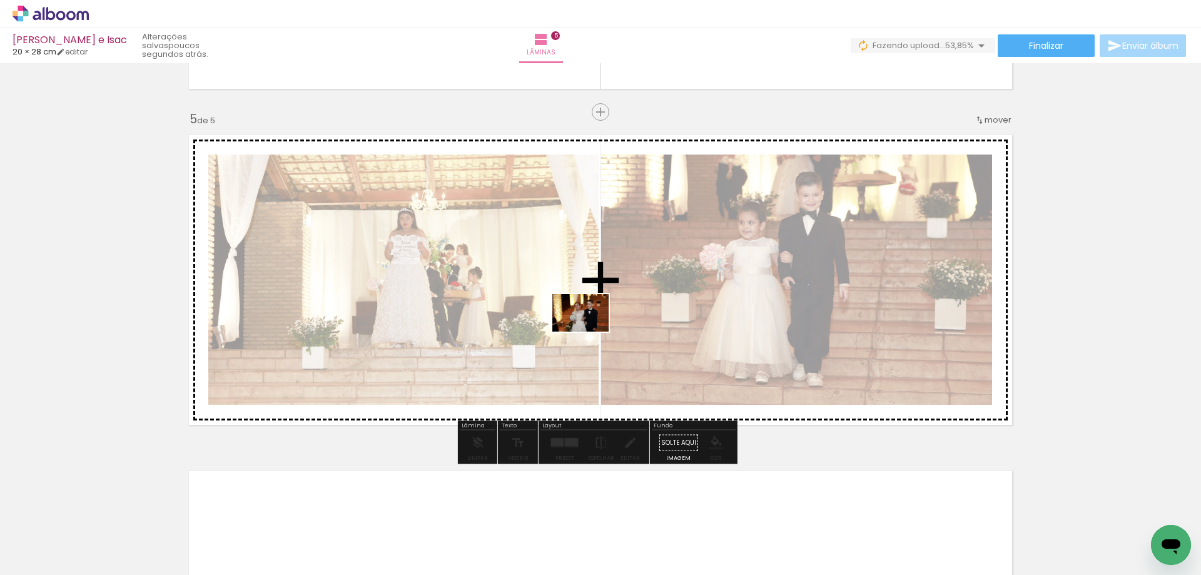
drag, startPoint x: 600, startPoint y: 536, endPoint x: 590, endPoint y: 332, distance: 204.8
click at [590, 332] on quentale-workspace at bounding box center [600, 287] width 1201 height 575
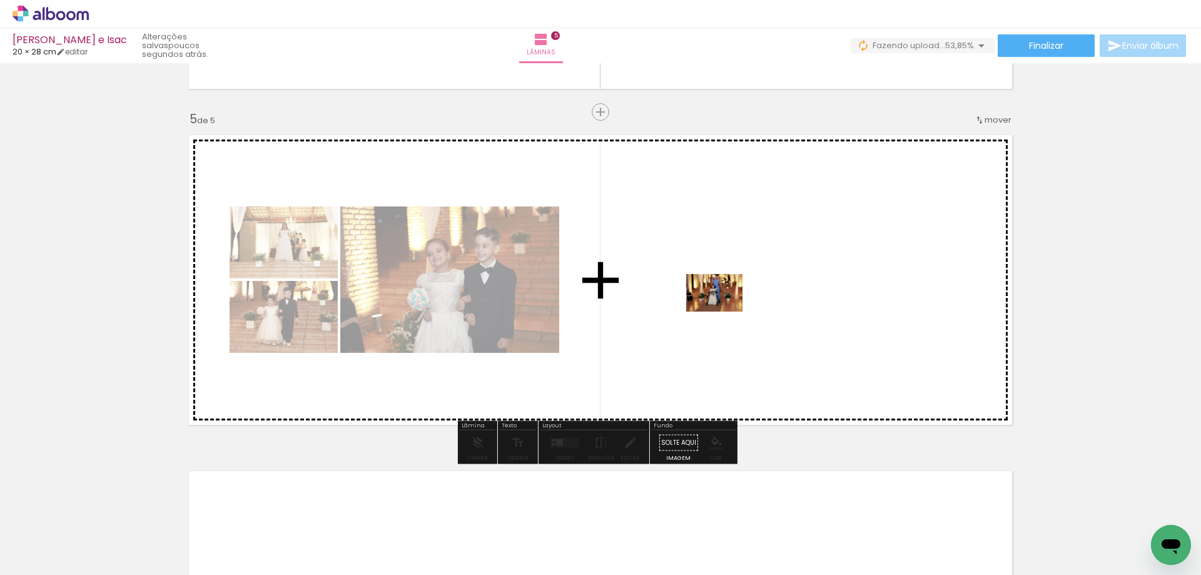
drag, startPoint x: 667, startPoint y: 540, endPoint x: 724, endPoint y: 311, distance: 235.8
click at [724, 311] on quentale-workspace at bounding box center [600, 287] width 1201 height 575
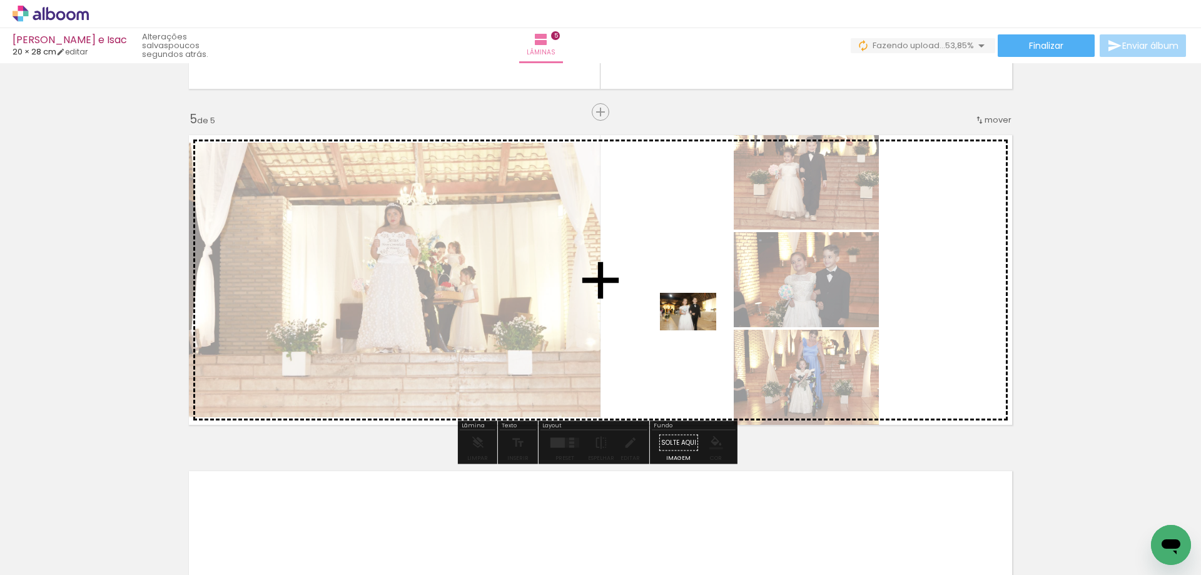
drag, startPoint x: 732, startPoint y: 540, endPoint x: 697, endPoint y: 330, distance: 212.5
click at [697, 330] on quentale-workspace at bounding box center [600, 287] width 1201 height 575
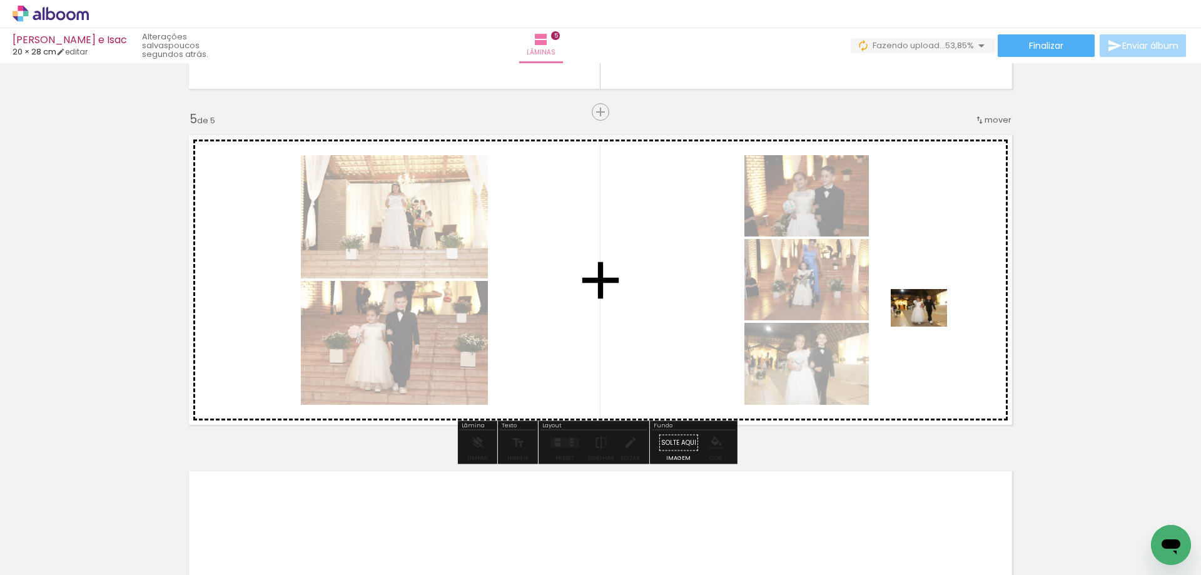
drag, startPoint x: 813, startPoint y: 535, endPoint x: 928, endPoint y: 327, distance: 238.0
click at [928, 327] on quentale-workspace at bounding box center [600, 287] width 1201 height 575
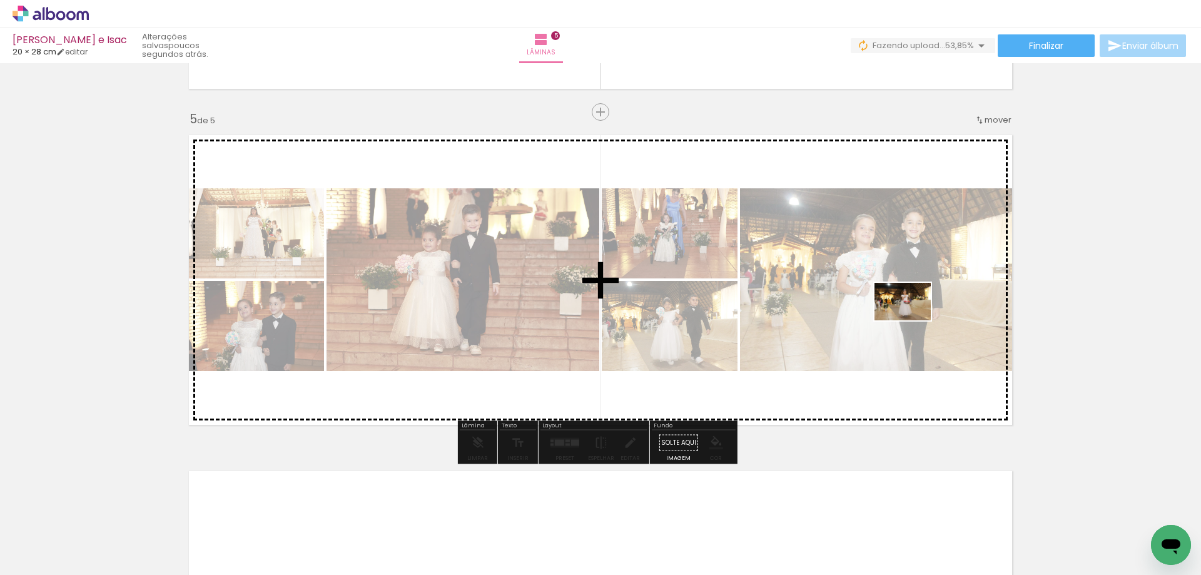
drag, startPoint x: 1007, startPoint y: 535, endPoint x: 912, endPoint y: 320, distance: 235.2
click at [912, 320] on quentale-workspace at bounding box center [600, 287] width 1201 height 575
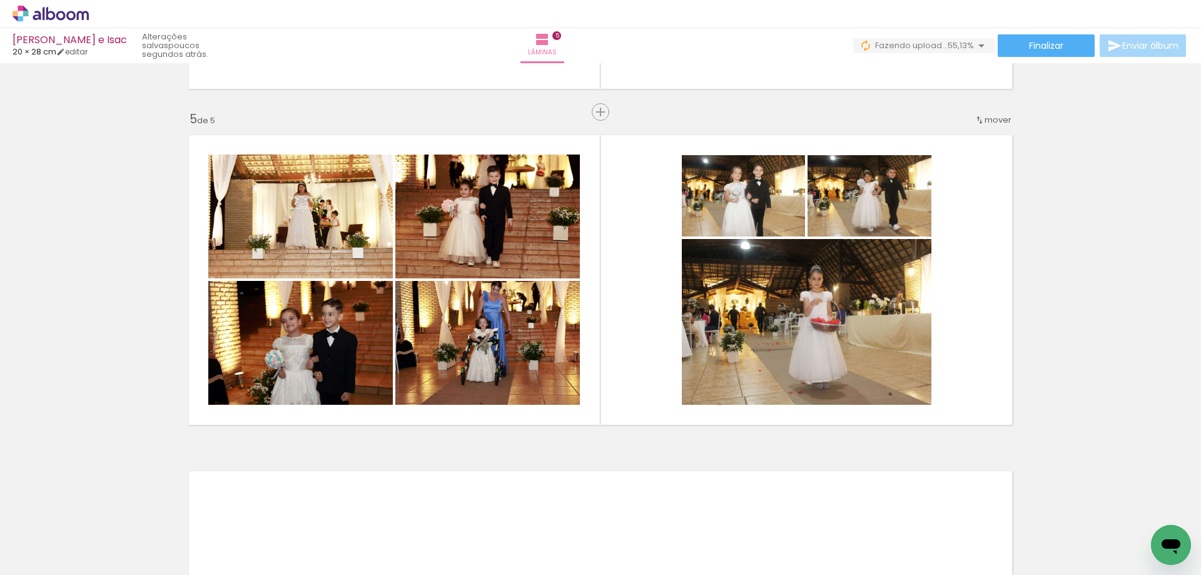
scroll to position [0, 1659]
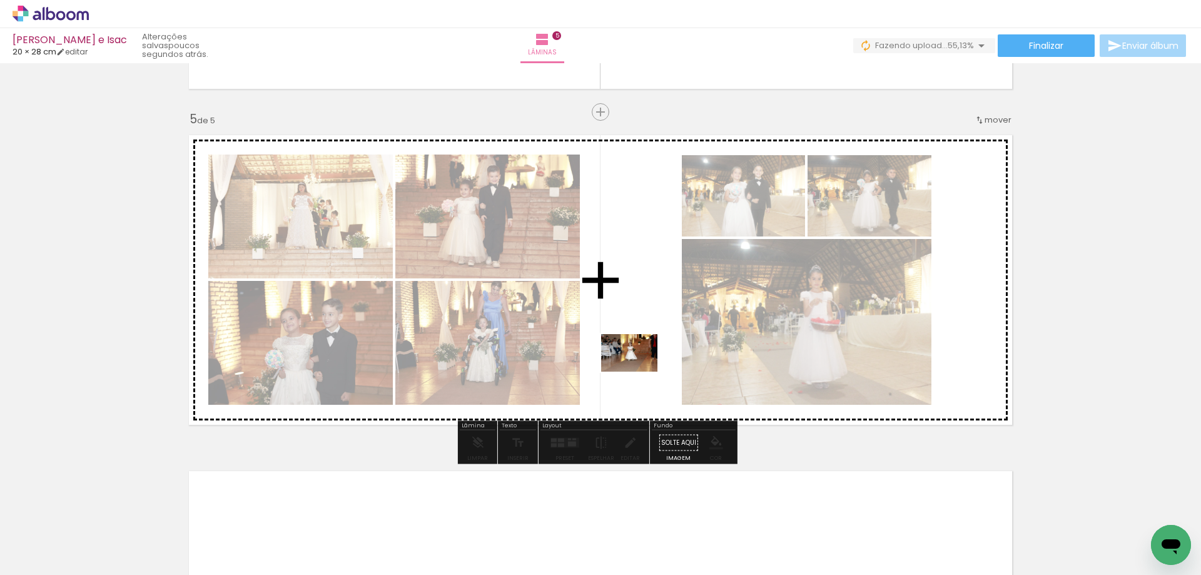
drag, startPoint x: 592, startPoint y: 533, endPoint x: 639, endPoint y: 372, distance: 167.9
click at [639, 372] on quentale-workspace at bounding box center [600, 287] width 1201 height 575
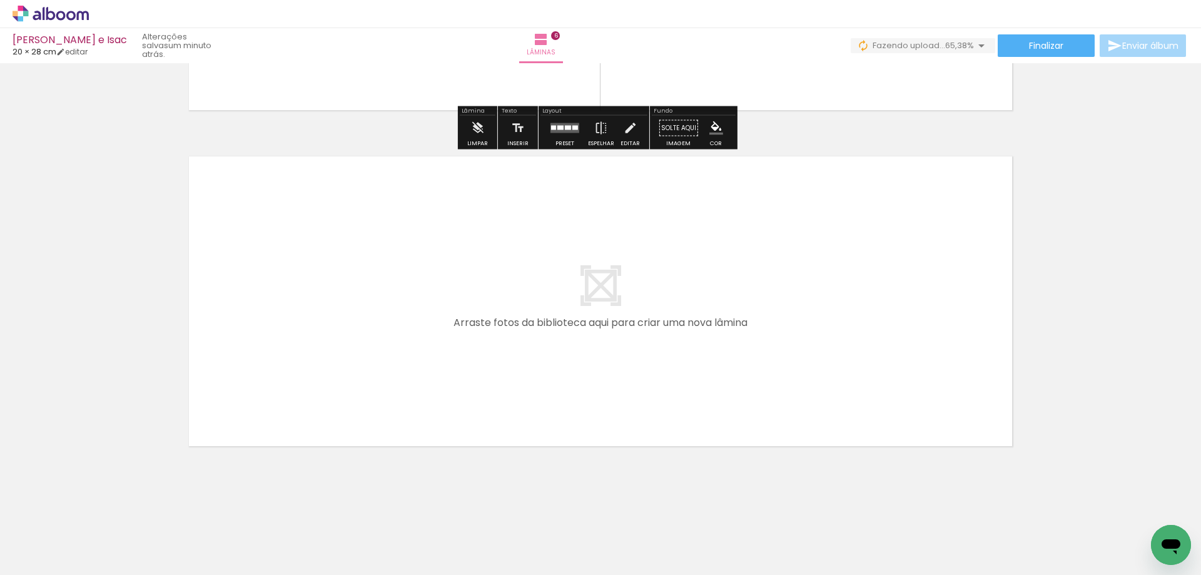
scroll to position [1967, 0]
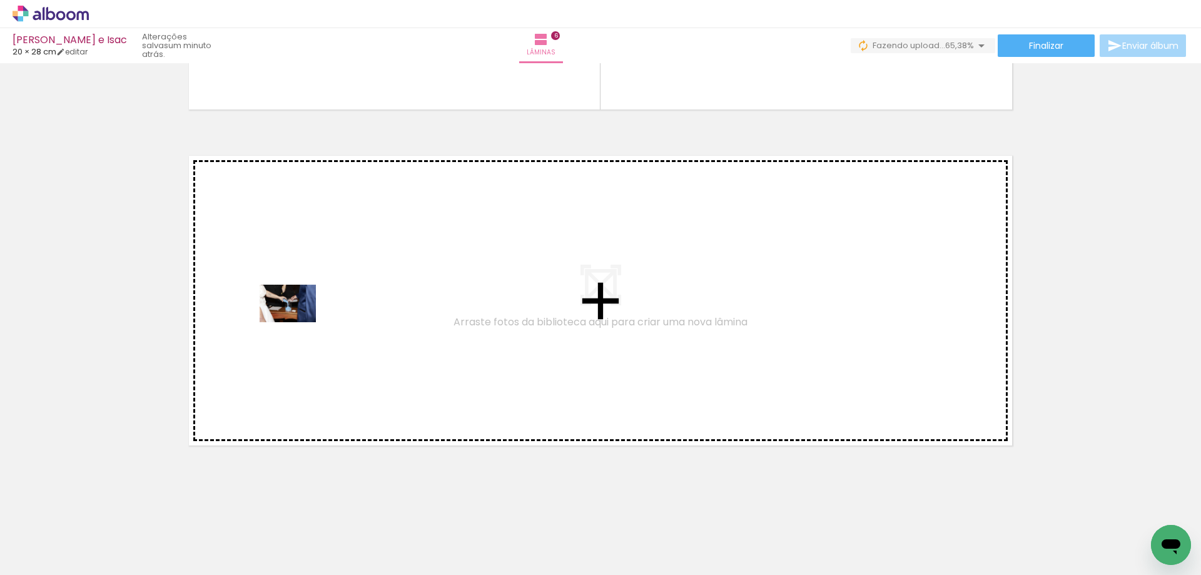
drag, startPoint x: 263, startPoint y: 544, endPoint x: 299, endPoint y: 312, distance: 234.3
click at [299, 312] on quentale-workspace at bounding box center [600, 287] width 1201 height 575
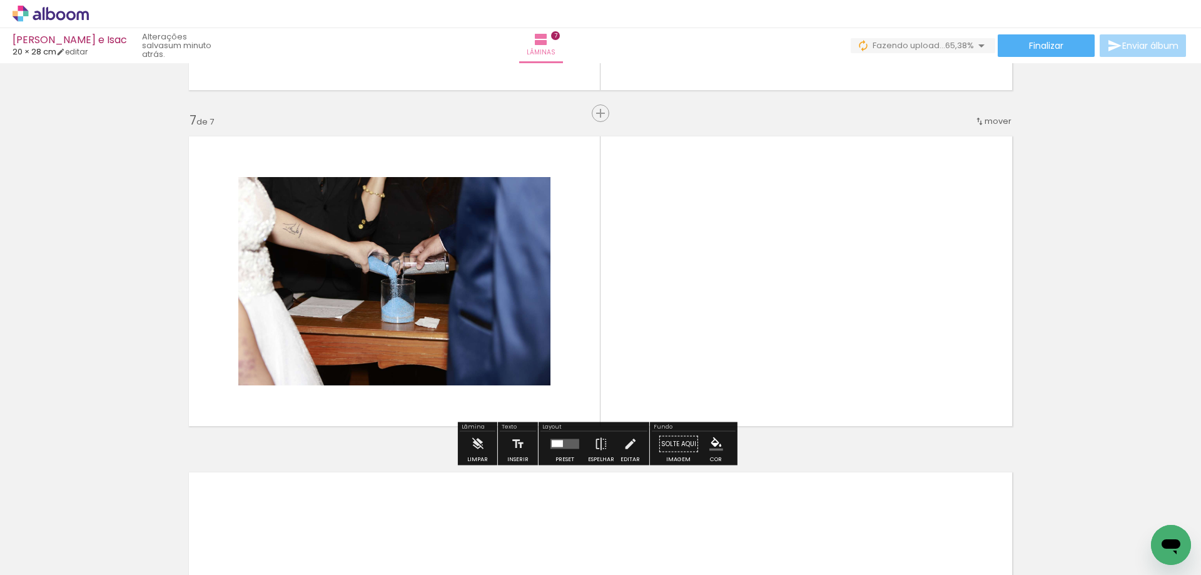
scroll to position [1987, 0]
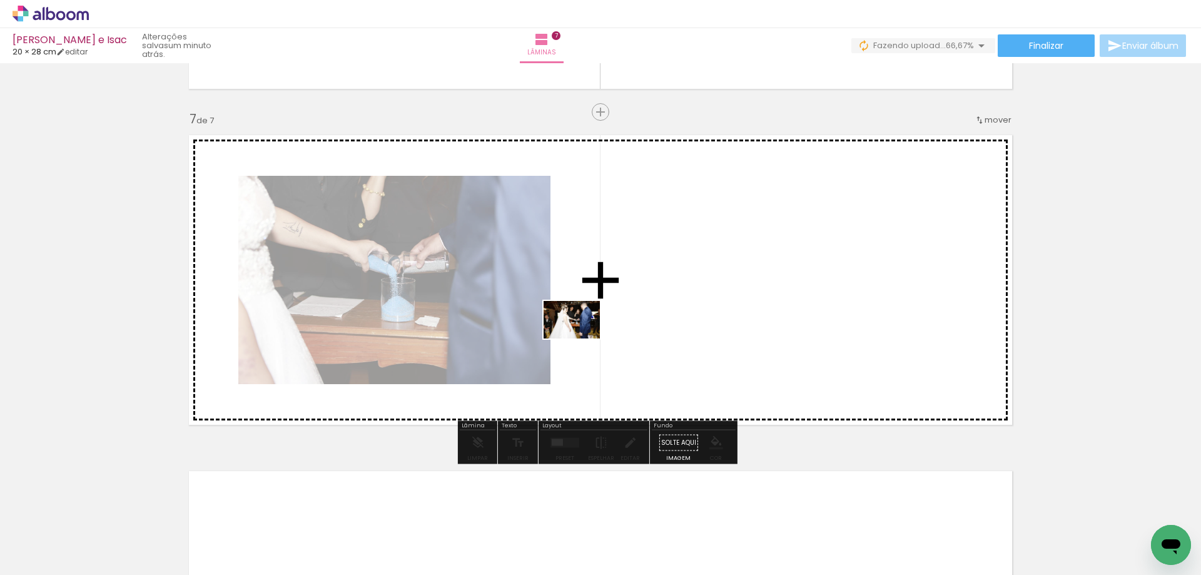
drag, startPoint x: 327, startPoint y: 534, endPoint x: 582, endPoint y: 338, distance: 322.1
click at [582, 338] on quentale-workspace at bounding box center [600, 287] width 1201 height 575
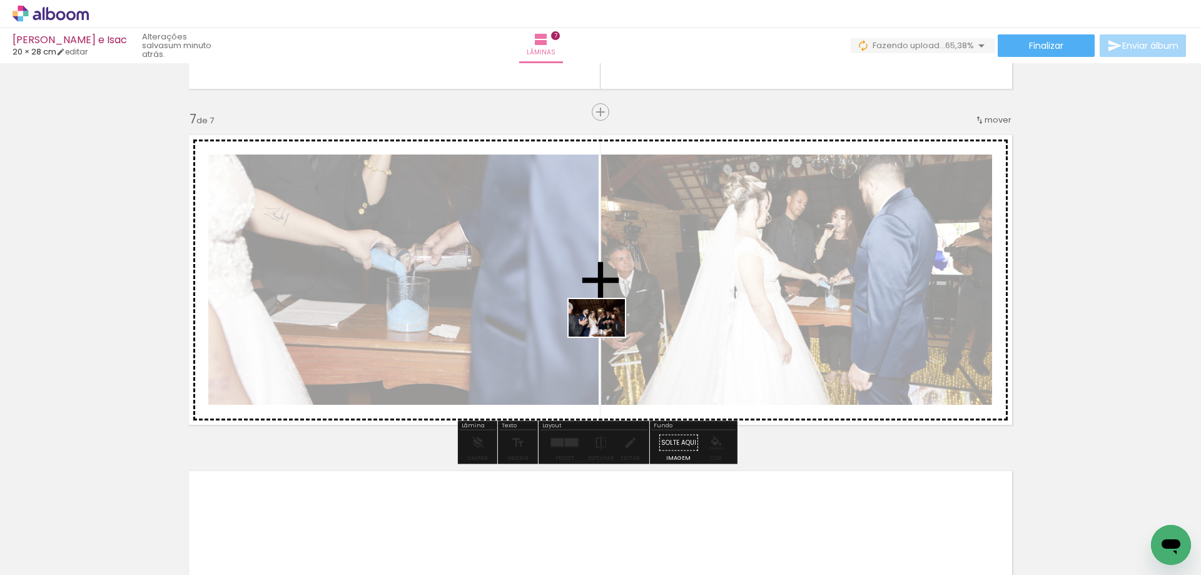
drag, startPoint x: 610, startPoint y: 547, endPoint x: 606, endPoint y: 337, distance: 210.8
click at [606, 337] on quentale-workspace at bounding box center [600, 287] width 1201 height 575
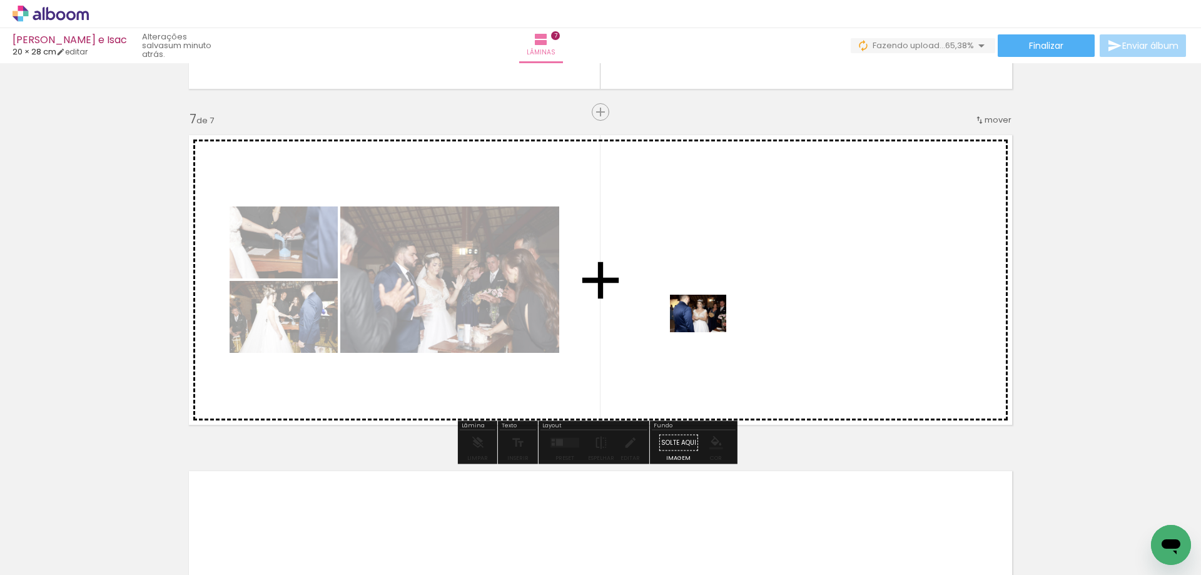
drag, startPoint x: 681, startPoint y: 540, endPoint x: 707, endPoint y: 332, distance: 209.3
click at [707, 332] on quentale-workspace at bounding box center [600, 287] width 1201 height 575
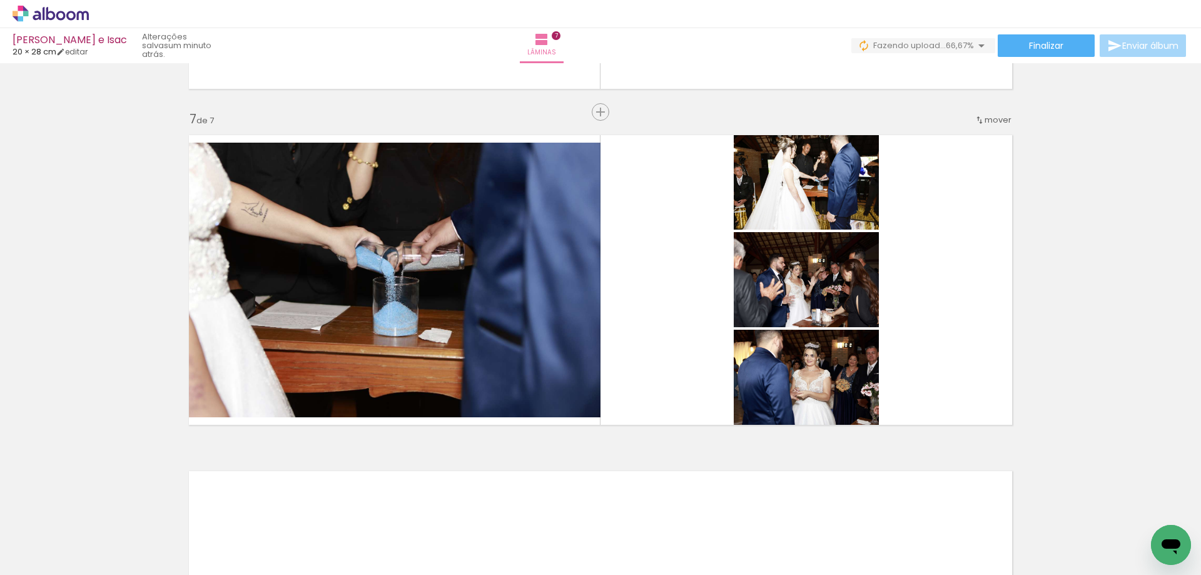
scroll to position [0, 4354]
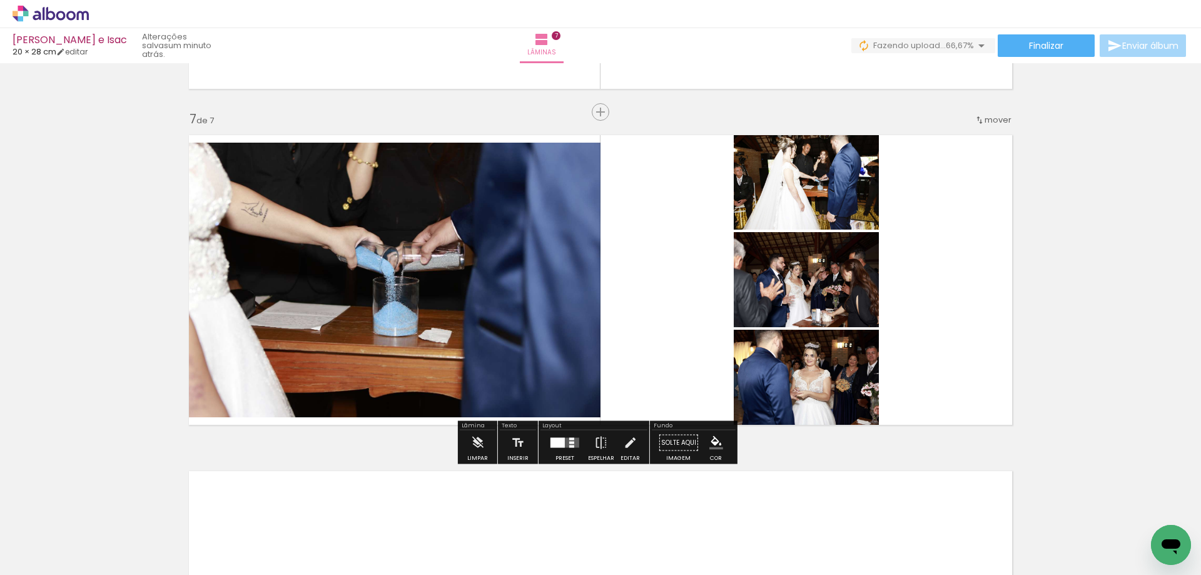
click at [564, 433] on div at bounding box center [565, 442] width 34 height 25
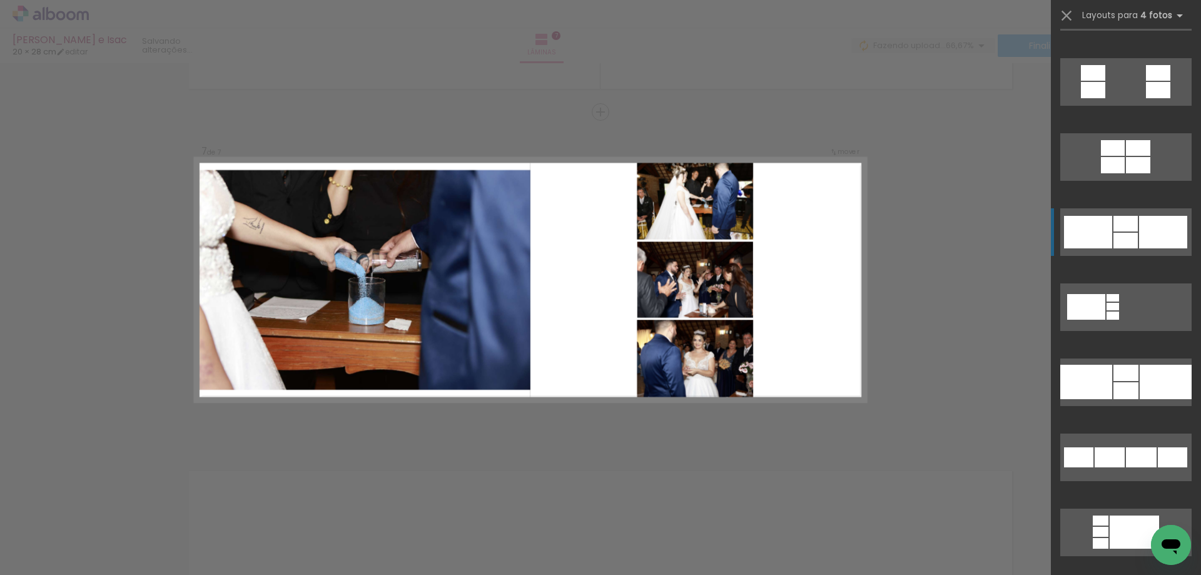
scroll to position [1501, 0]
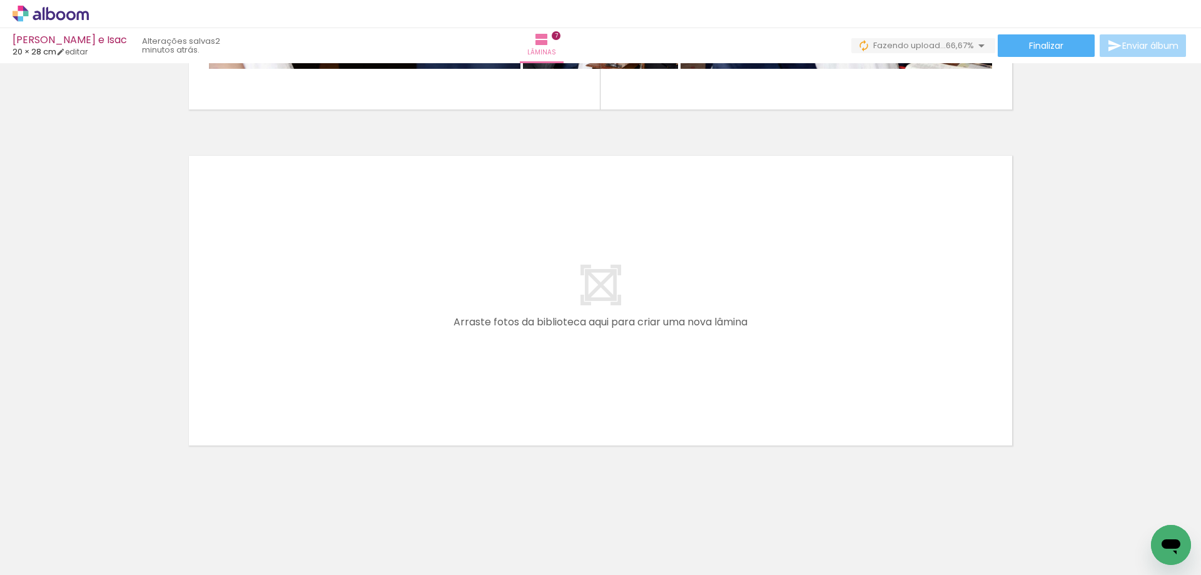
scroll to position [0, 2094]
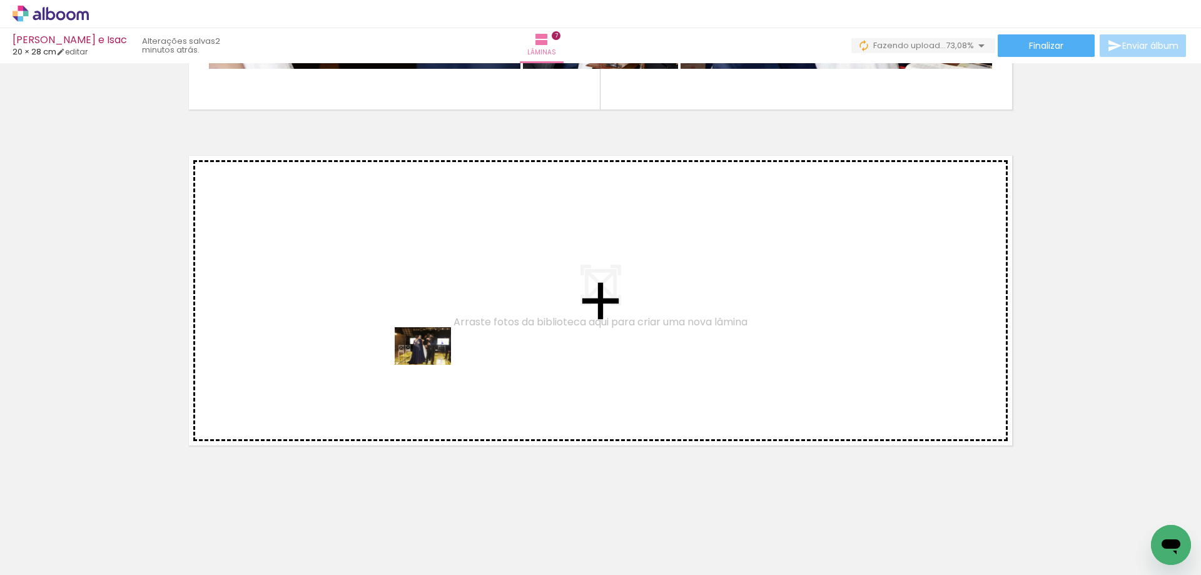
drag, startPoint x: 502, startPoint y: 537, endPoint x: 432, endPoint y: 365, distance: 185.5
click at [432, 365] on quentale-workspace at bounding box center [600, 287] width 1201 height 575
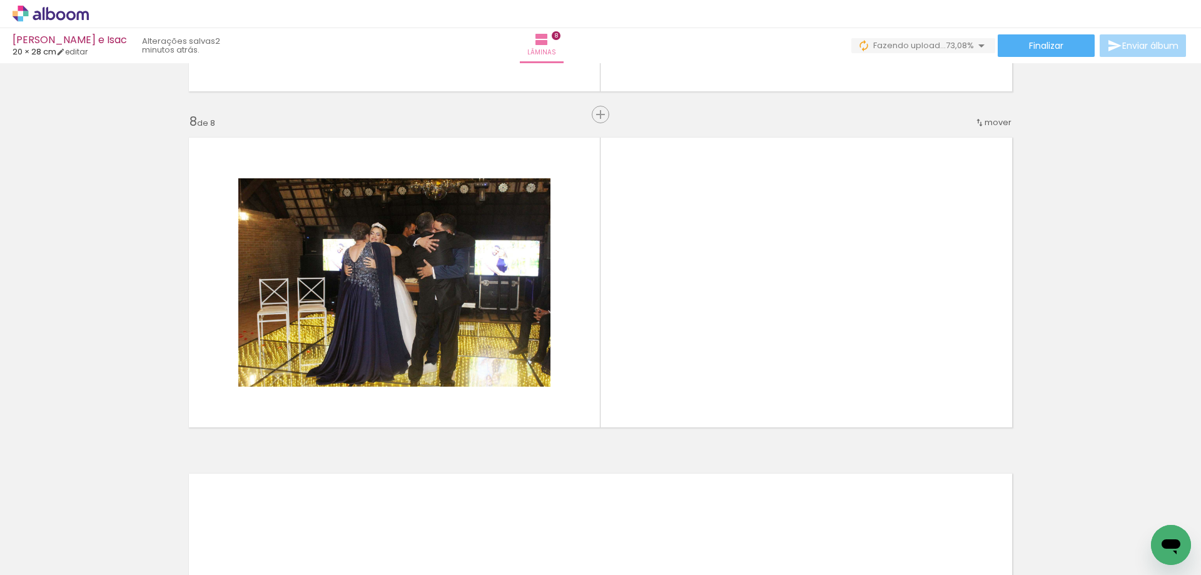
scroll to position [2323, 0]
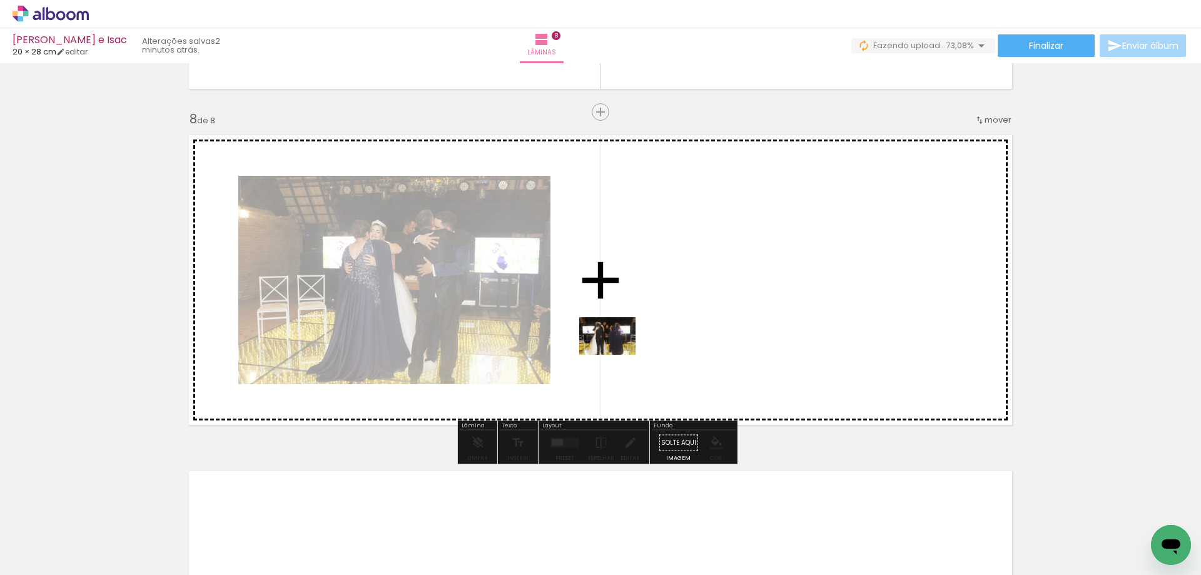
drag, startPoint x: 566, startPoint y: 538, endPoint x: 617, endPoint y: 355, distance: 190.1
click at [617, 355] on quentale-workspace at bounding box center [600, 287] width 1201 height 575
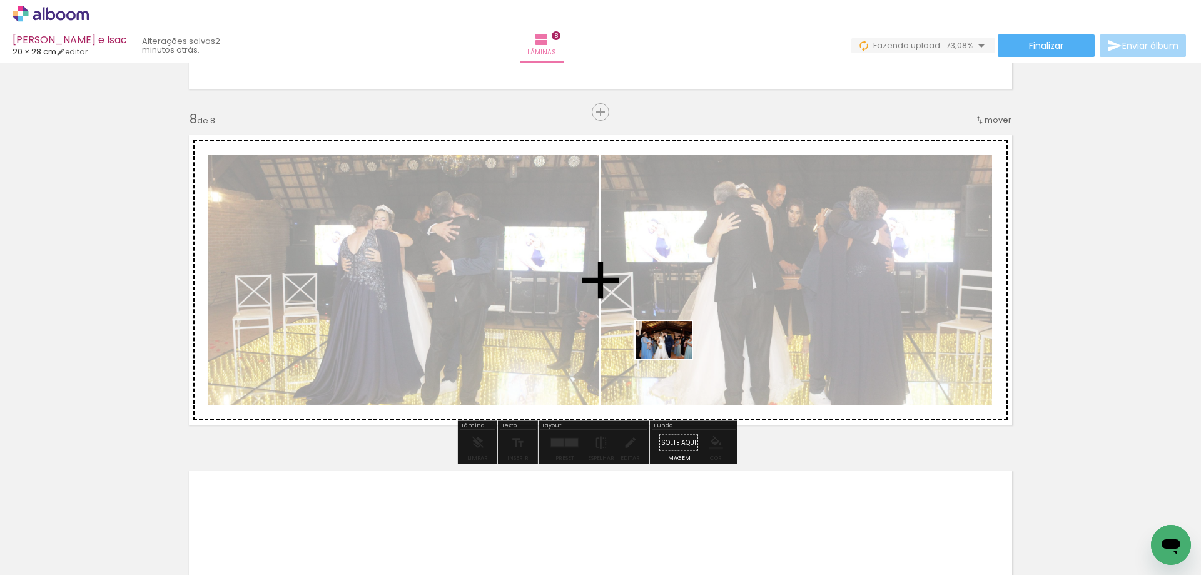
drag, startPoint x: 659, startPoint y: 479, endPoint x: 673, endPoint y: 358, distance: 121.5
click at [673, 358] on quentale-workspace at bounding box center [600, 287] width 1201 height 575
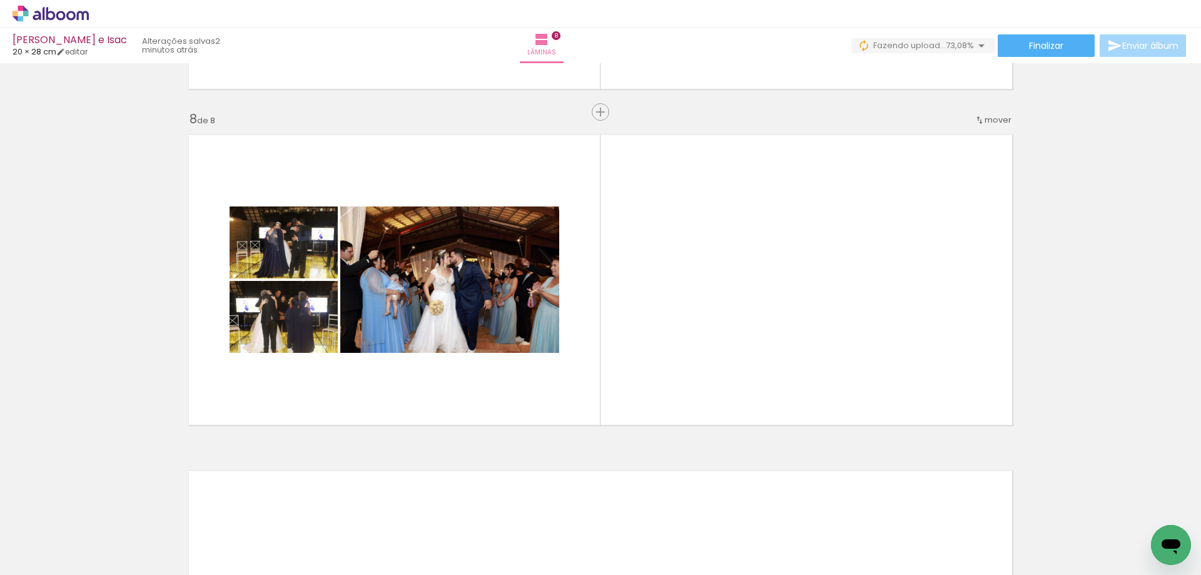
scroll to position [0, 291]
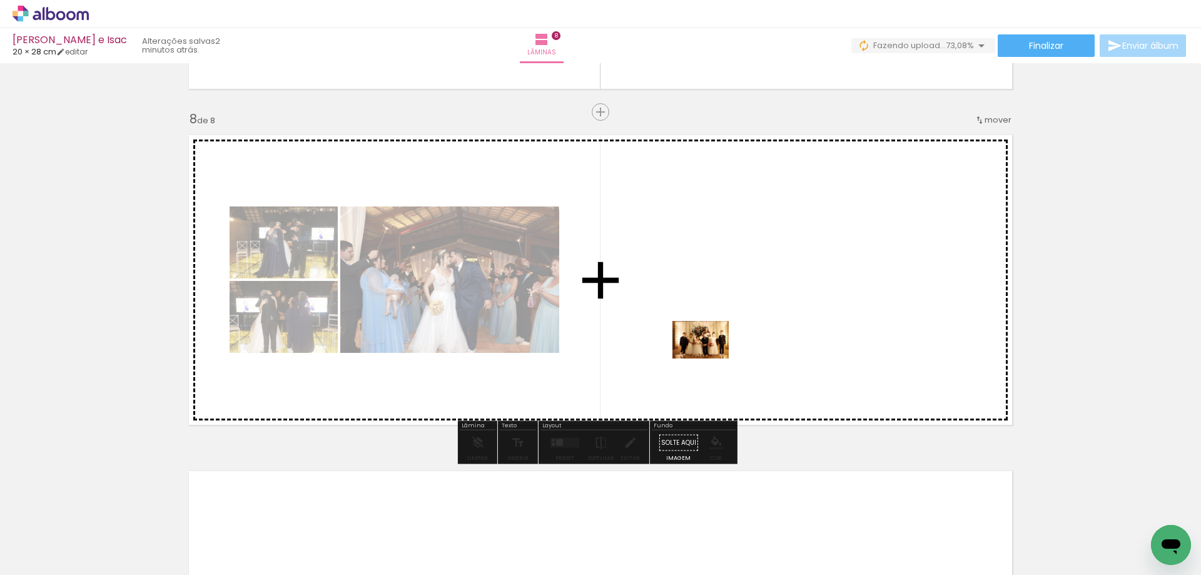
drag, startPoint x: 550, startPoint y: 536, endPoint x: 710, endPoint y: 358, distance: 238.7
click at [710, 358] on quentale-workspace at bounding box center [600, 287] width 1201 height 575
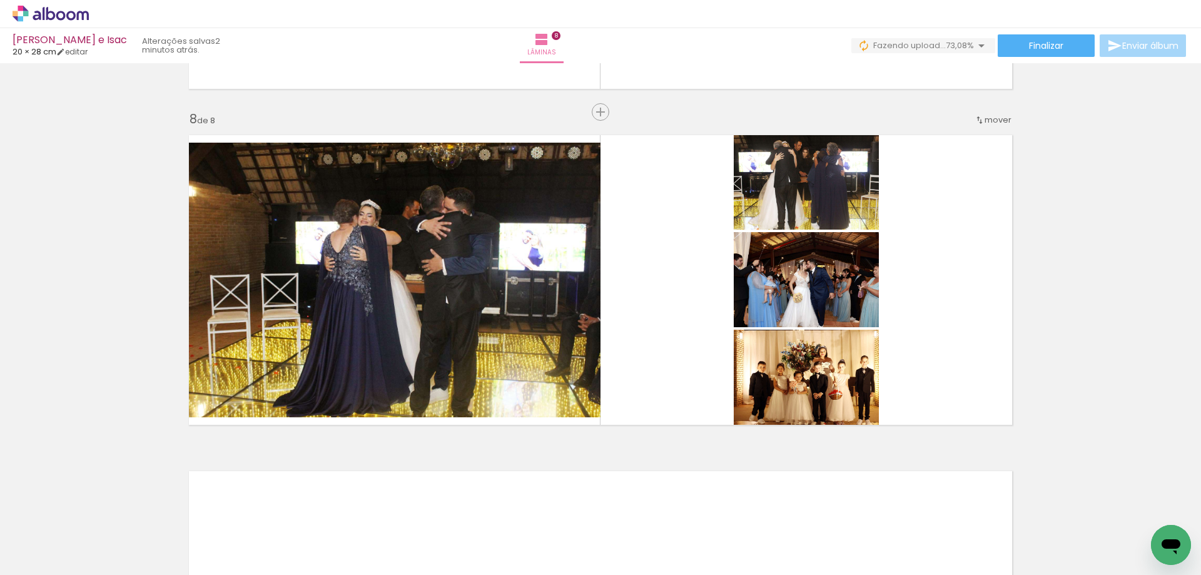
scroll to position [0, 2251]
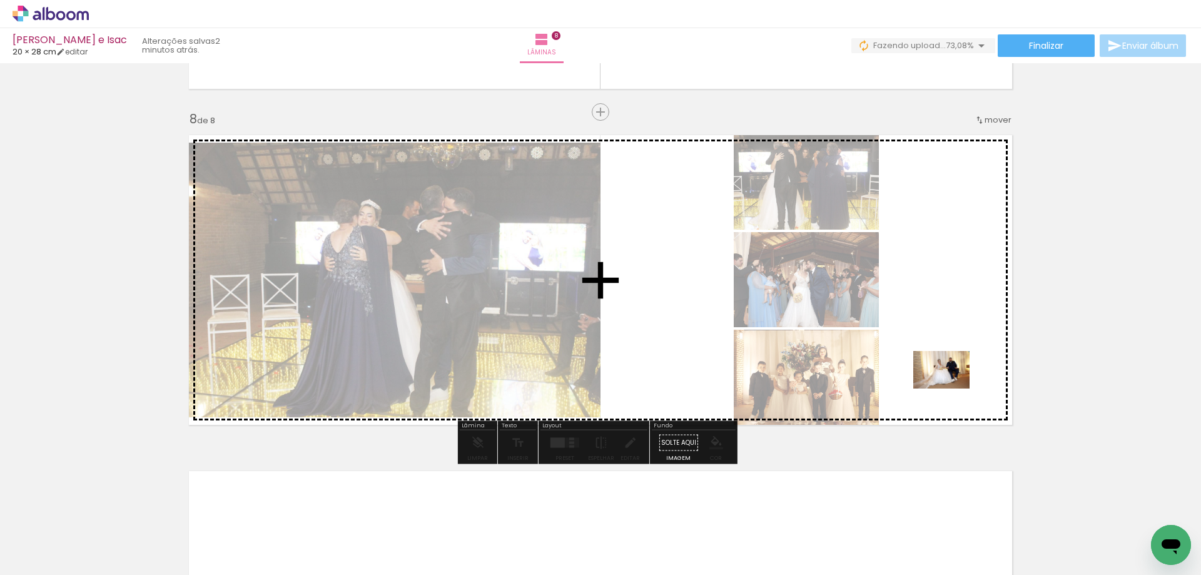
drag, startPoint x: 552, startPoint y: 537, endPoint x: 951, endPoint y: 388, distance: 425.9
click at [951, 388] on quentale-workspace at bounding box center [600, 287] width 1201 height 575
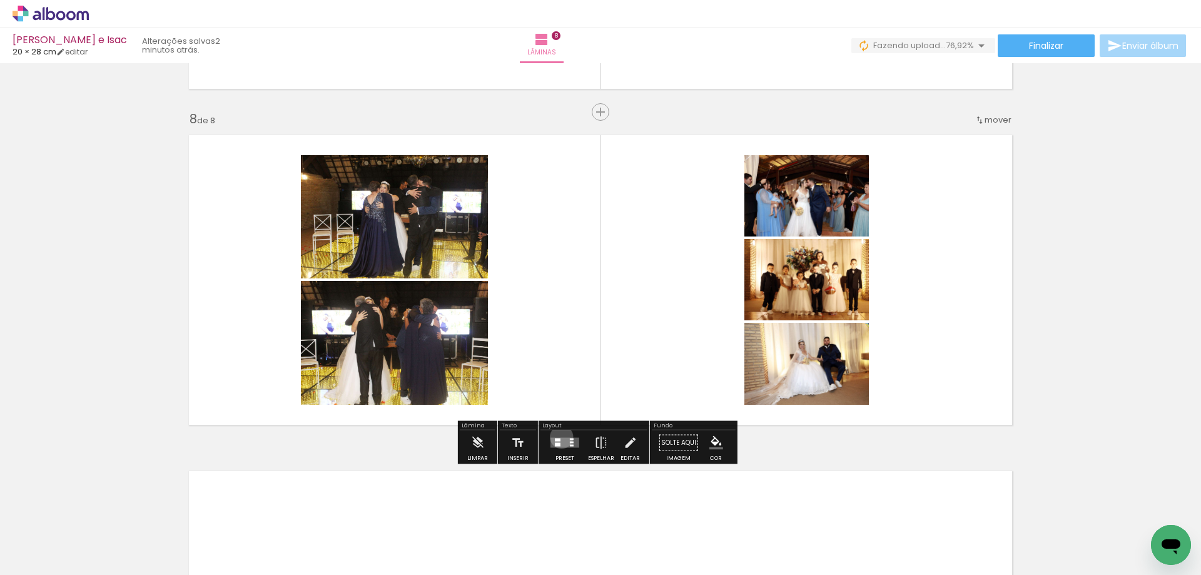
click at [559, 437] on div at bounding box center [565, 442] width 34 height 25
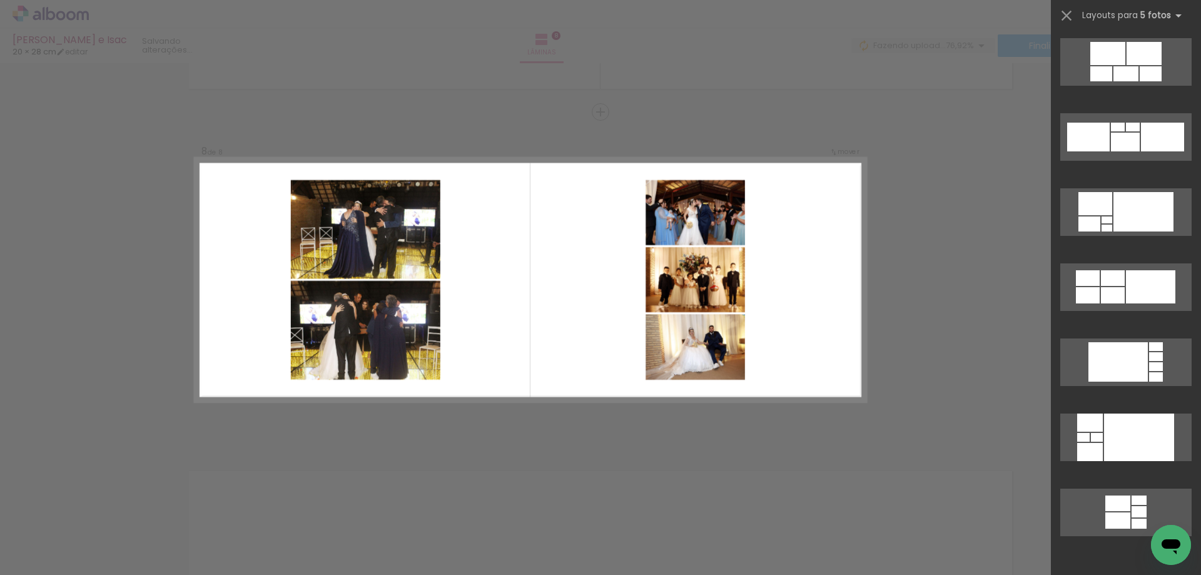
scroll to position [0, 0]
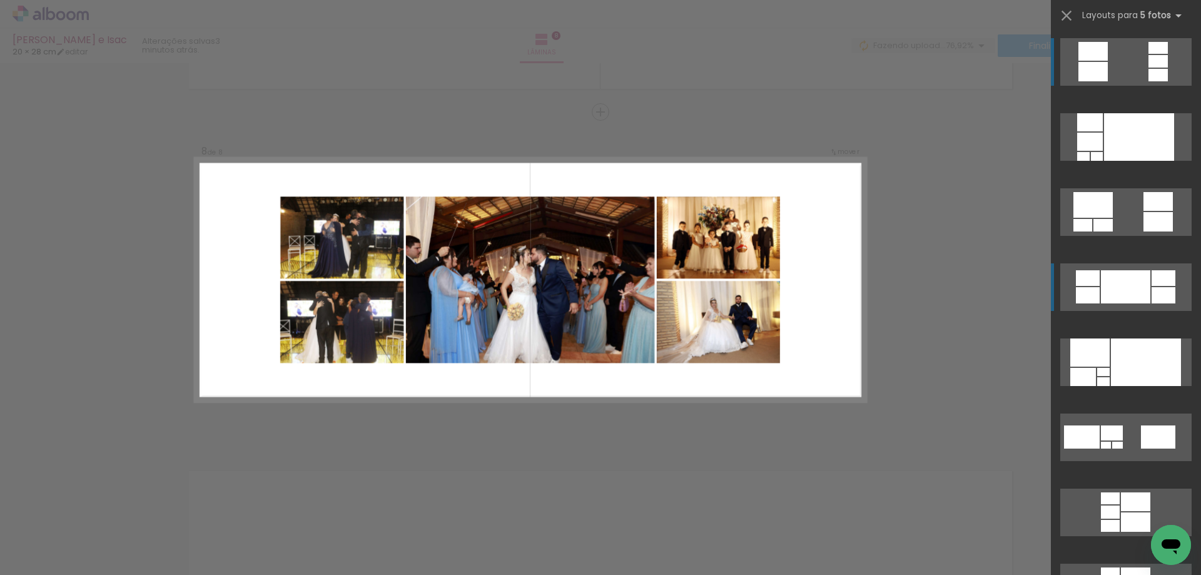
click at [1137, 283] on div at bounding box center [1125, 286] width 49 height 33
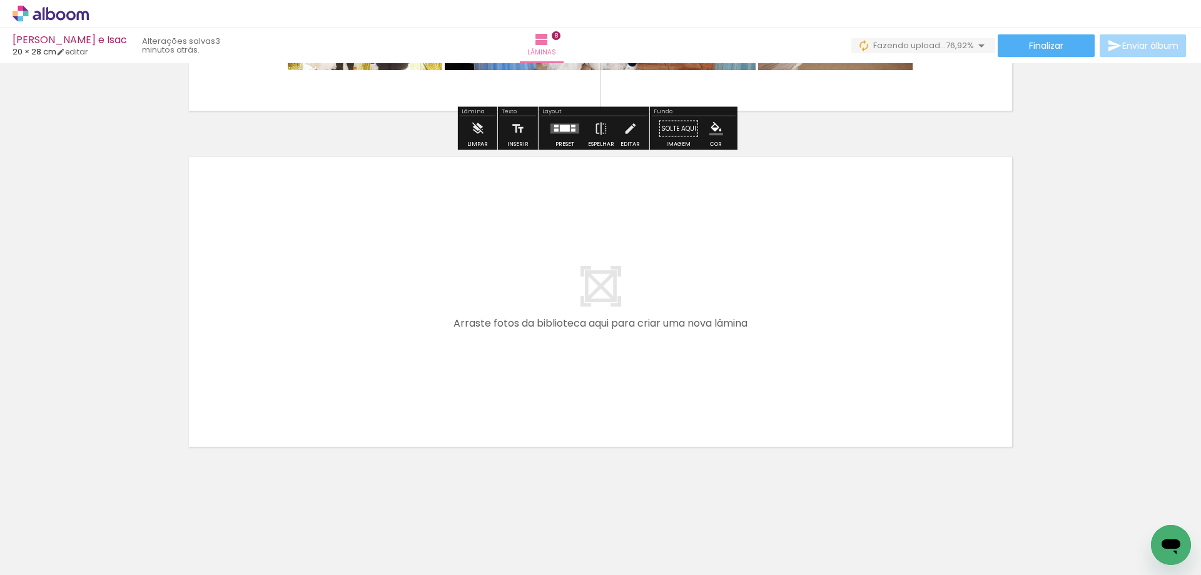
scroll to position [2638, 0]
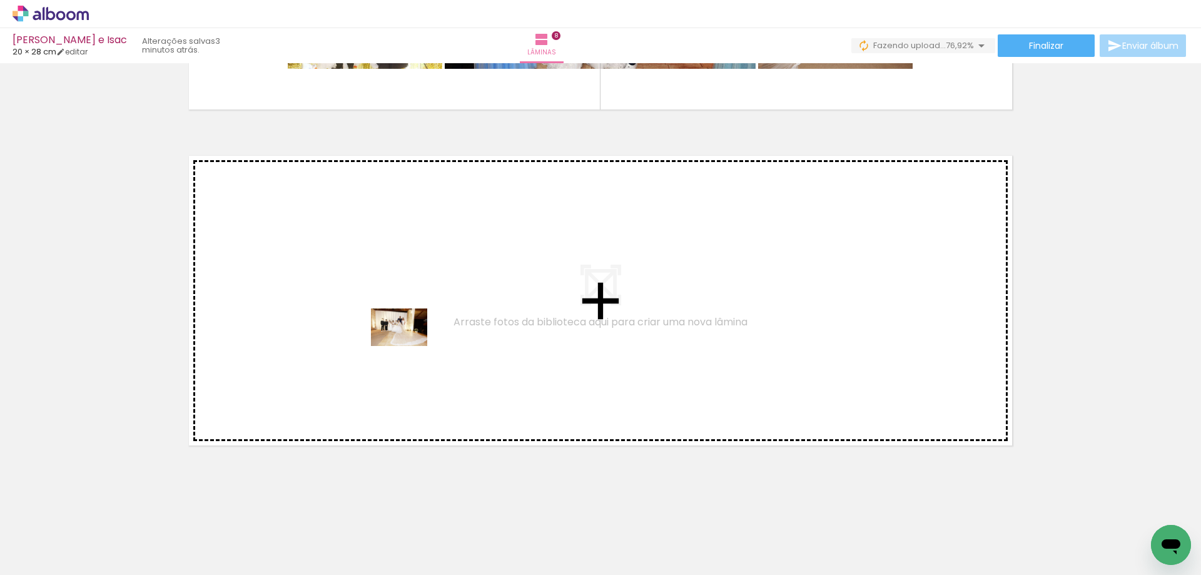
drag, startPoint x: 694, startPoint y: 540, endPoint x: 408, endPoint y: 346, distance: 345.3
click at [408, 346] on quentale-workspace at bounding box center [600, 287] width 1201 height 575
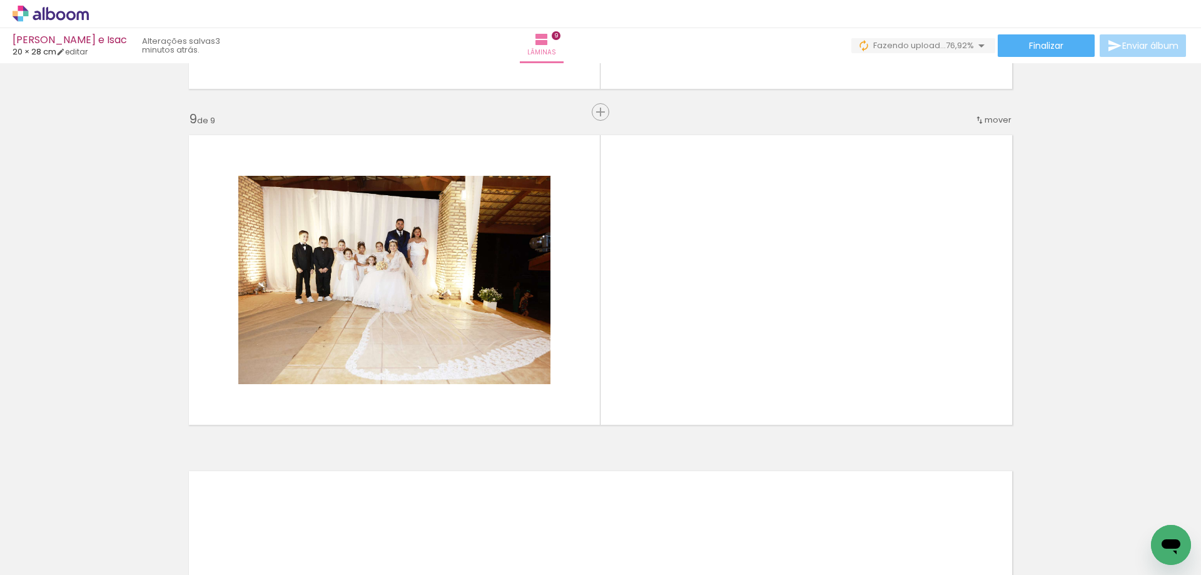
scroll to position [0, 2645]
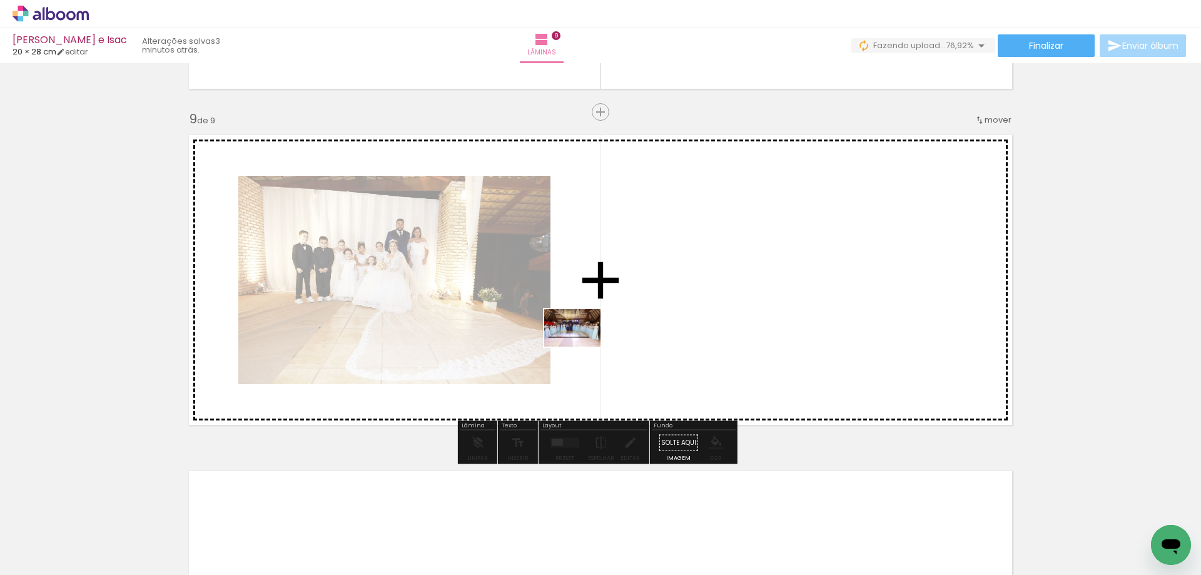
drag, startPoint x: 651, startPoint y: 538, endPoint x: 686, endPoint y: 497, distance: 53.3
click at [582, 345] on quentale-workspace at bounding box center [600, 287] width 1201 height 575
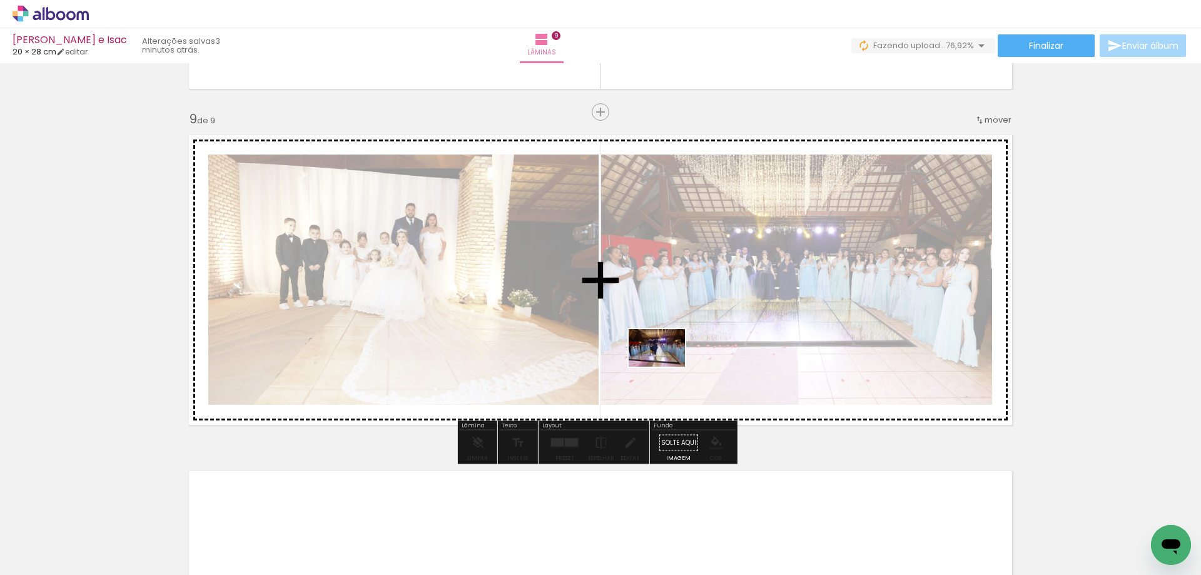
drag, startPoint x: 711, startPoint y: 518, endPoint x: 663, endPoint y: 360, distance: 165.4
click at [663, 360] on quentale-workspace at bounding box center [600, 287] width 1201 height 575
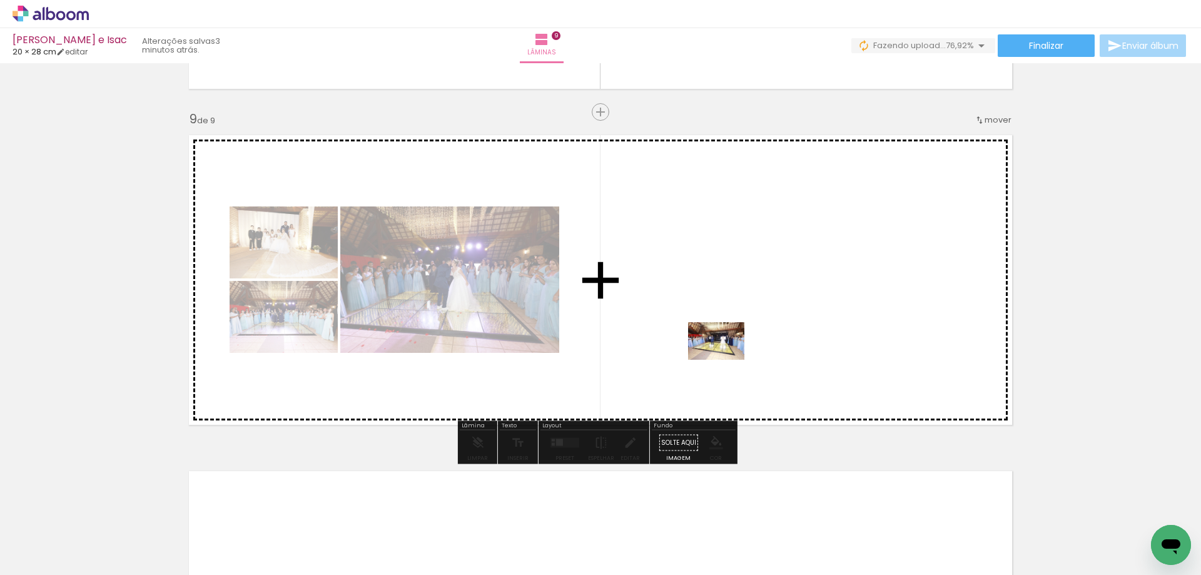
drag, startPoint x: 780, startPoint y: 534, endPoint x: 726, endPoint y: 360, distance: 182.2
click at [726, 360] on quentale-workspace at bounding box center [600, 287] width 1201 height 575
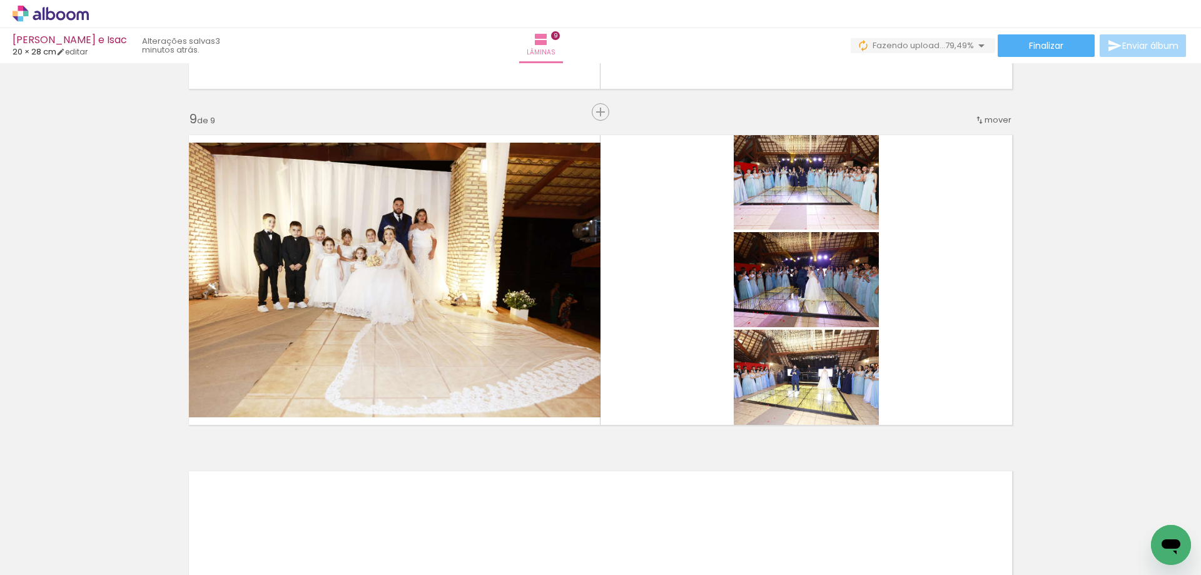
scroll to position [0, 2025]
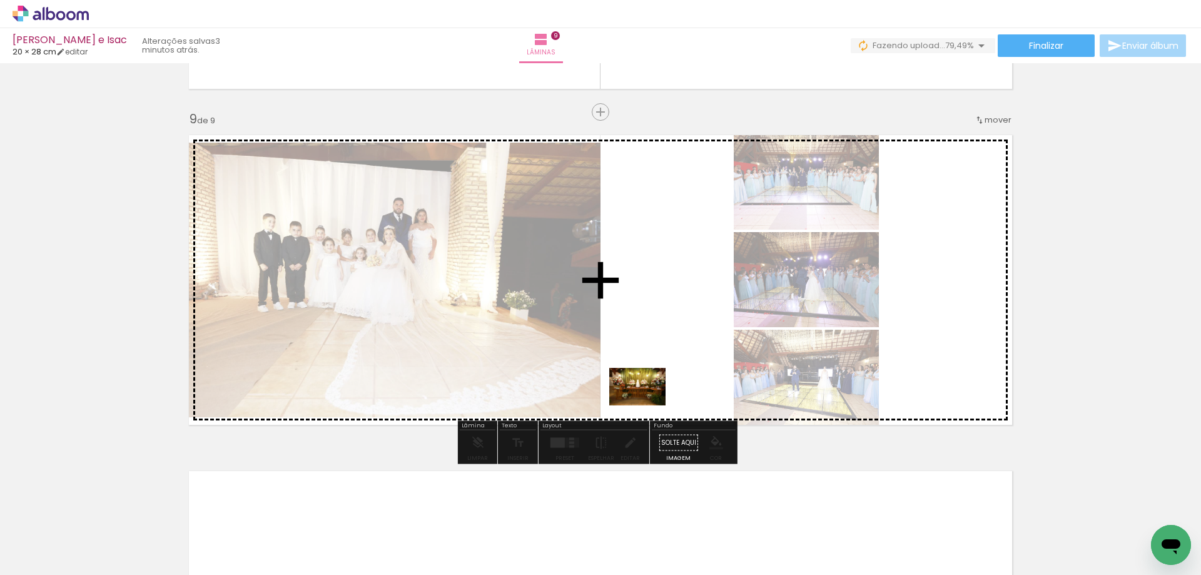
drag, startPoint x: 848, startPoint y: 540, endPoint x: 647, endPoint y: 405, distance: 242.5
click at [647, 405] on quentale-workspace at bounding box center [600, 287] width 1201 height 575
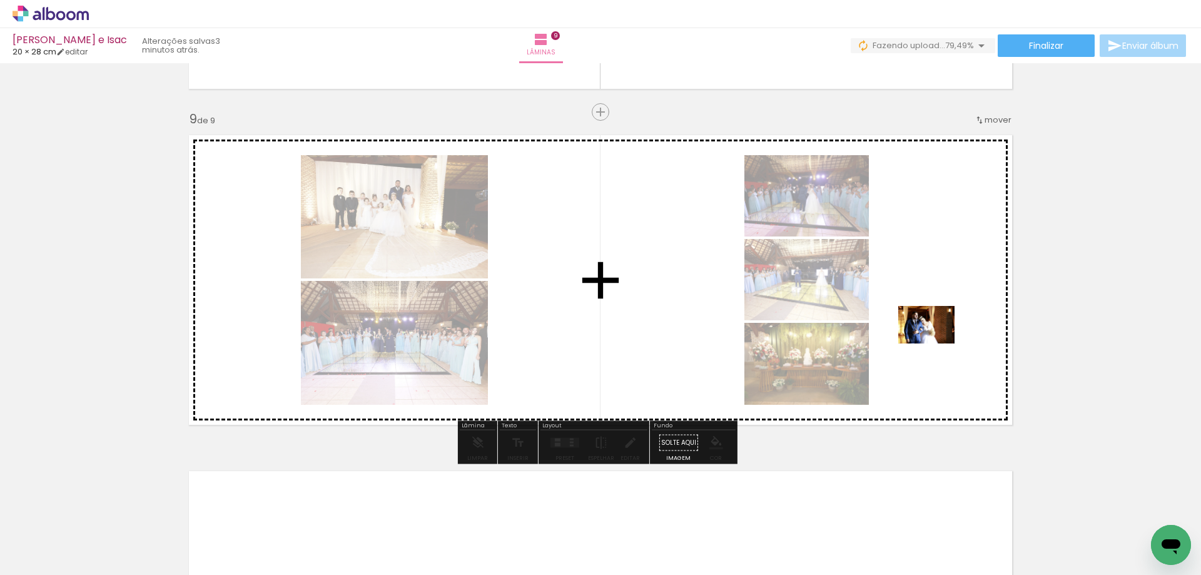
drag, startPoint x: 971, startPoint y: 525, endPoint x: 936, endPoint y: 343, distance: 184.7
click at [936, 343] on quentale-workspace at bounding box center [600, 287] width 1201 height 575
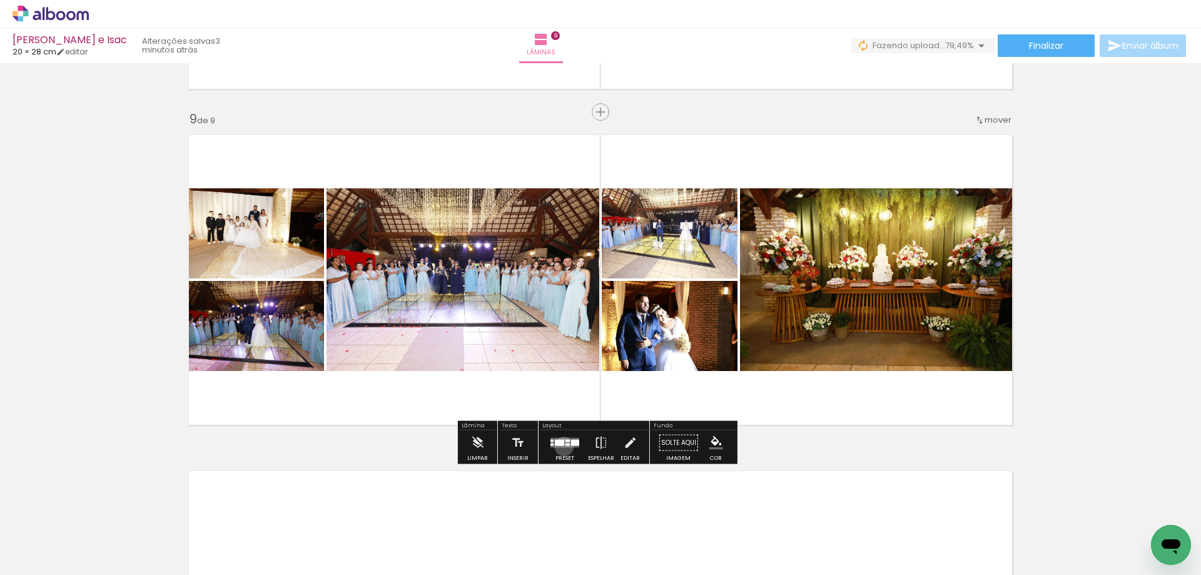
click at [561, 446] on quentale-layouter at bounding box center [564, 443] width 29 height 10
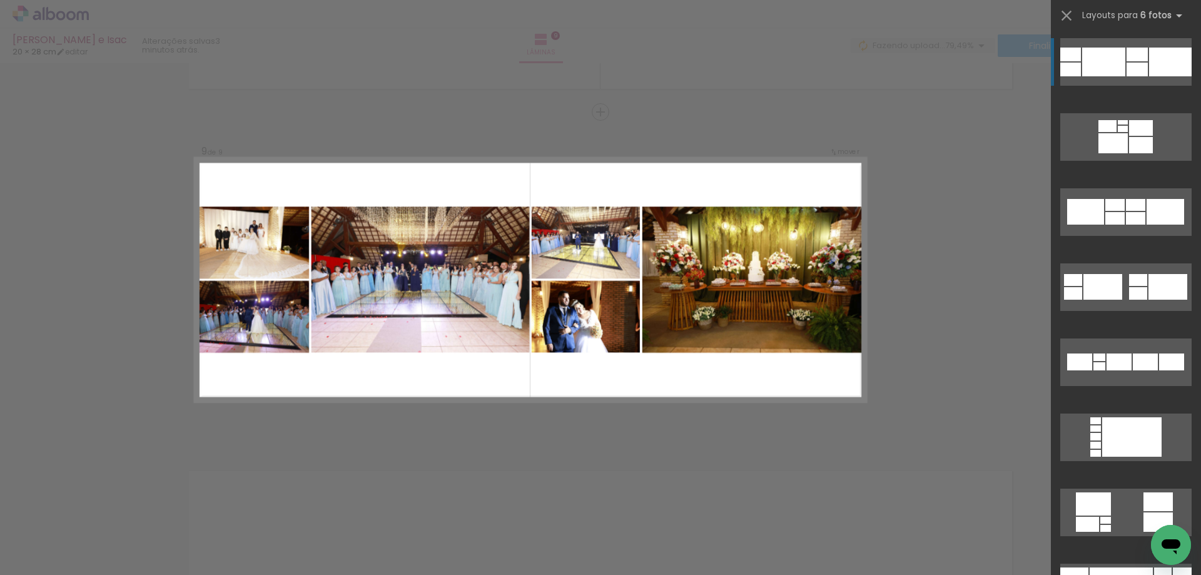
click at [1118, 120] on div at bounding box center [1123, 122] width 10 height 4
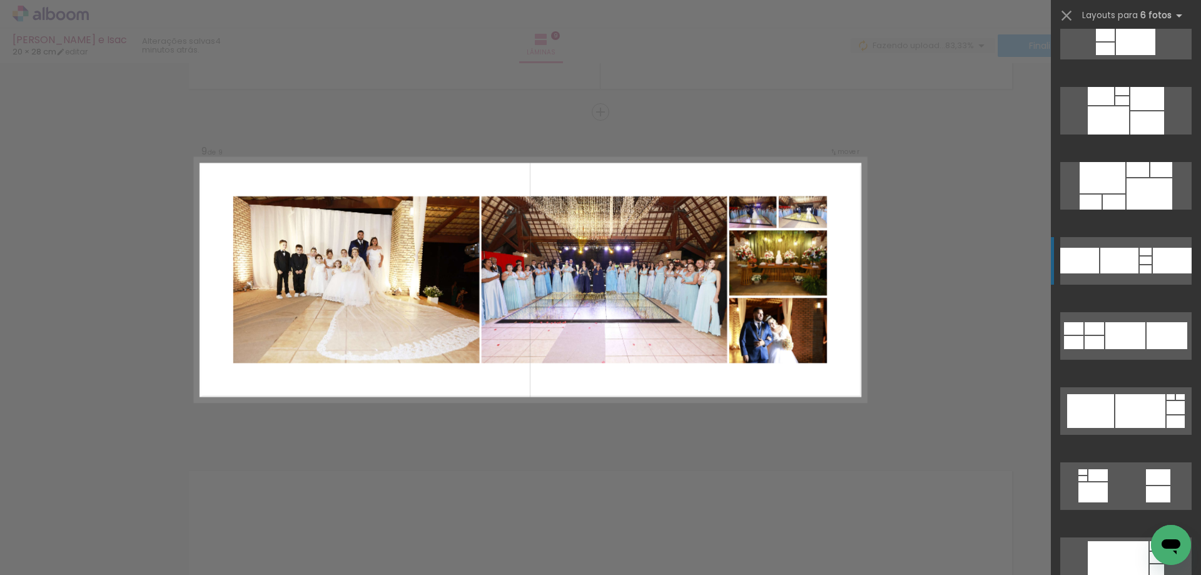
scroll to position [1063, 0]
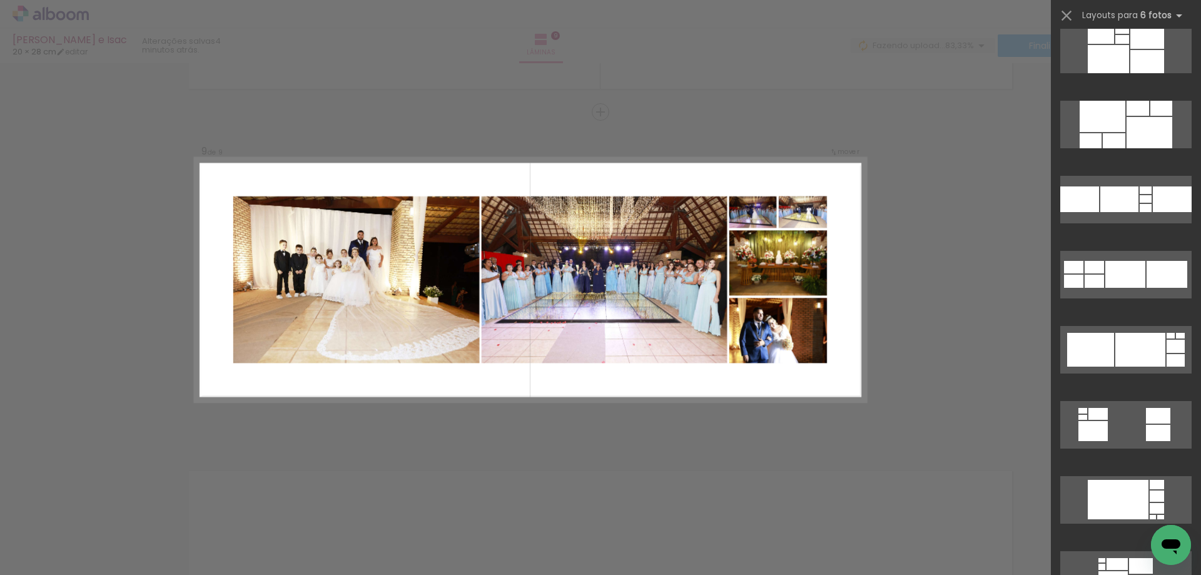
drag, startPoint x: 928, startPoint y: 314, endPoint x: 839, endPoint y: 285, distance: 94.0
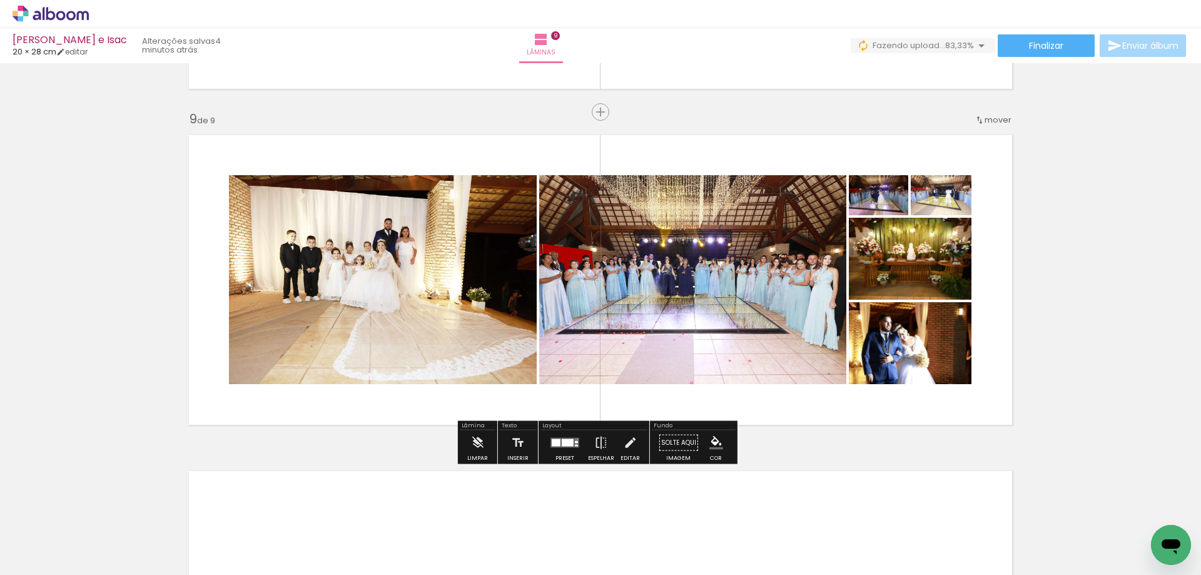
click at [909, 254] on quentale-photo at bounding box center [910, 259] width 123 height 82
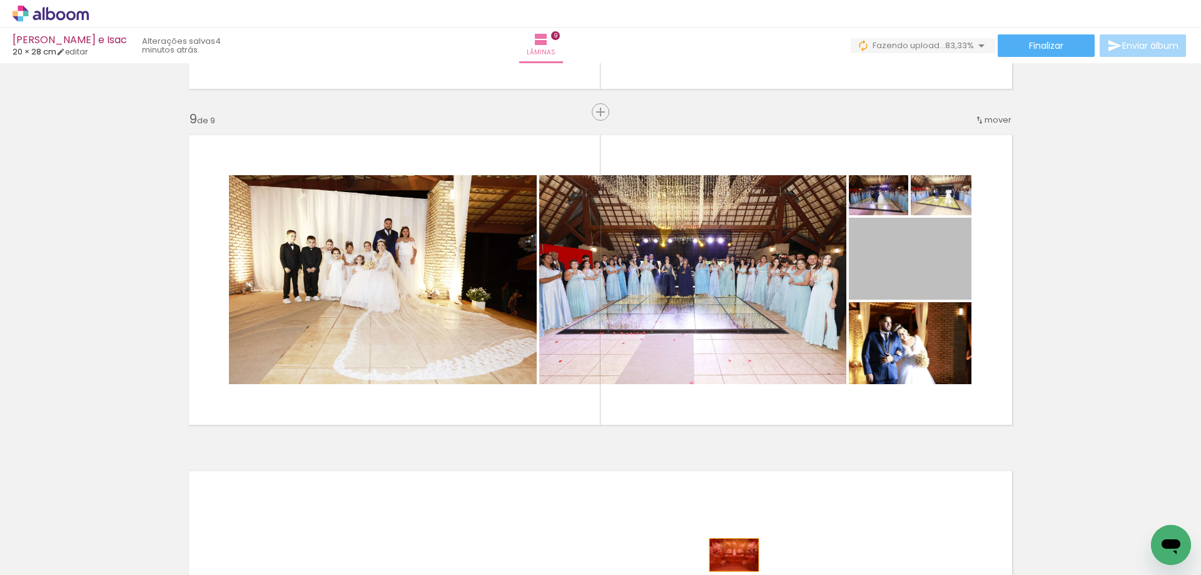
drag, startPoint x: 922, startPoint y: 269, endPoint x: 729, endPoint y: 555, distance: 344.7
click at [729, 555] on quentale-workspace at bounding box center [600, 287] width 1201 height 575
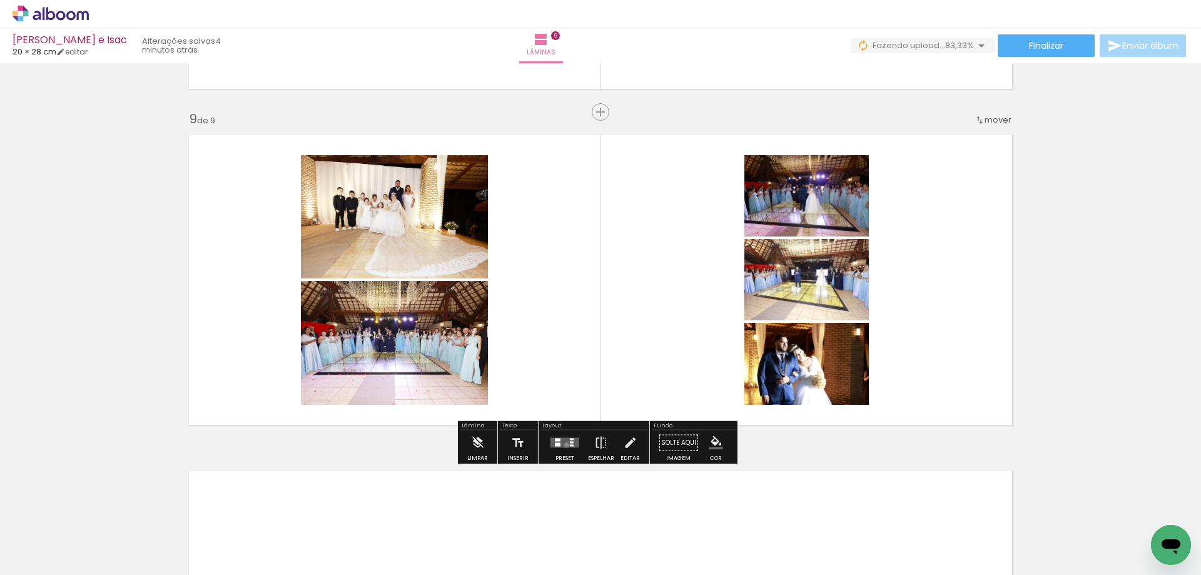
click at [564, 445] on quentale-layouter at bounding box center [564, 443] width 29 height 10
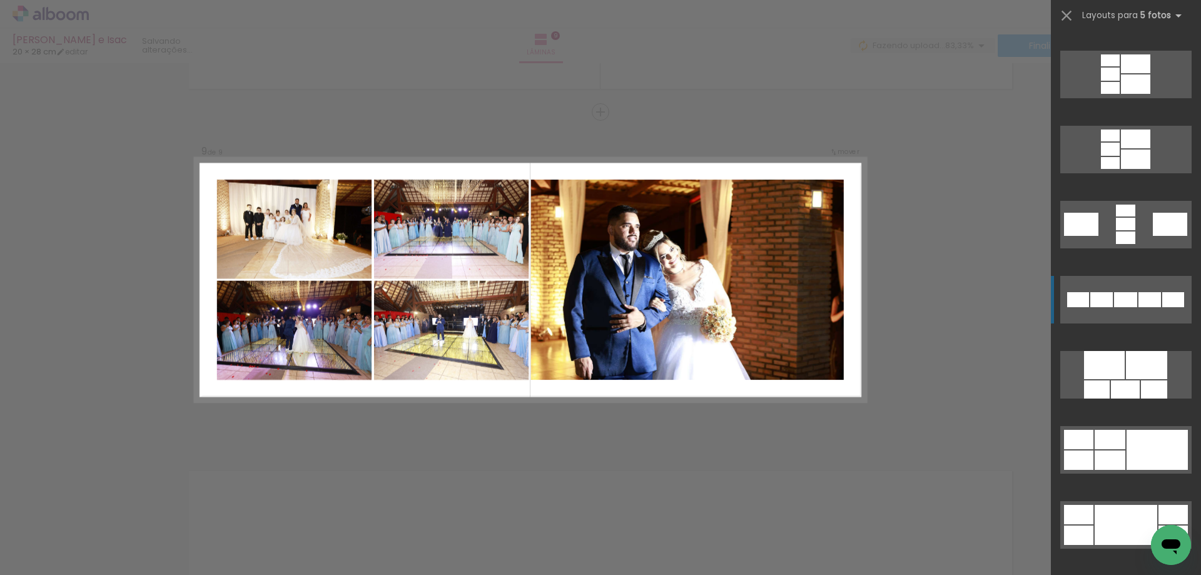
scroll to position [500, 0]
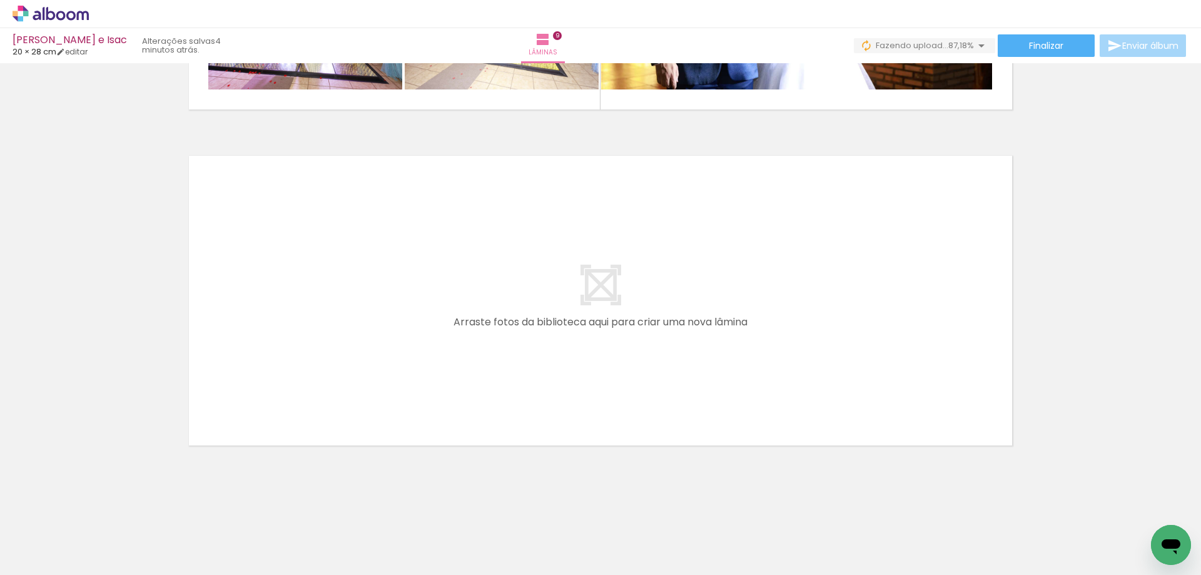
scroll to position [0, 3005]
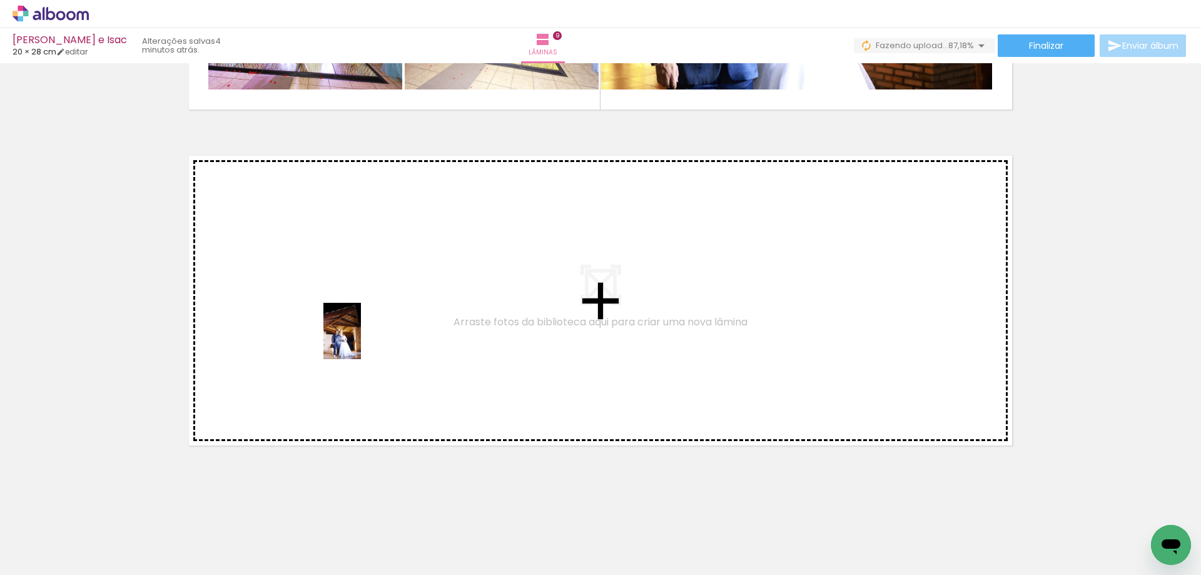
drag, startPoint x: 494, startPoint y: 539, endPoint x: 361, endPoint y: 340, distance: 238.9
click at [361, 340] on quentale-workspace at bounding box center [600, 287] width 1201 height 575
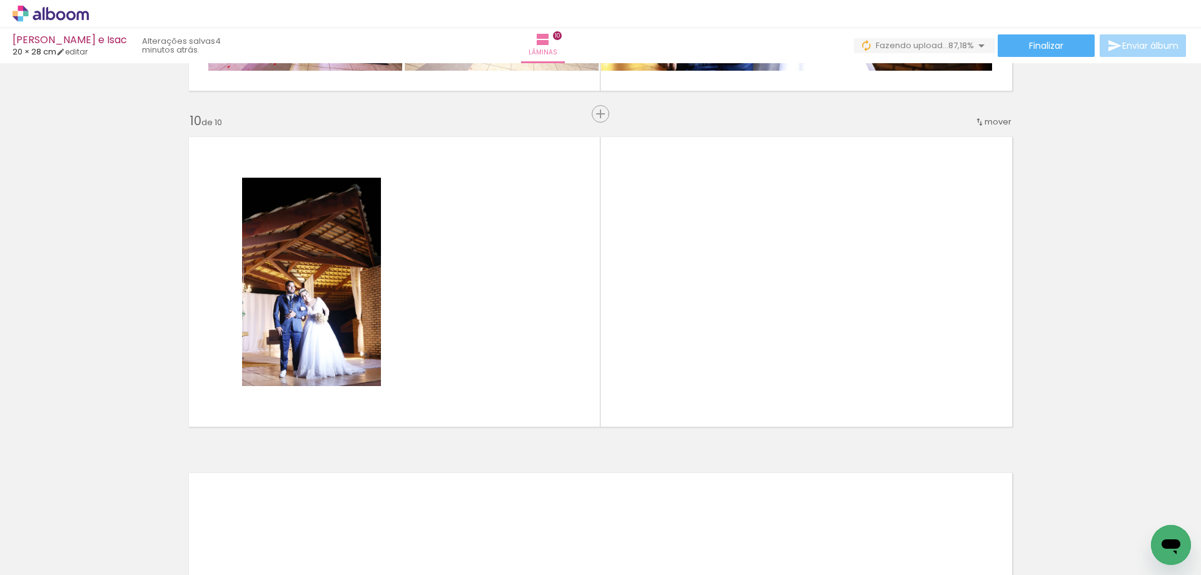
scroll to position [2995, 0]
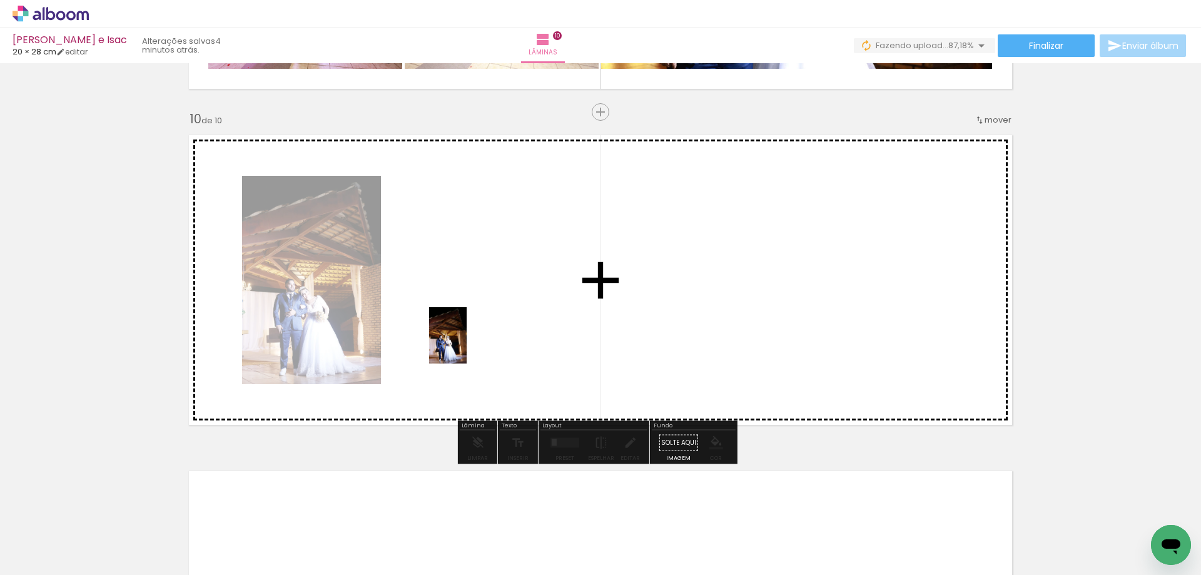
drag, startPoint x: 557, startPoint y: 535, endPoint x: 463, endPoint y: 340, distance: 216.5
click at [463, 340] on quentale-workspace at bounding box center [600, 287] width 1201 height 575
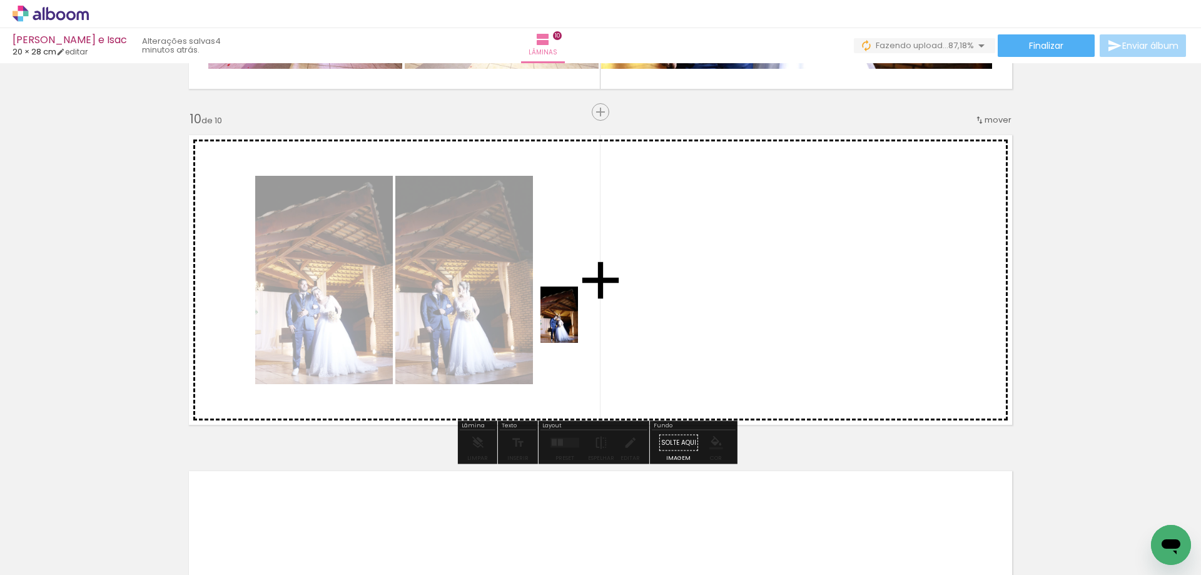
drag, startPoint x: 578, startPoint y: 359, endPoint x: 578, endPoint y: 319, distance: 40.0
click at [578, 319] on quentale-workspace at bounding box center [600, 287] width 1201 height 575
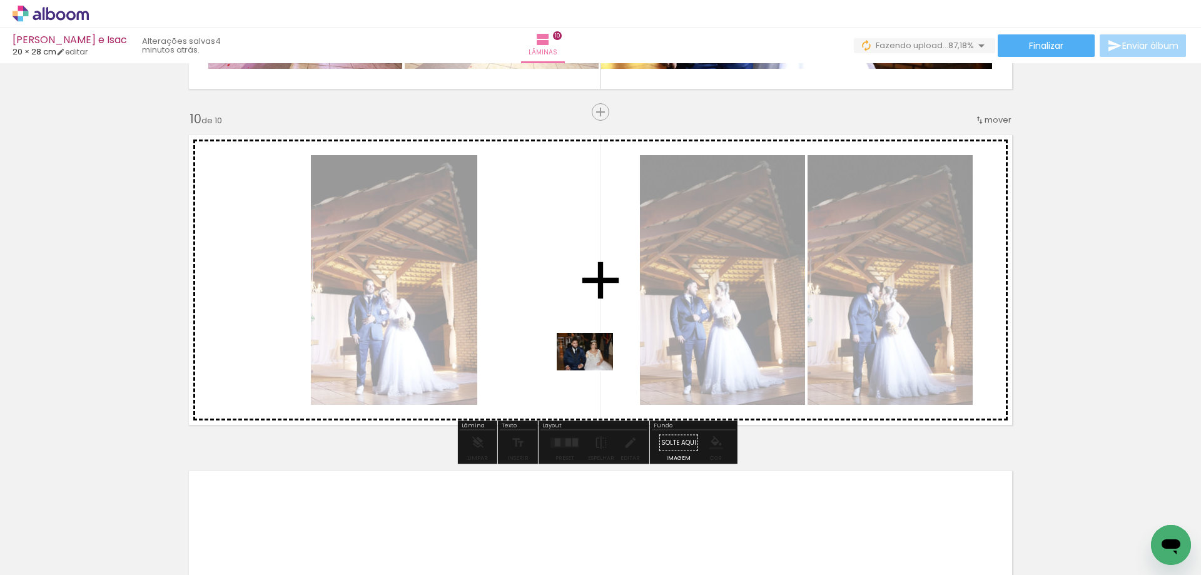
drag, startPoint x: 709, startPoint y: 534, endPoint x: 594, endPoint y: 370, distance: 199.9
click at [594, 370] on quentale-workspace at bounding box center [600, 287] width 1201 height 575
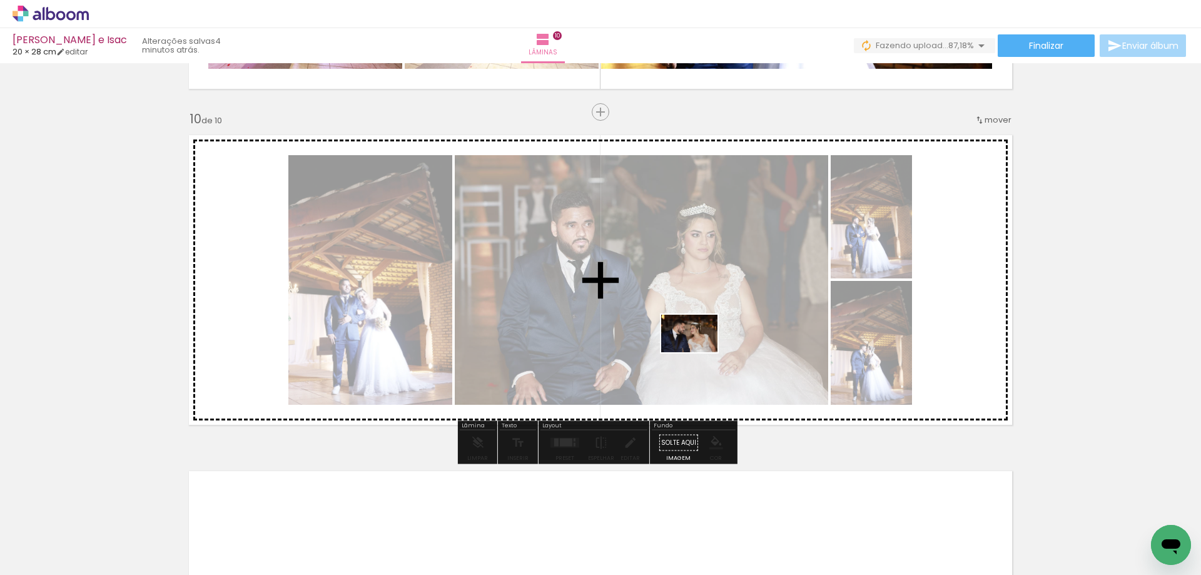
drag, startPoint x: 755, startPoint y: 520, endPoint x: 699, endPoint y: 350, distance: 179.8
click at [699, 350] on quentale-workspace at bounding box center [600, 287] width 1201 height 575
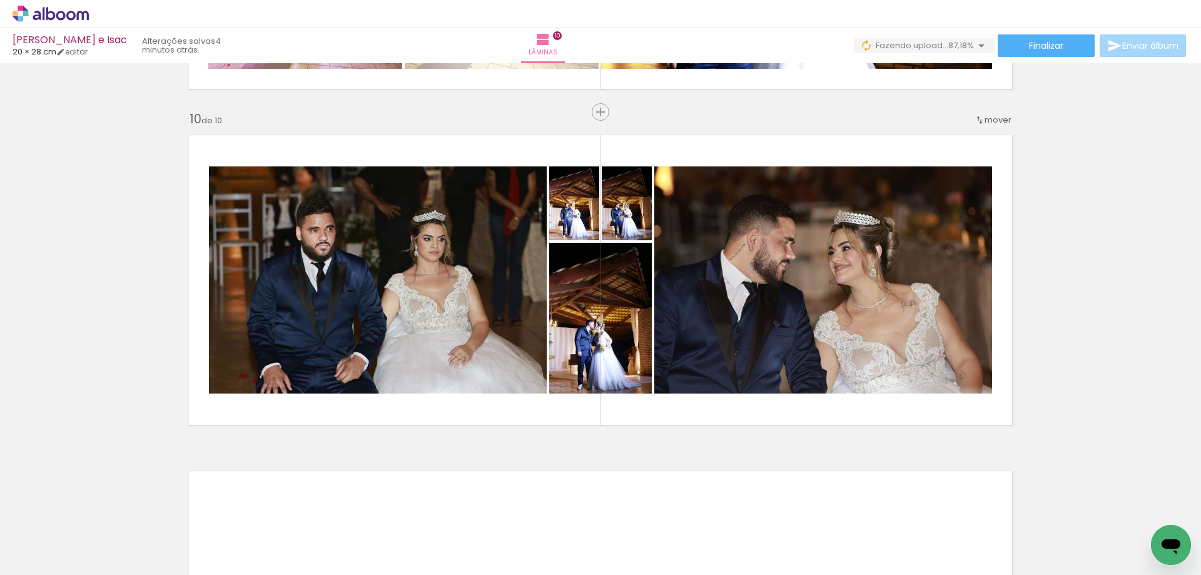
scroll to position [0, 3371]
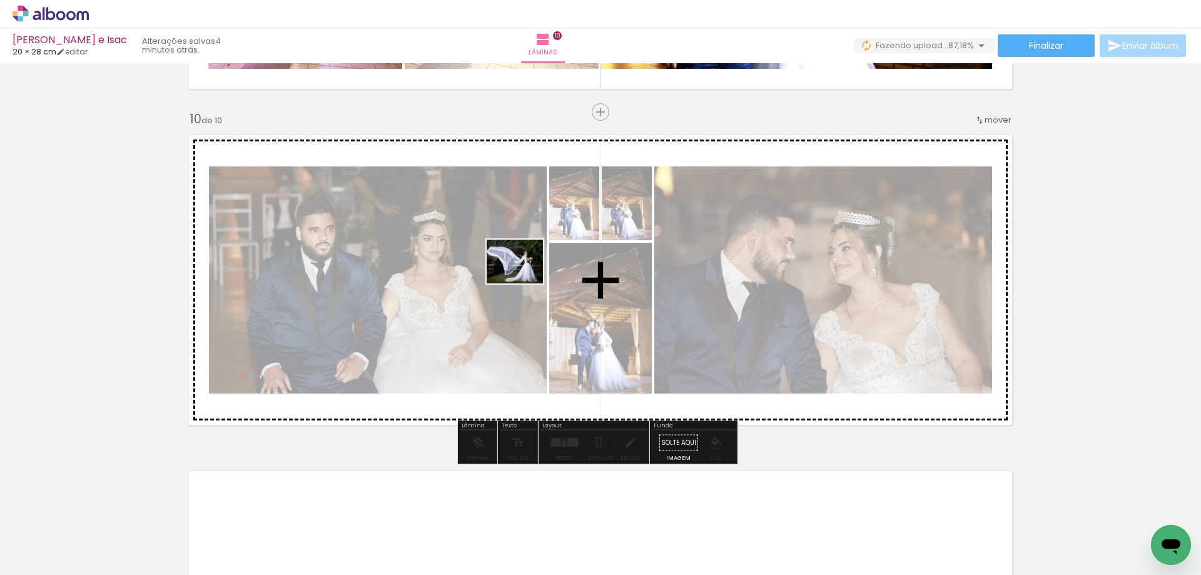
drag, startPoint x: 490, startPoint y: 540, endPoint x: 524, endPoint y: 277, distance: 265.5
click at [524, 277] on quentale-workspace at bounding box center [600, 287] width 1201 height 575
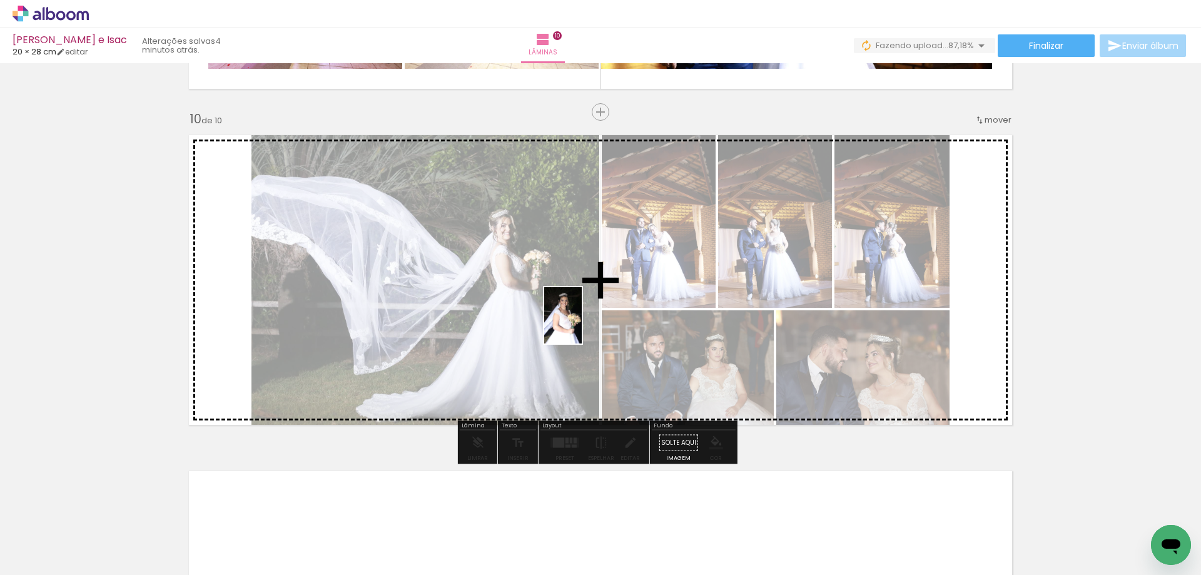
drag, startPoint x: 544, startPoint y: 537, endPoint x: 584, endPoint y: 313, distance: 228.1
click at [584, 313] on quentale-workspace at bounding box center [600, 287] width 1201 height 575
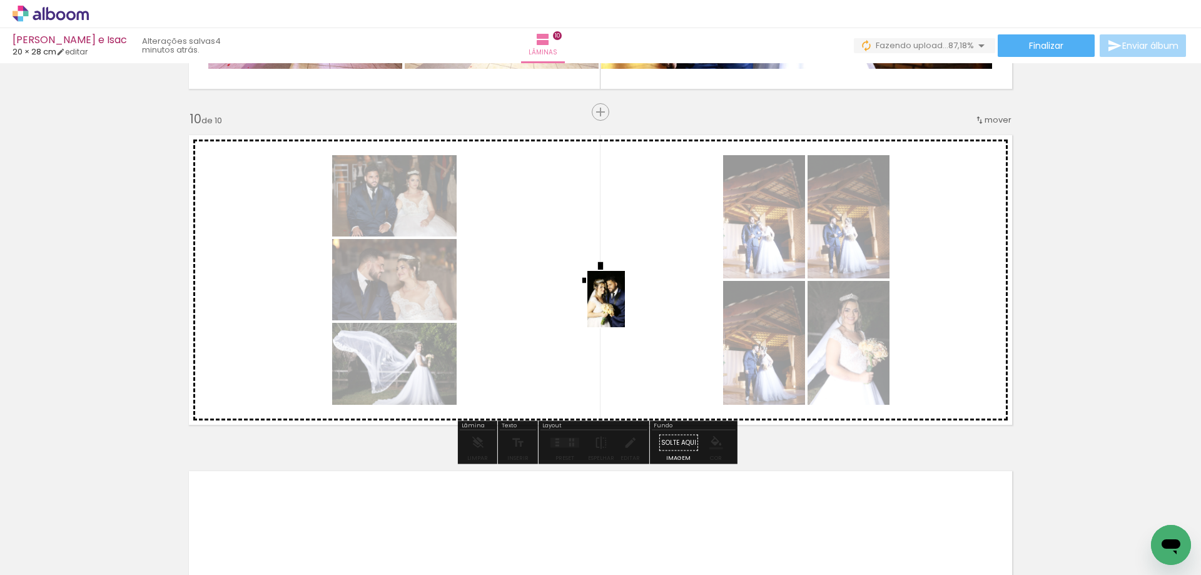
drag, startPoint x: 619, startPoint y: 537, endPoint x: 625, endPoint y: 308, distance: 229.0
click at [625, 308] on quentale-workspace at bounding box center [600, 287] width 1201 height 575
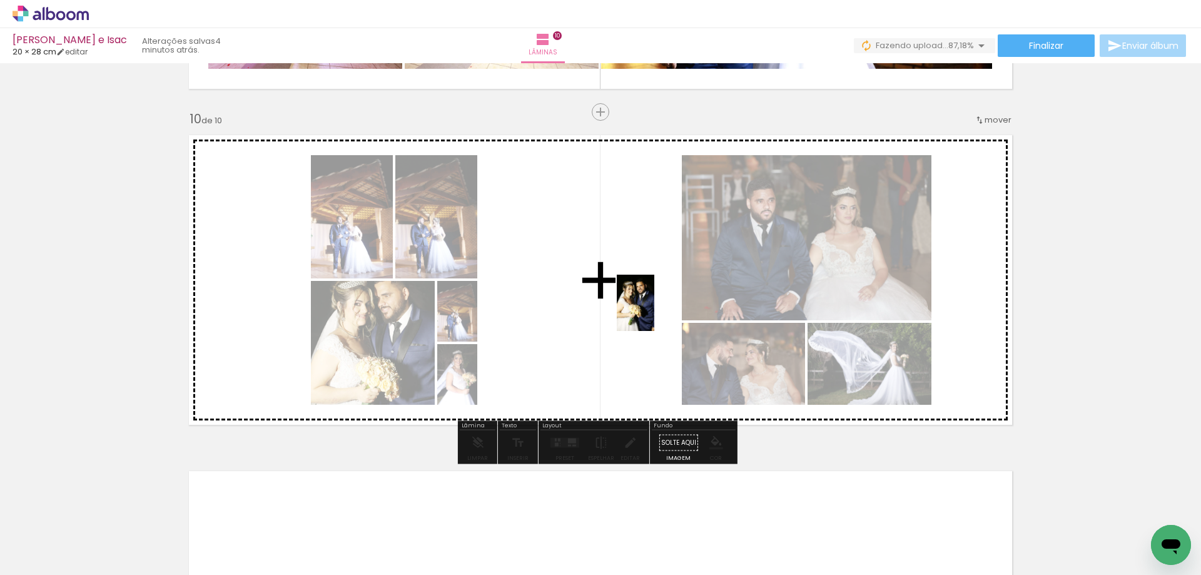
drag, startPoint x: 686, startPoint y: 532, endPoint x: 647, endPoint y: 308, distance: 227.3
click at [647, 308] on quentale-workspace at bounding box center [600, 287] width 1201 height 575
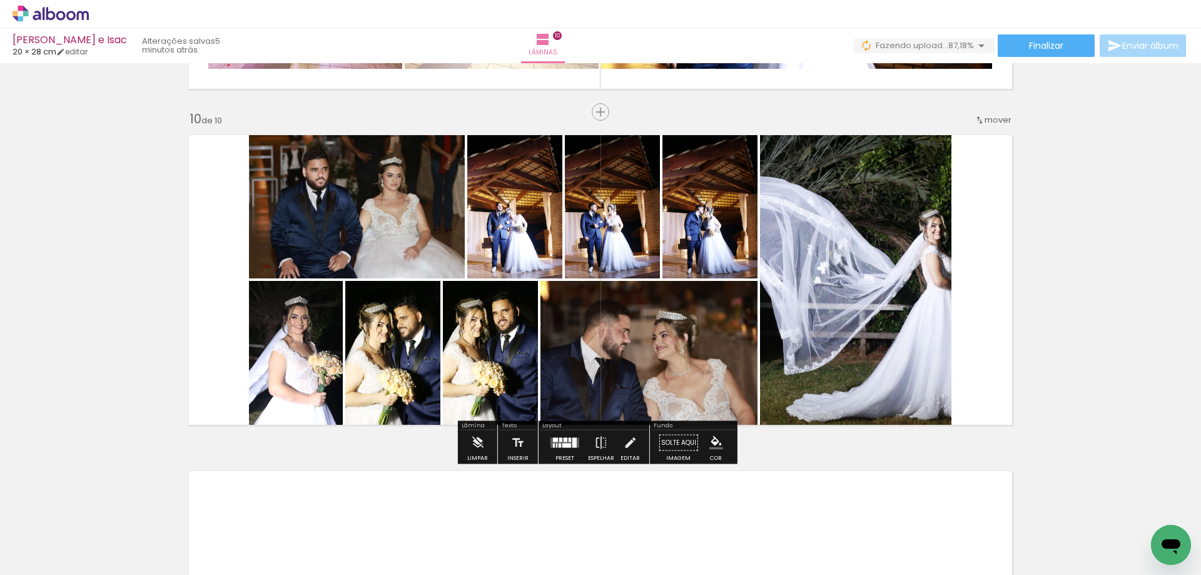
click at [557, 436] on div at bounding box center [565, 442] width 34 height 25
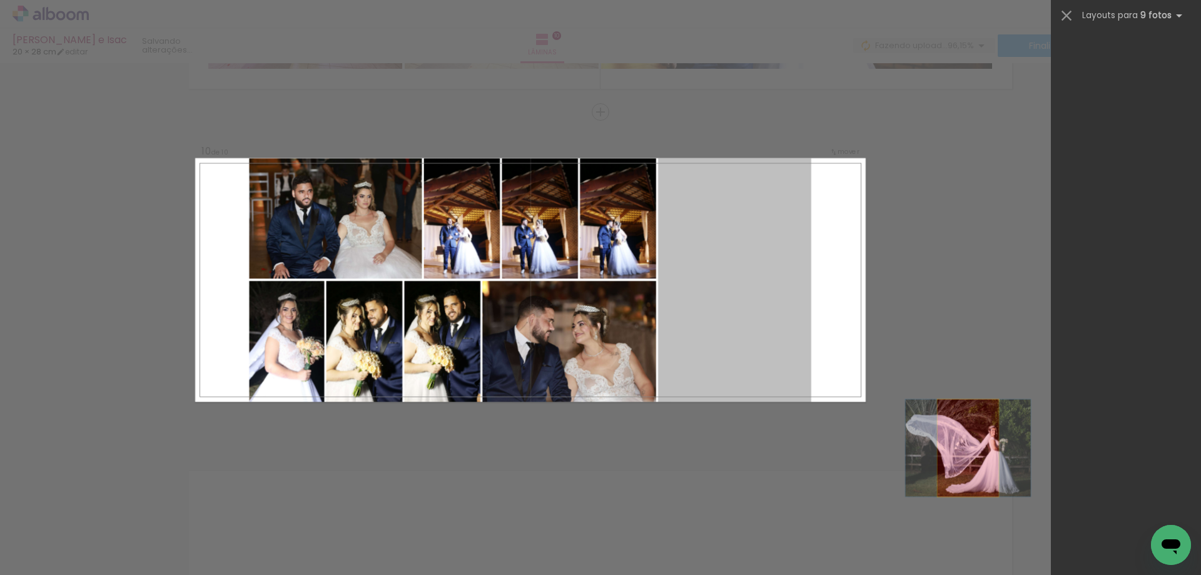
scroll to position [0, 0]
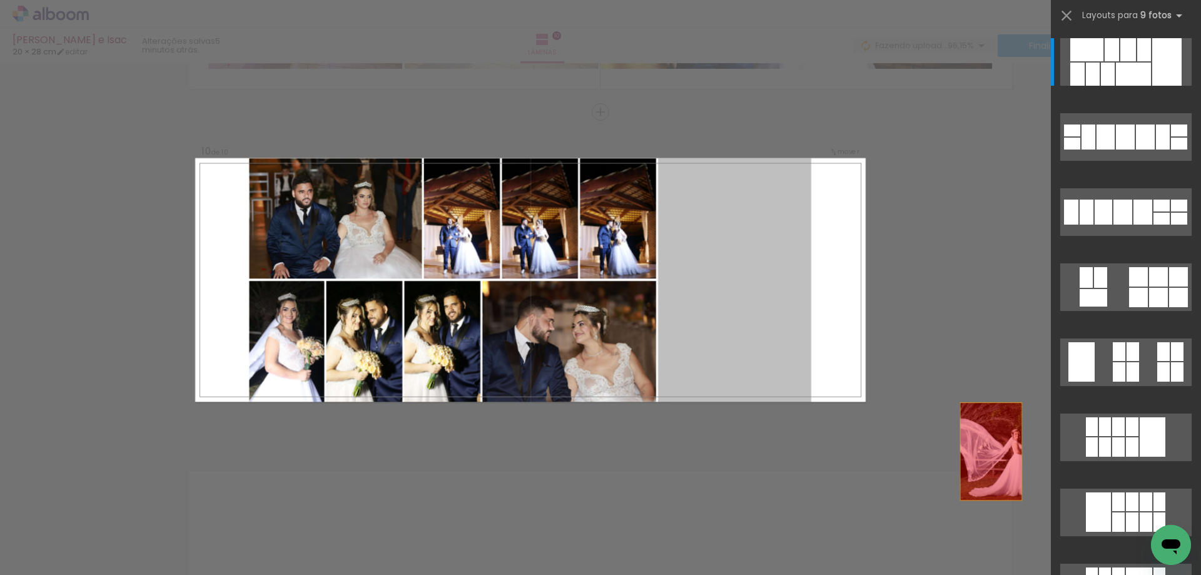
drag, startPoint x: 534, startPoint y: 531, endPoint x: 568, endPoint y: 531, distance: 34.4
click at [568, 531] on quentale-workspace at bounding box center [600, 287] width 1201 height 575
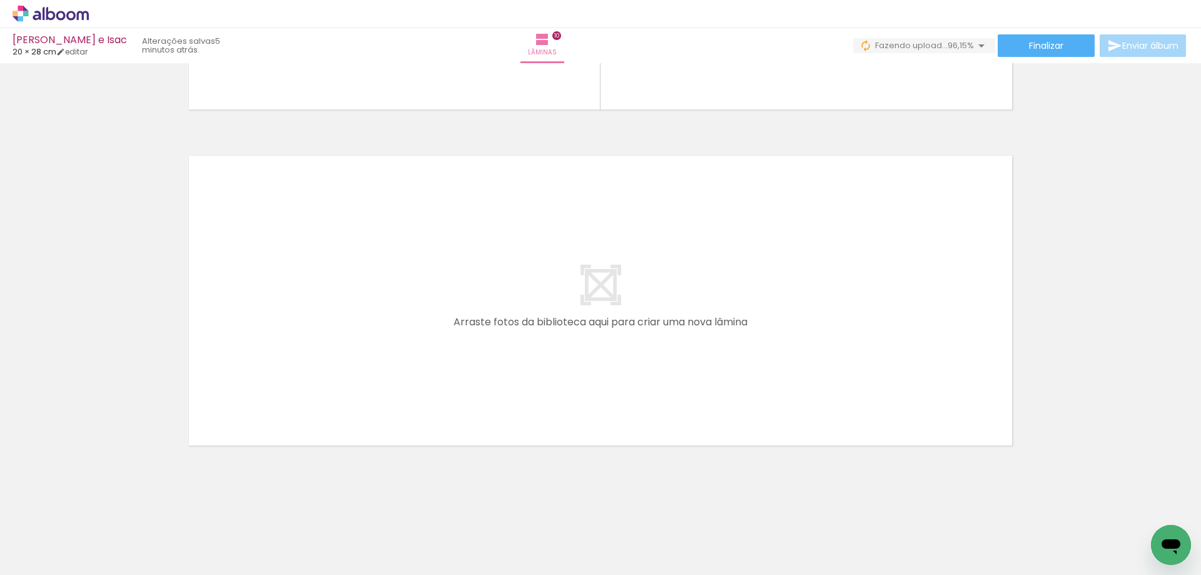
scroll to position [0, 4370]
